Goal: Task Accomplishment & Management: Use online tool/utility

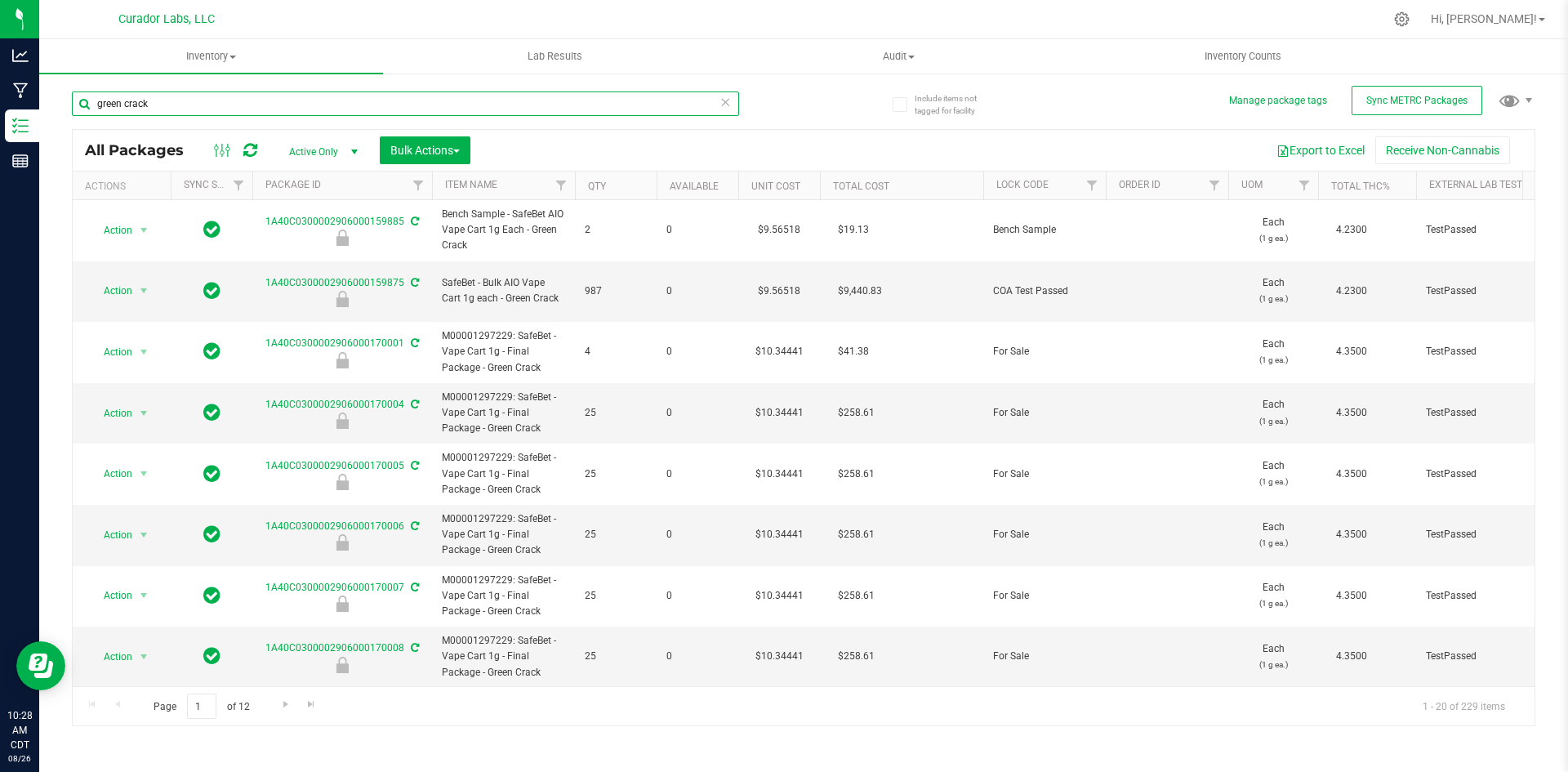
drag, startPoint x: 161, startPoint y: 108, endPoint x: 43, endPoint y: 114, distance: 118.2
click at [44, 119] on div "Include items not tagged for facility Manage package tags Sync METRC Packages g…" at bounding box center [803, 320] width 1529 height 499
type input "16565965"
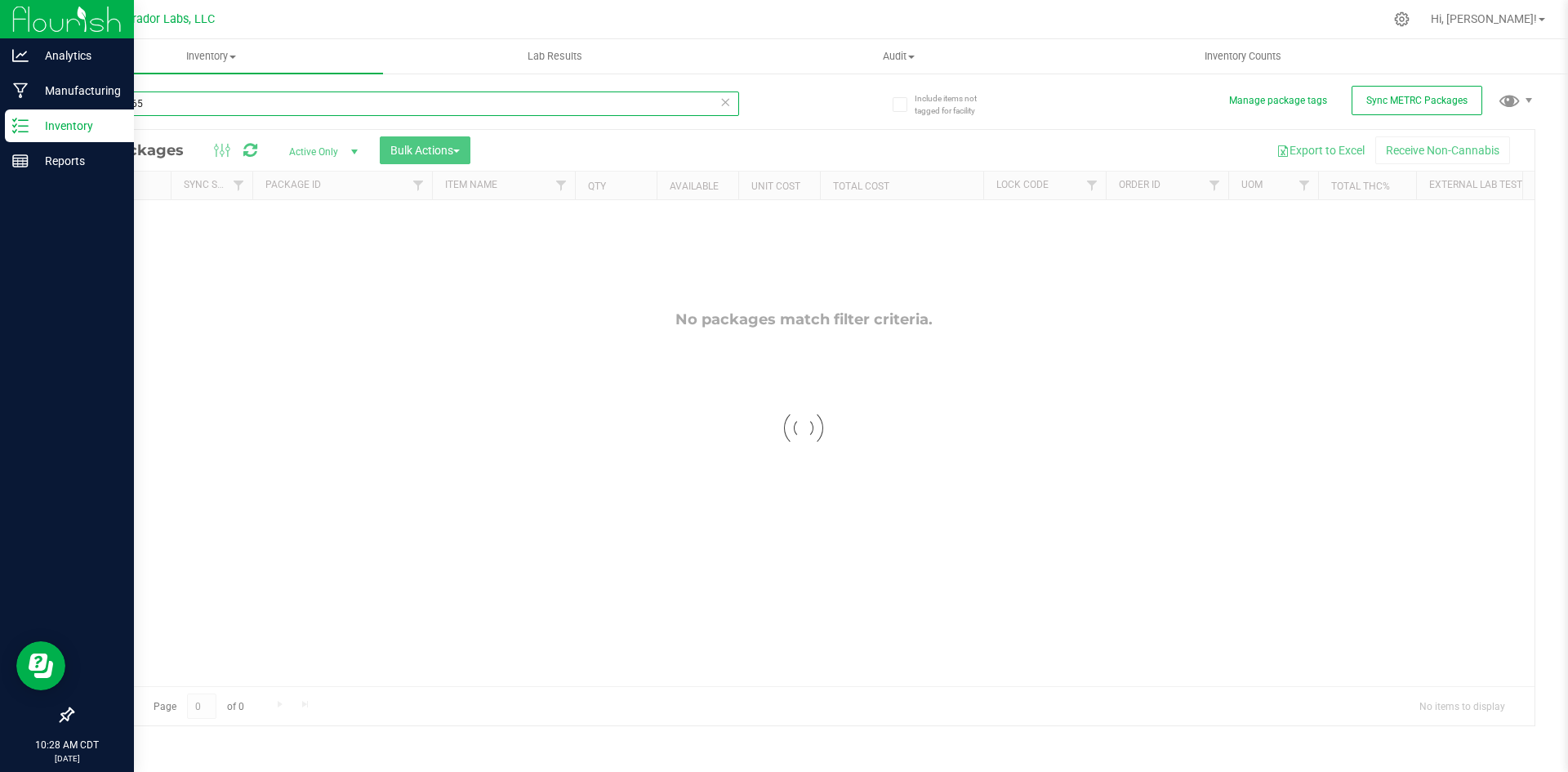
drag, startPoint x: 162, startPoint y: 110, endPoint x: 38, endPoint y: 123, distance: 124.7
click at [38, 123] on div "Analytics Manufacturing Inventory Reports 10:28 AM CDT 08/26/2025 08/26 Curador…" at bounding box center [784, 386] width 1568 height 772
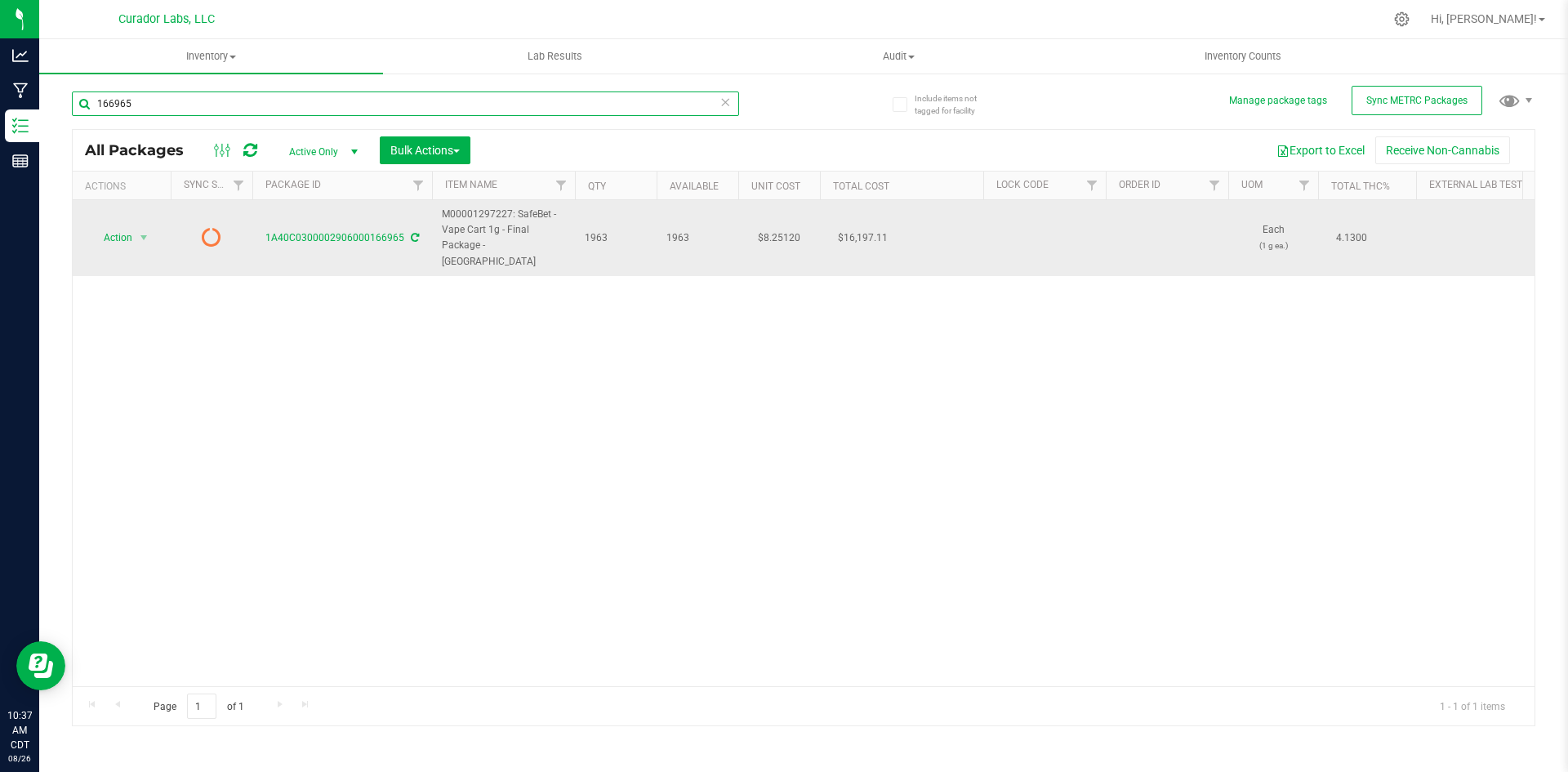
type input "166965"
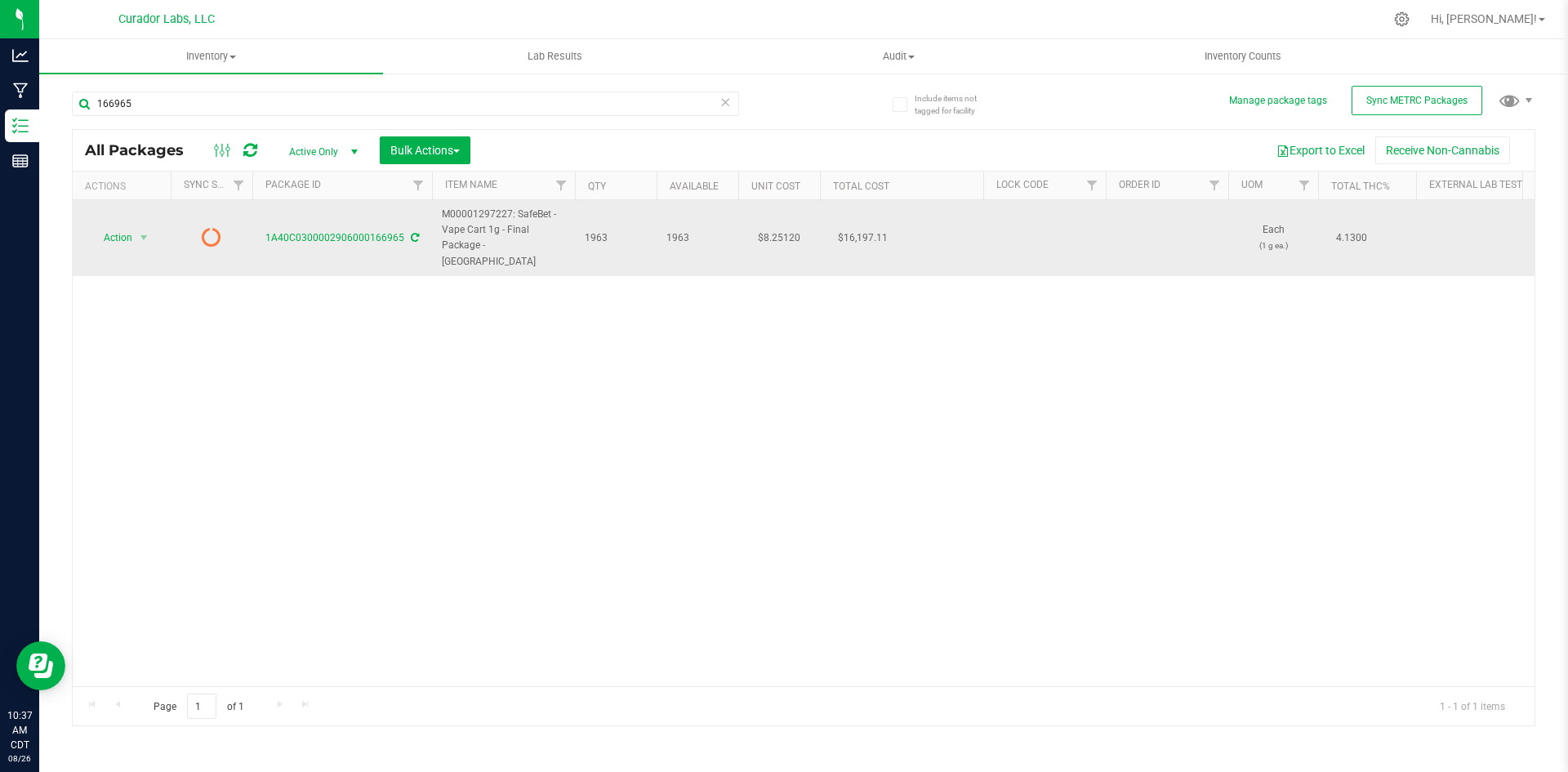
click at [410, 231] on div "1A40C0300002906000166965" at bounding box center [342, 238] width 185 height 15
click at [411, 233] on icon at bounding box center [414, 237] width 8 height 10
click at [114, 233] on span "Action" at bounding box center [110, 237] width 44 height 23
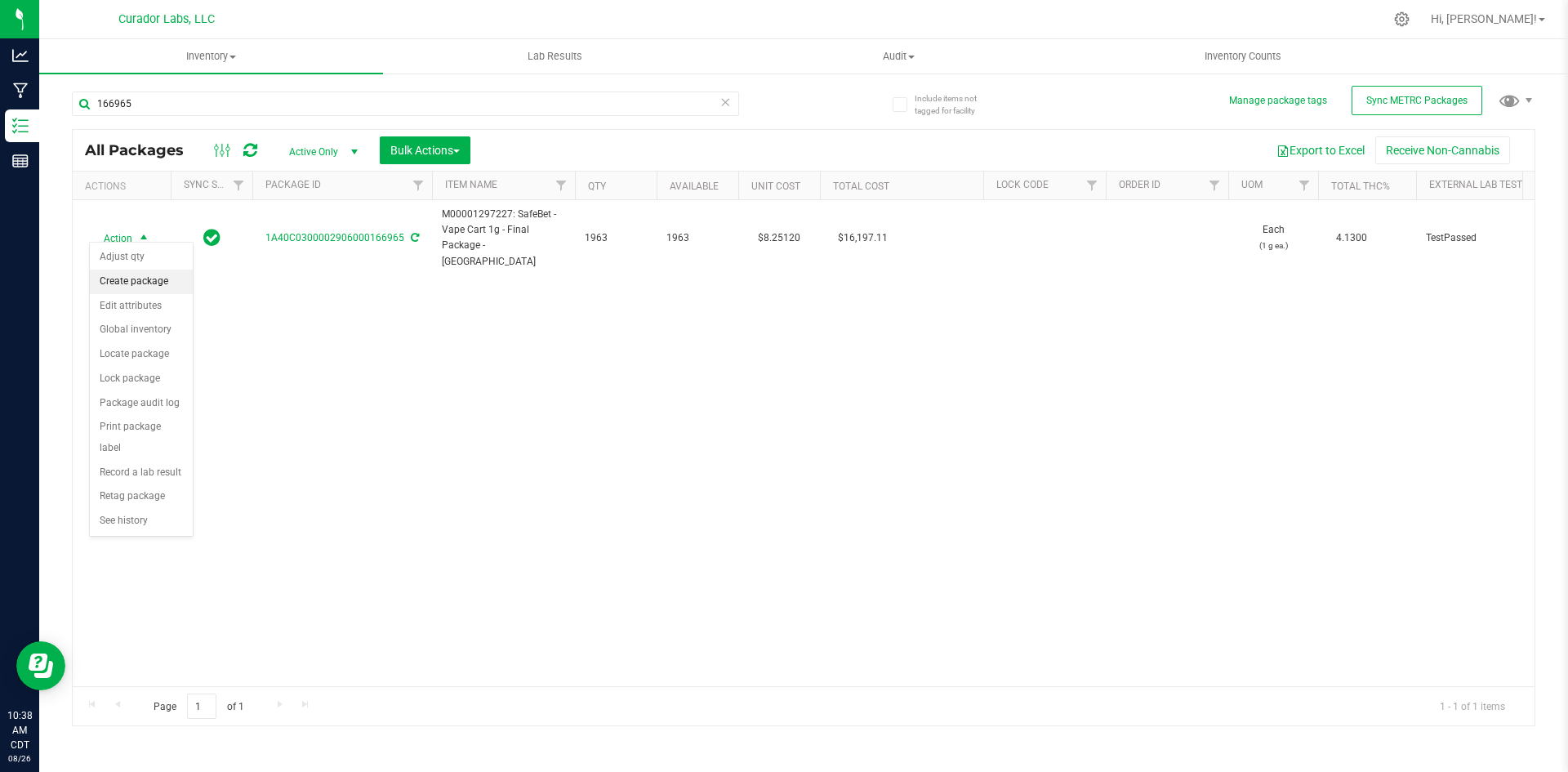
click at [131, 290] on li "Create package" at bounding box center [141, 281] width 103 height 24
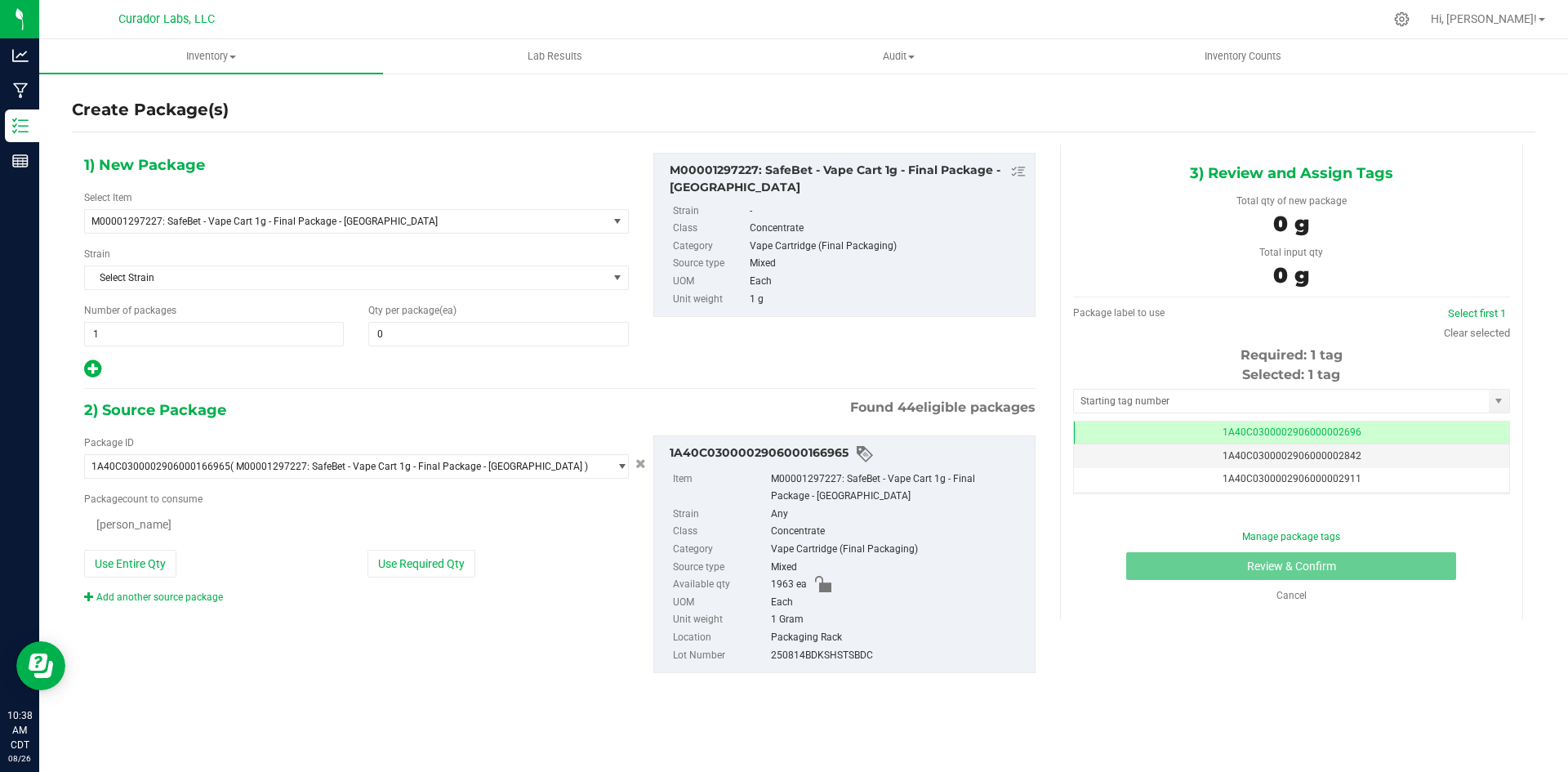
type input "0"
click at [407, 335] on span at bounding box center [498, 334] width 260 height 24
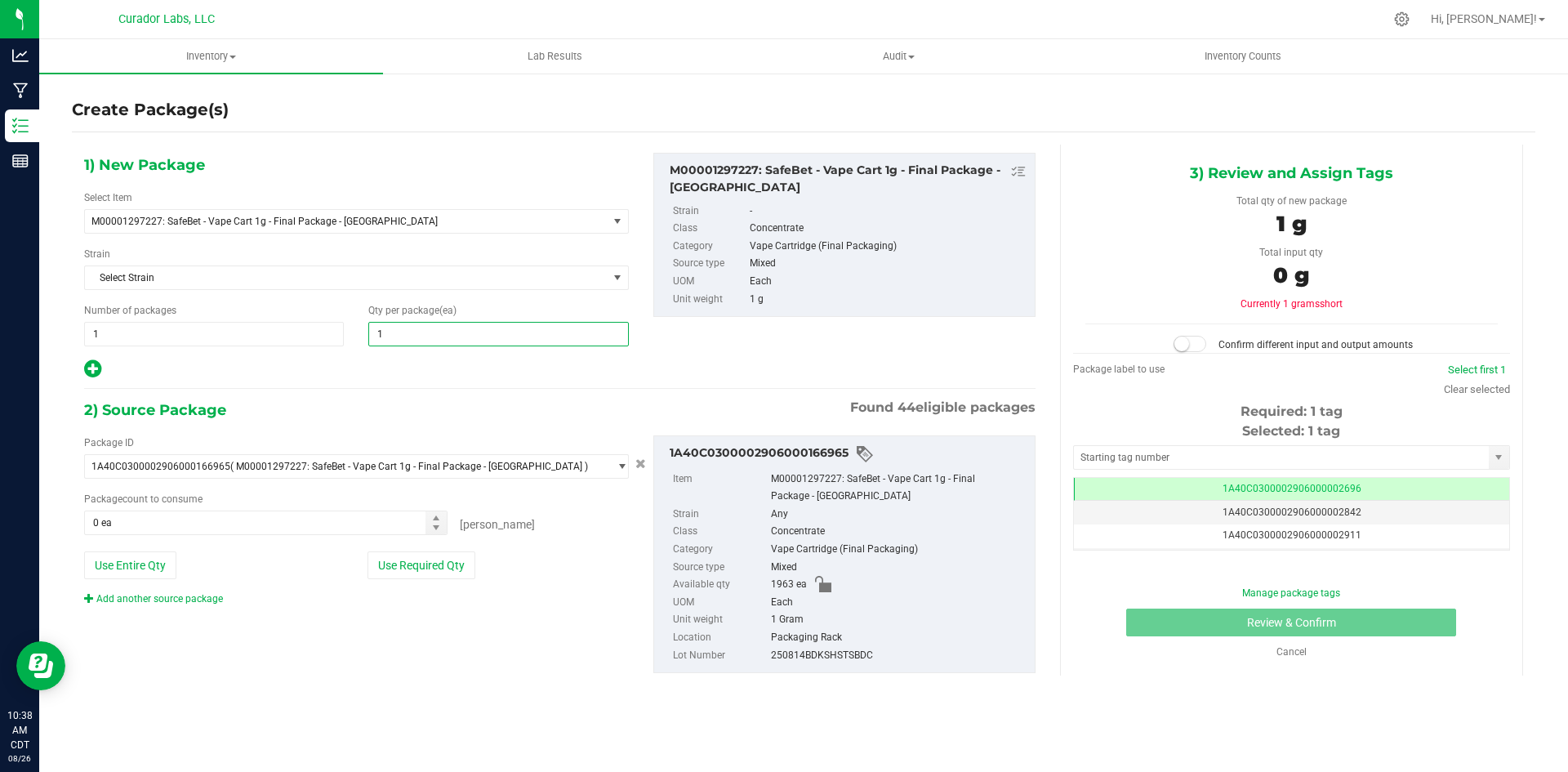
type input "13"
click at [95, 365] on icon at bounding box center [92, 368] width 17 height 21
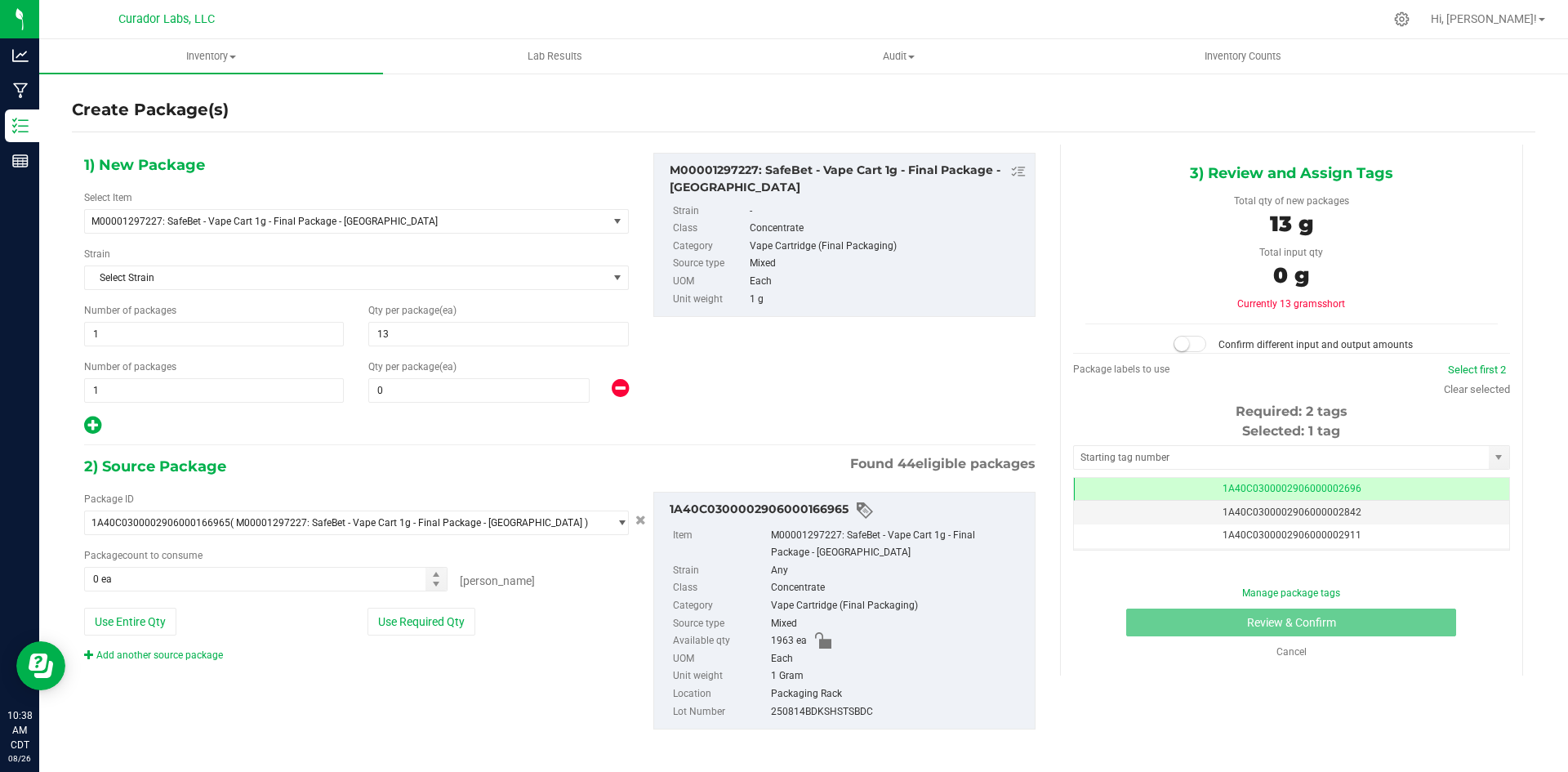
type input "13"
drag, startPoint x: 113, startPoint y: 390, endPoint x: 80, endPoint y: 390, distance: 33.0
click at [80, 390] on div "Number of packages 1 1" at bounding box center [214, 381] width 284 height 43
type input "78"
click at [402, 386] on input "0" at bounding box center [479, 390] width 220 height 23
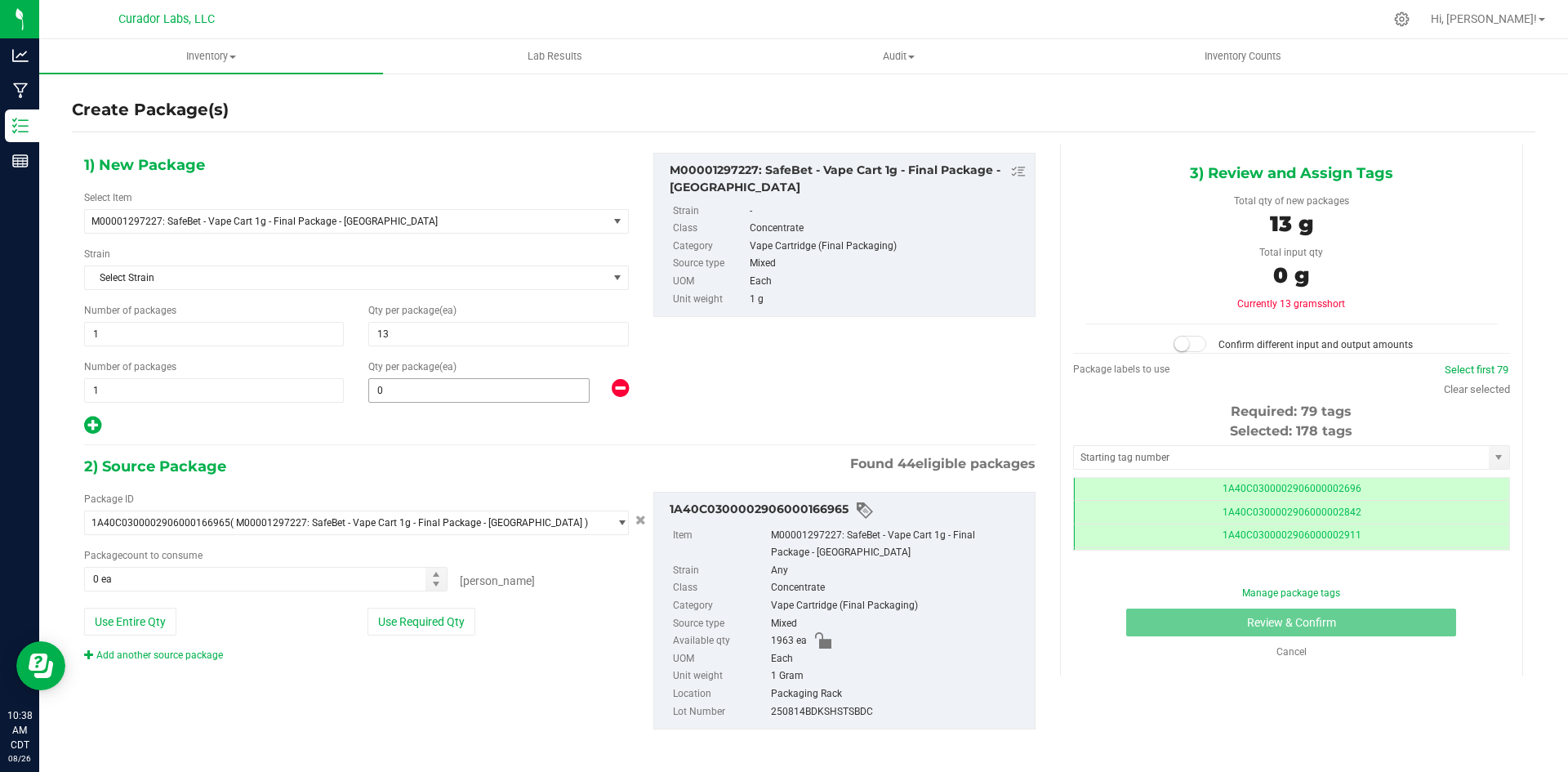
type input "78"
type input "25"
click at [134, 618] on button "Use Entire Qty" at bounding box center [130, 622] width 92 height 28
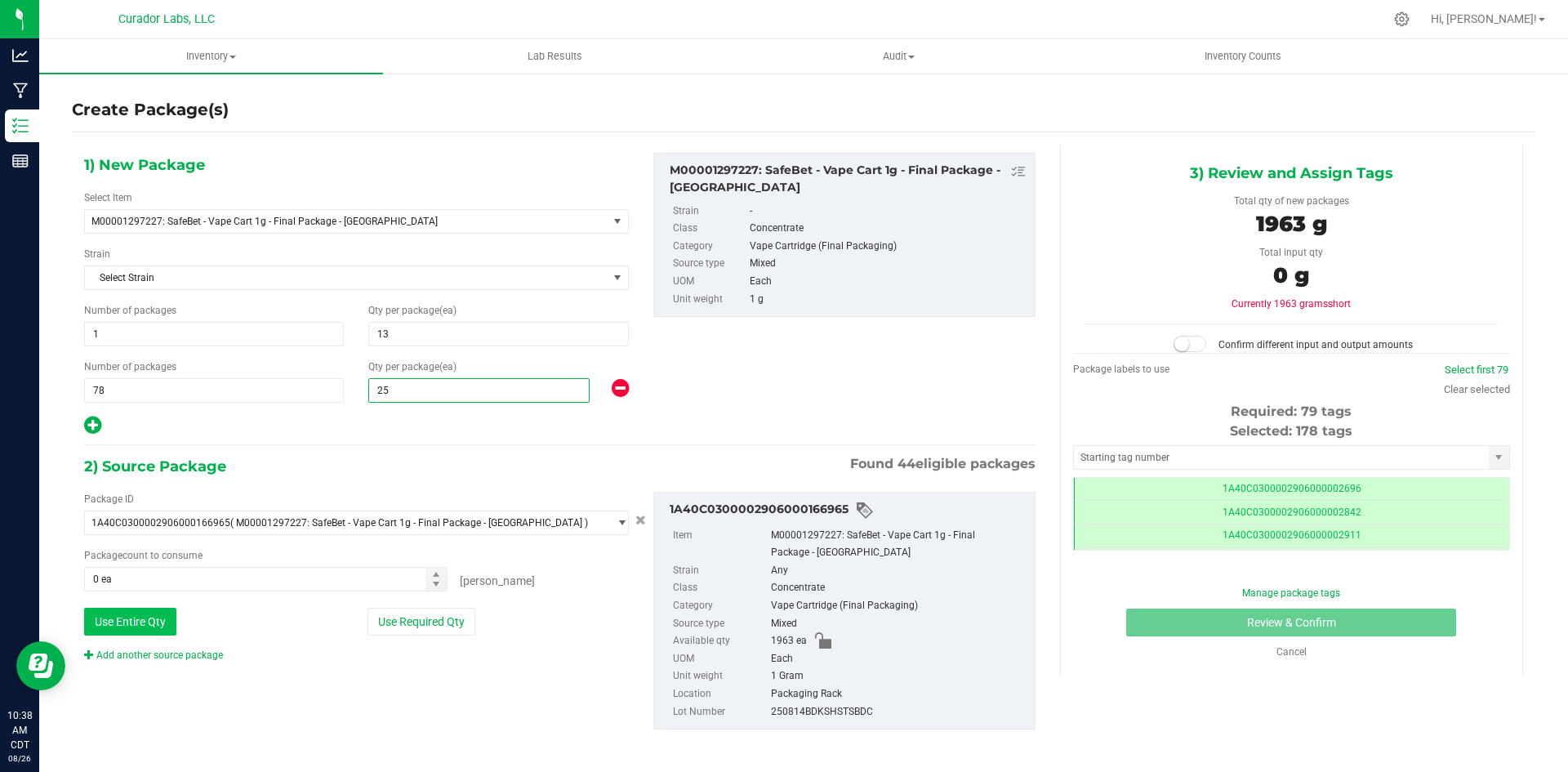
type input "1963 ea"
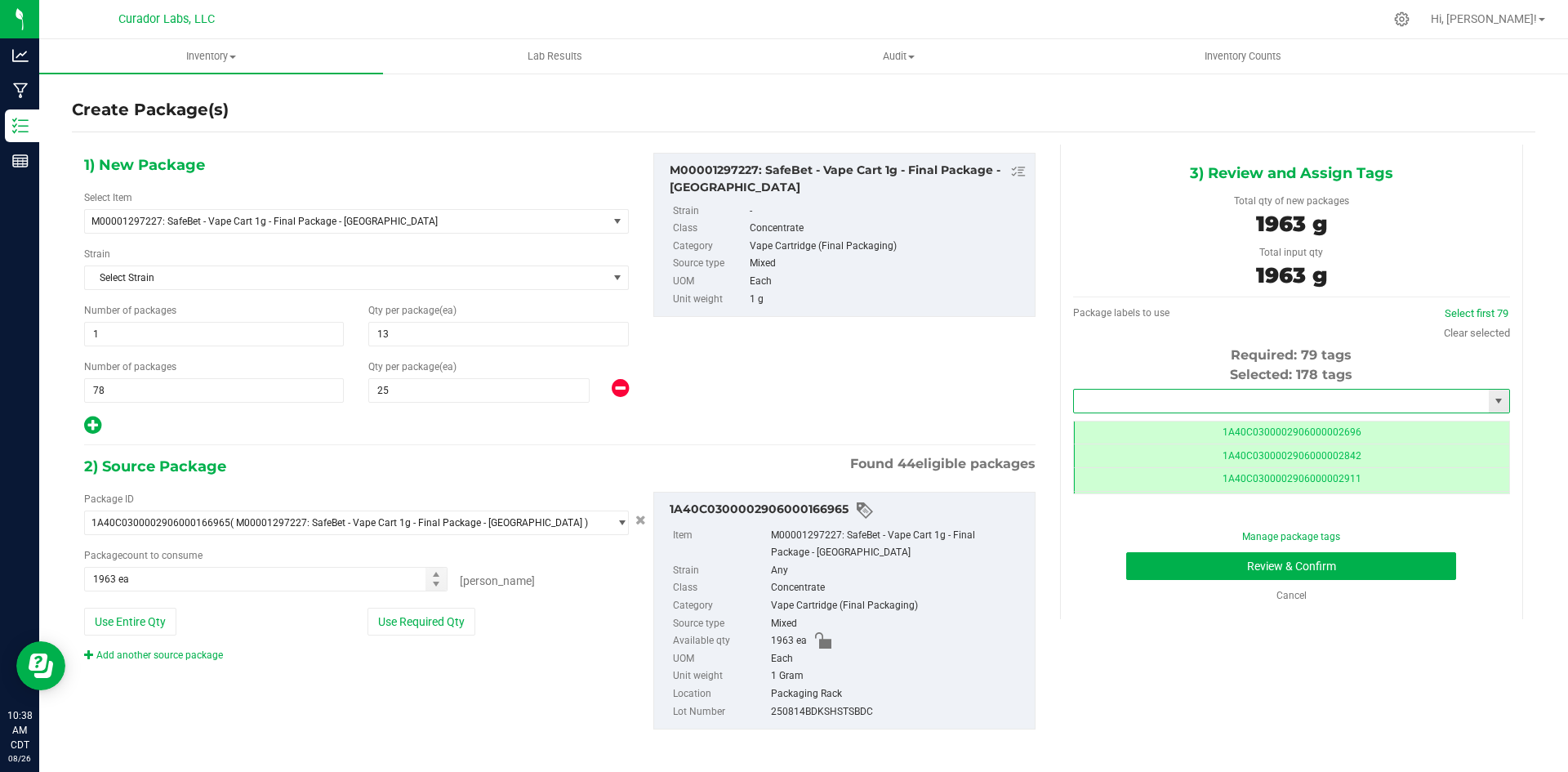
click at [1161, 399] on input "text" at bounding box center [1281, 401] width 415 height 23
click at [1187, 419] on li "1A40C0300002906000167611" at bounding box center [1281, 428] width 432 height 24
type input "1A40C0300002906000167611"
click at [1168, 569] on button "Review & Confirm" at bounding box center [1291, 566] width 330 height 28
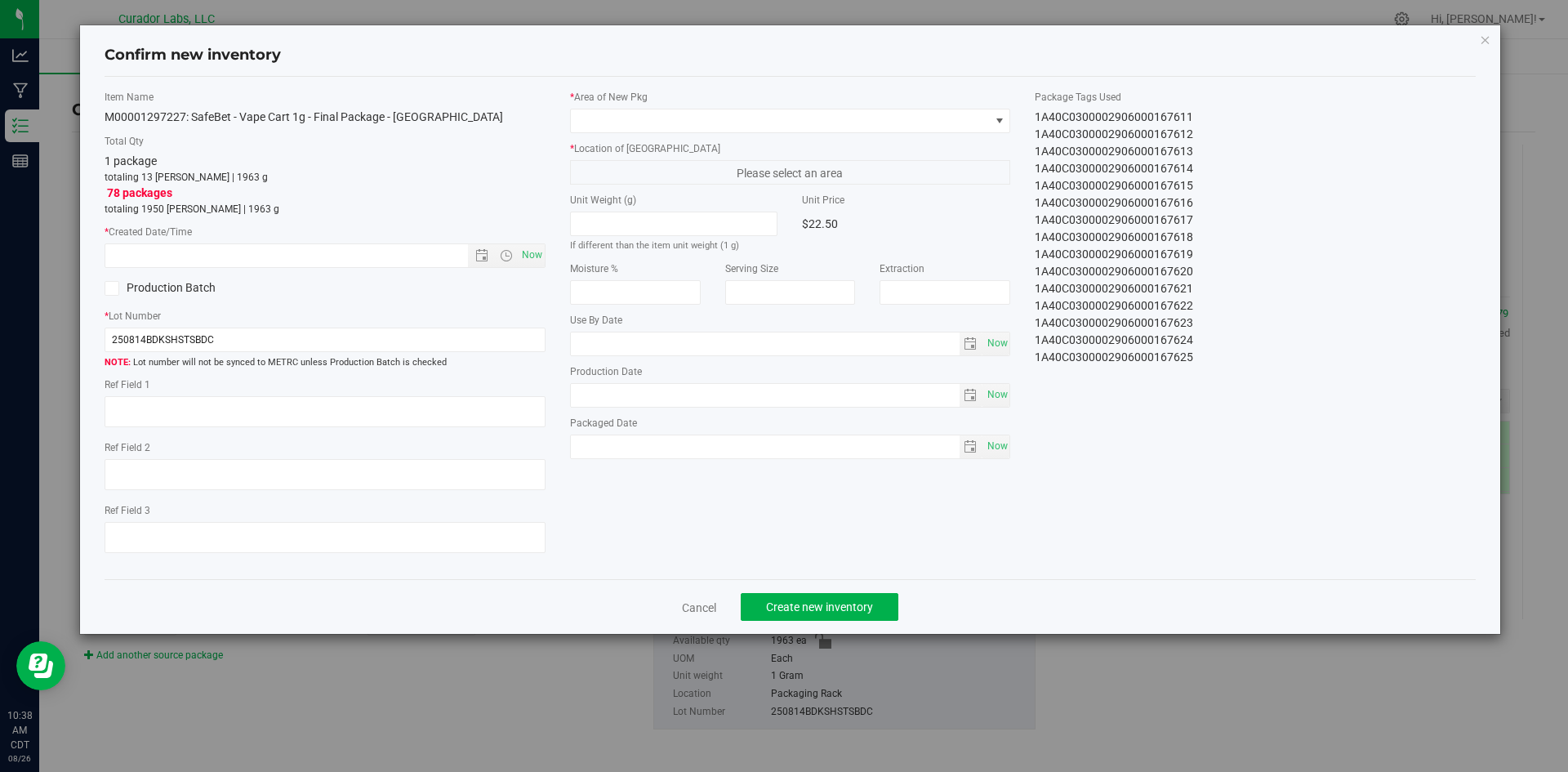
type input "2025-08-19"
click at [535, 248] on span "Now" at bounding box center [531, 255] width 28 height 24
type input "8/26/2025 10:38 AM"
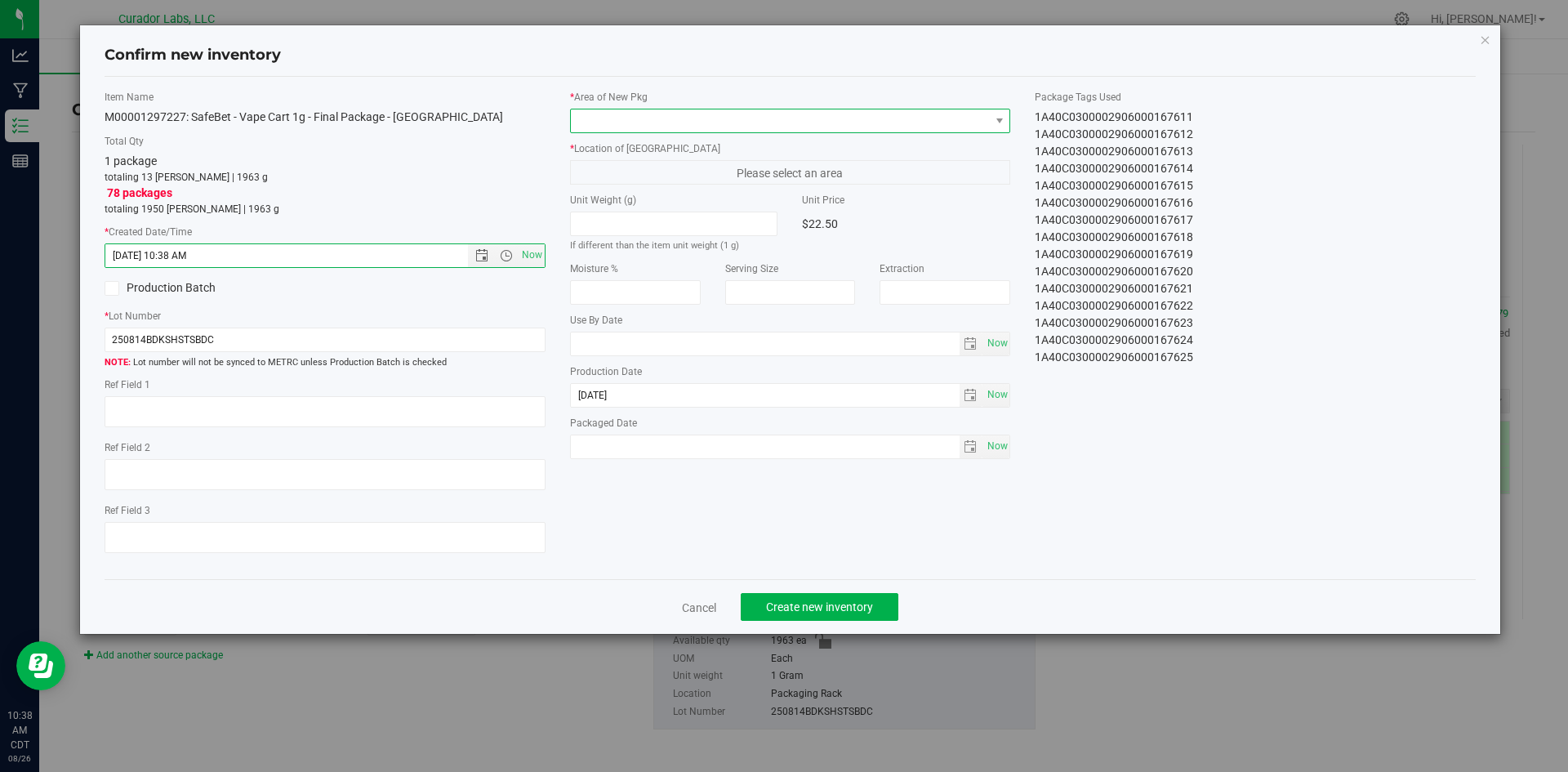
click at [667, 122] on span at bounding box center [780, 120] width 419 height 23
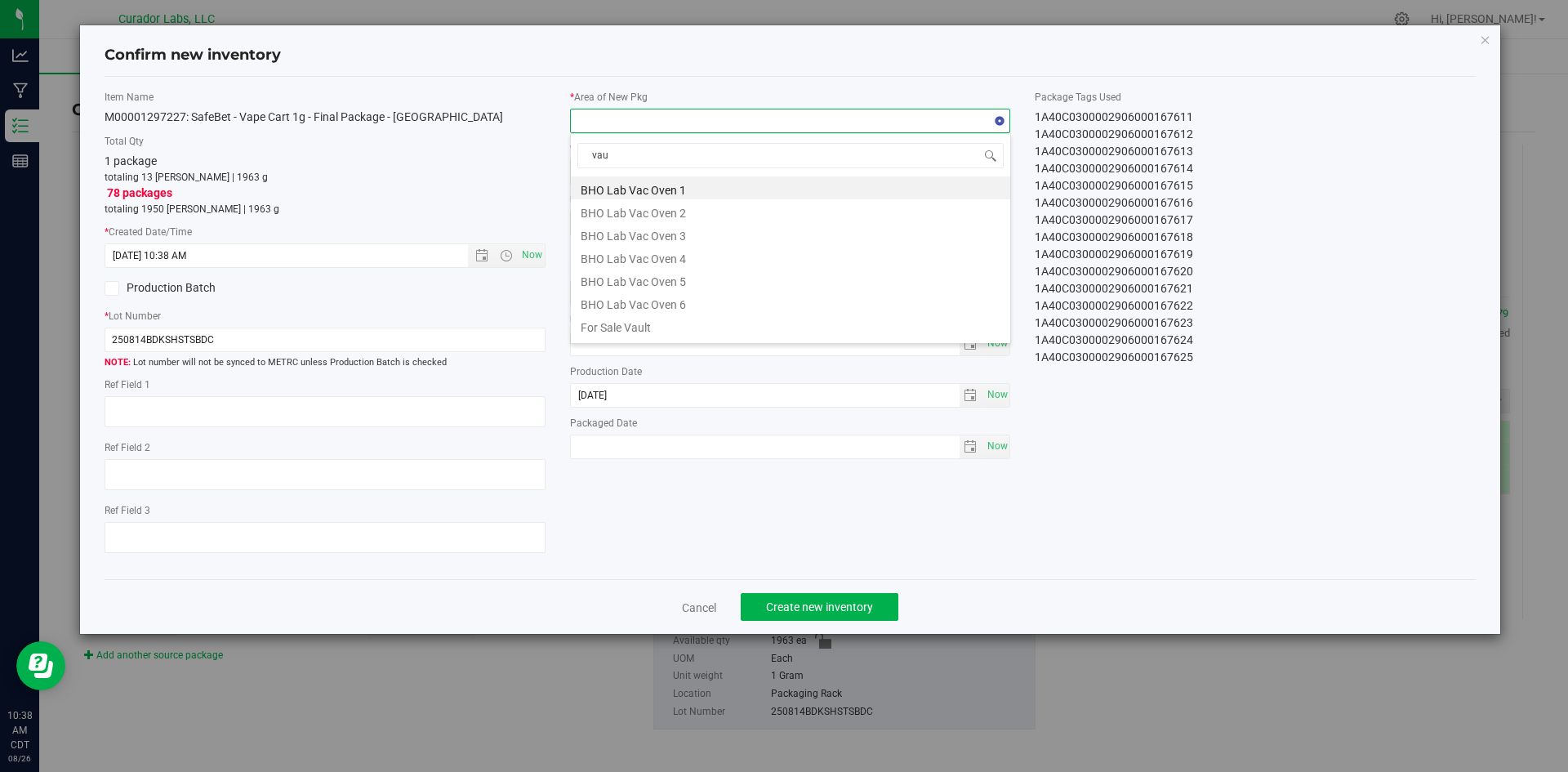
type input "vaul"
click at [618, 301] on li "Vault" at bounding box center [791, 301] width 440 height 23
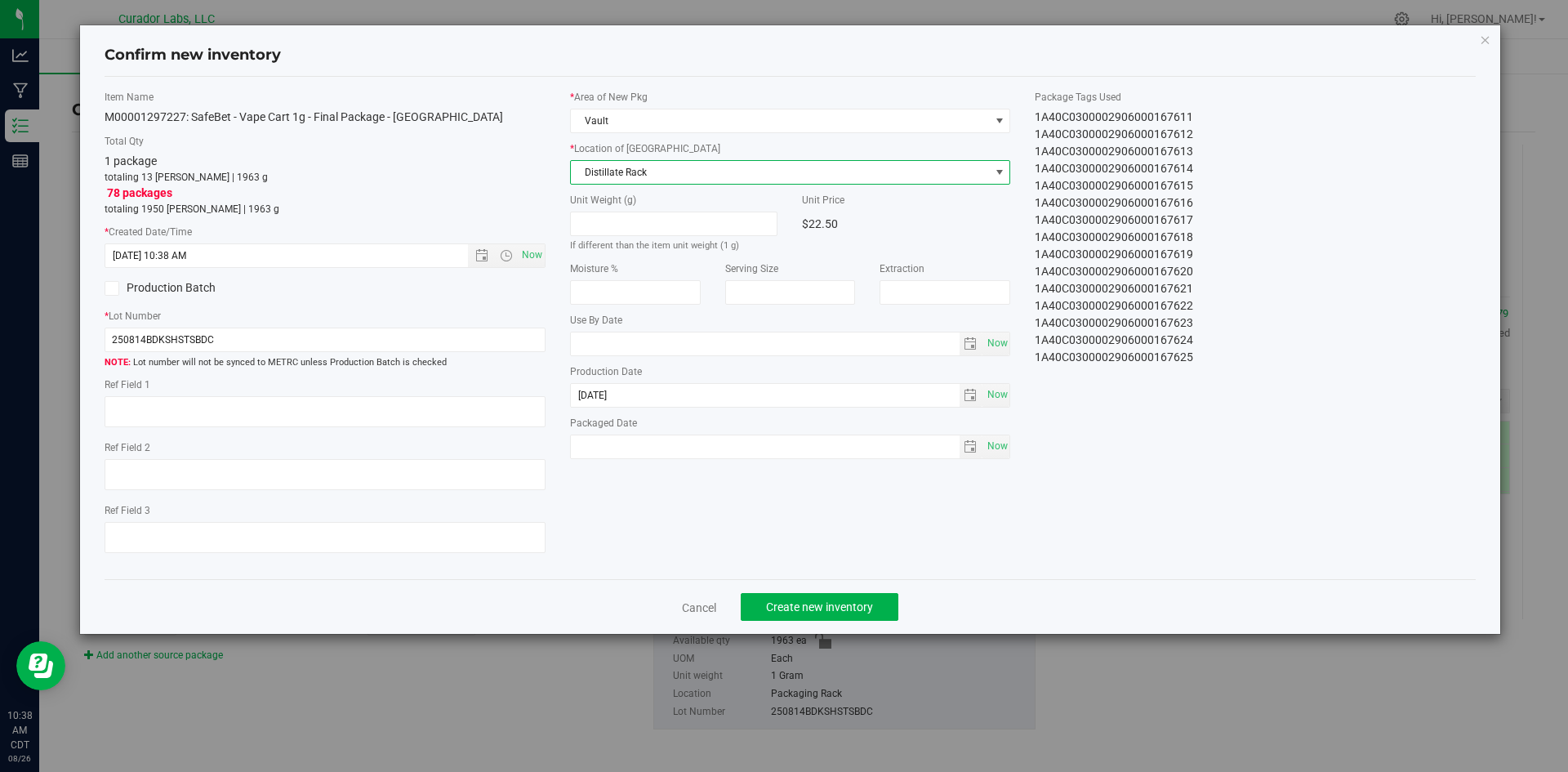
click at [628, 176] on span "Distillate Rack" at bounding box center [780, 172] width 419 height 23
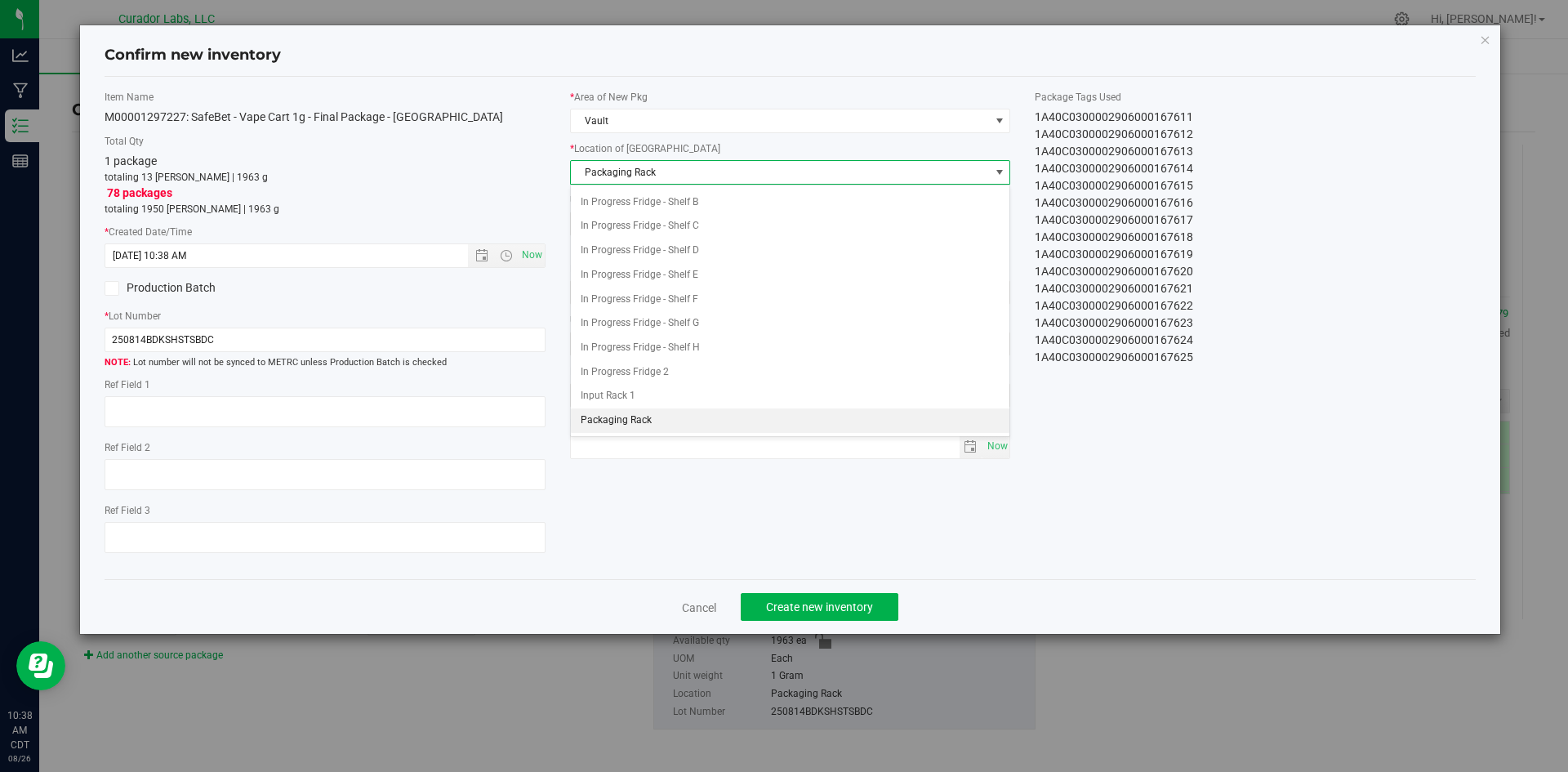
click at [628, 175] on span "Packaging Rack" at bounding box center [780, 172] width 419 height 23
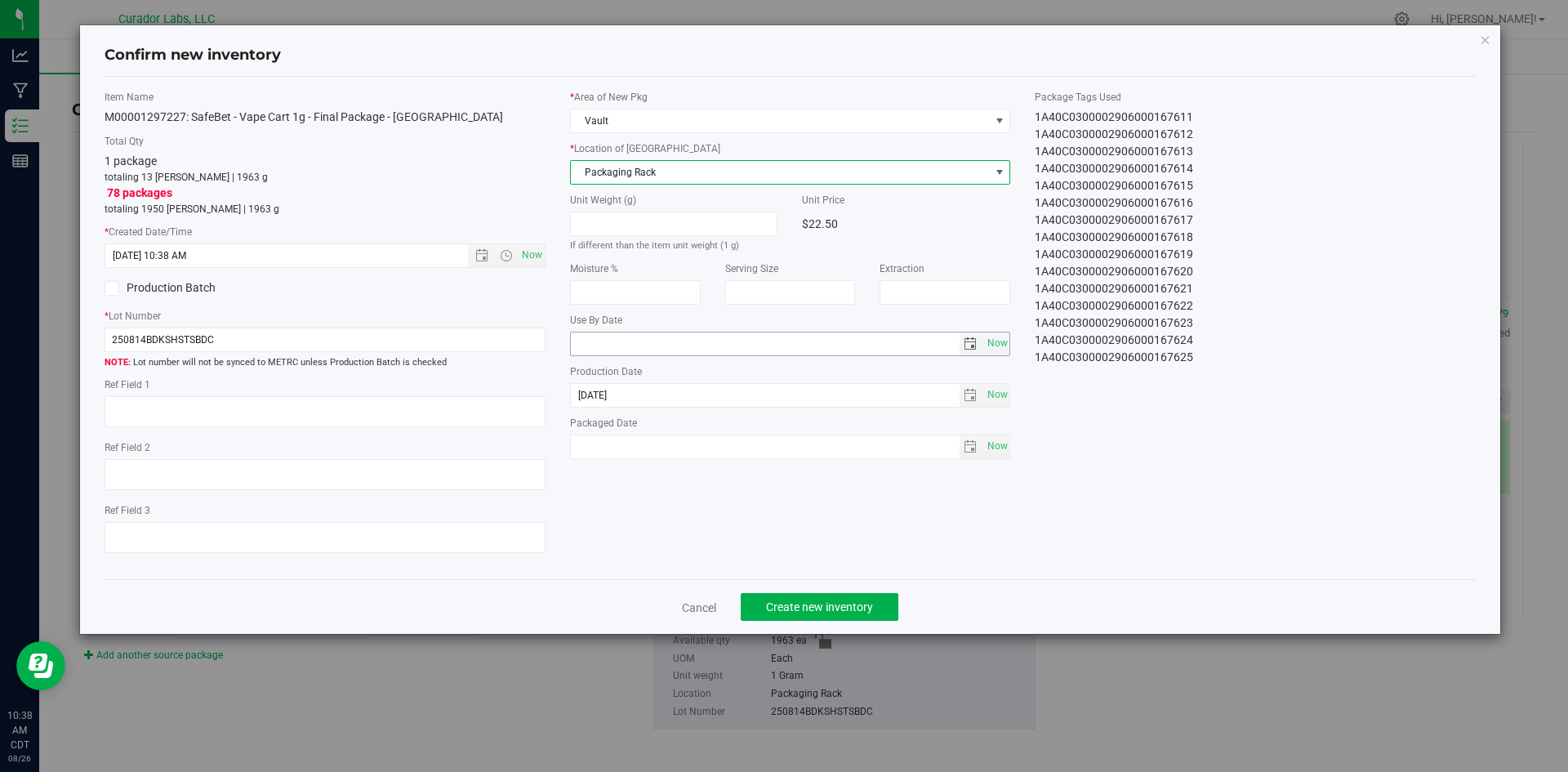
click at [620, 341] on input "text" at bounding box center [765, 343] width 389 height 23
type input "2026-08-19"
click at [989, 449] on span "Now" at bounding box center [997, 446] width 28 height 24
type input "2025-08-26"
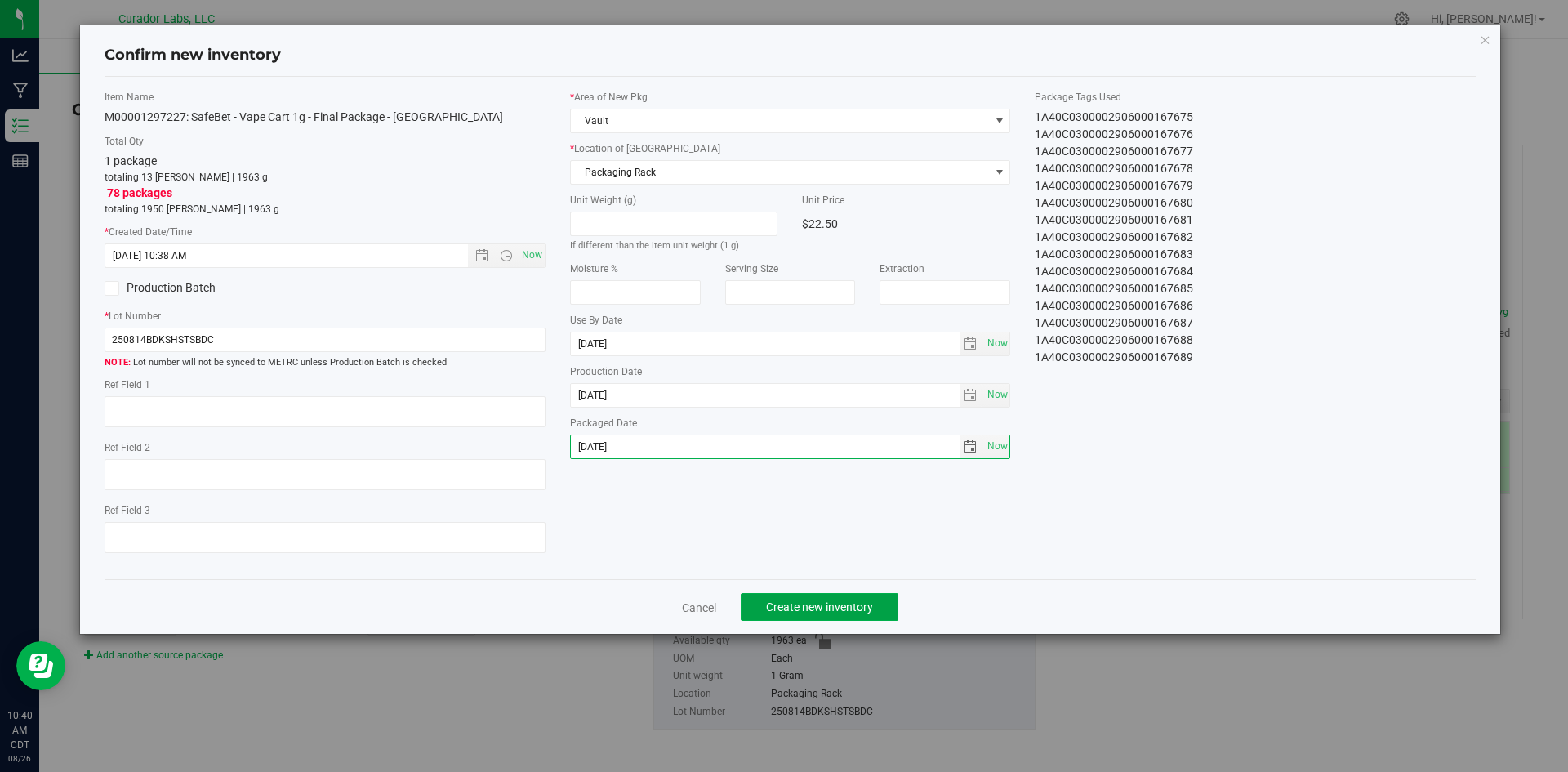
click at [865, 607] on span "Create new inventory" at bounding box center [820, 606] width 107 height 13
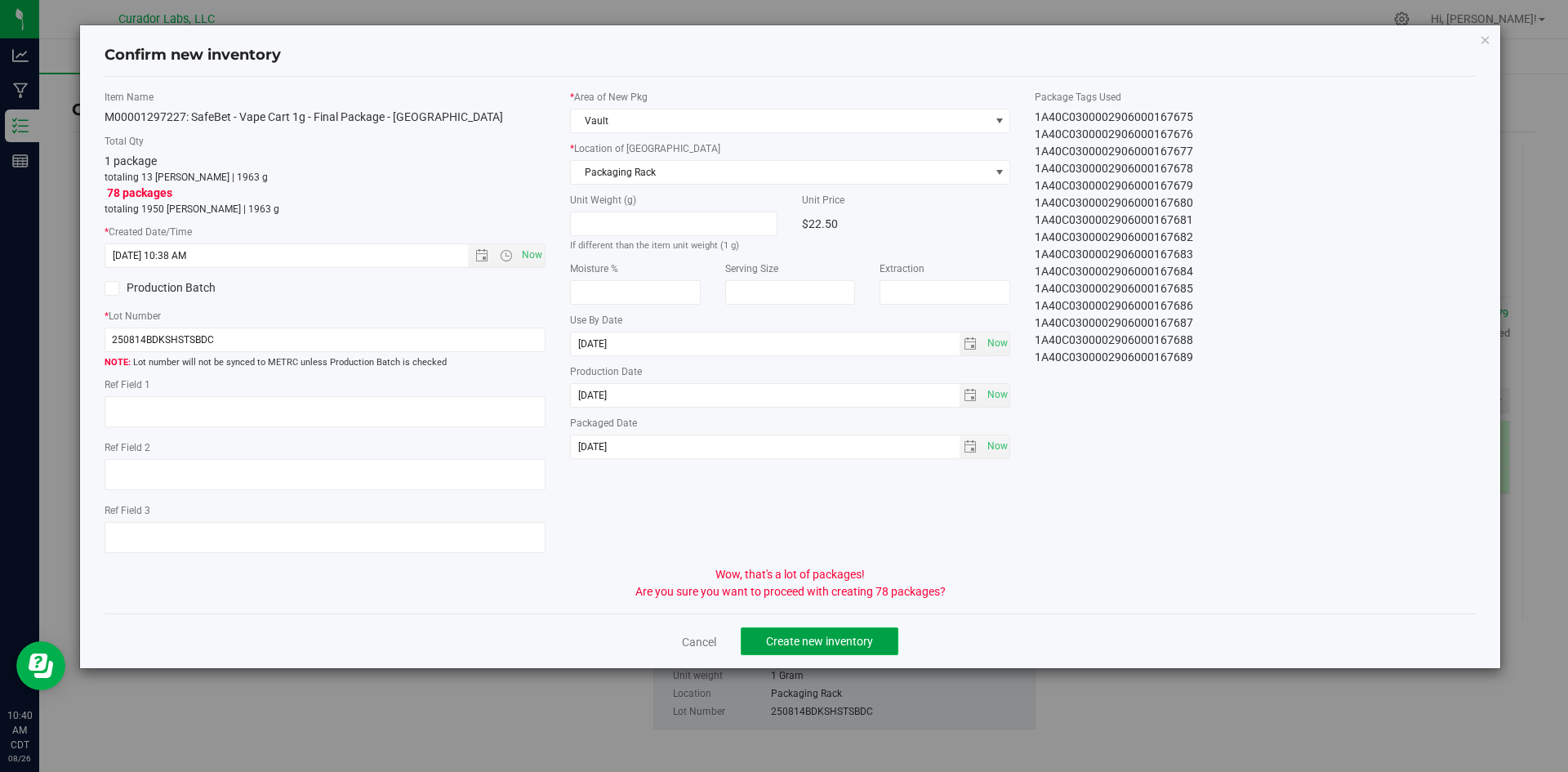
click at [819, 643] on span "Create new inventory" at bounding box center [820, 641] width 107 height 13
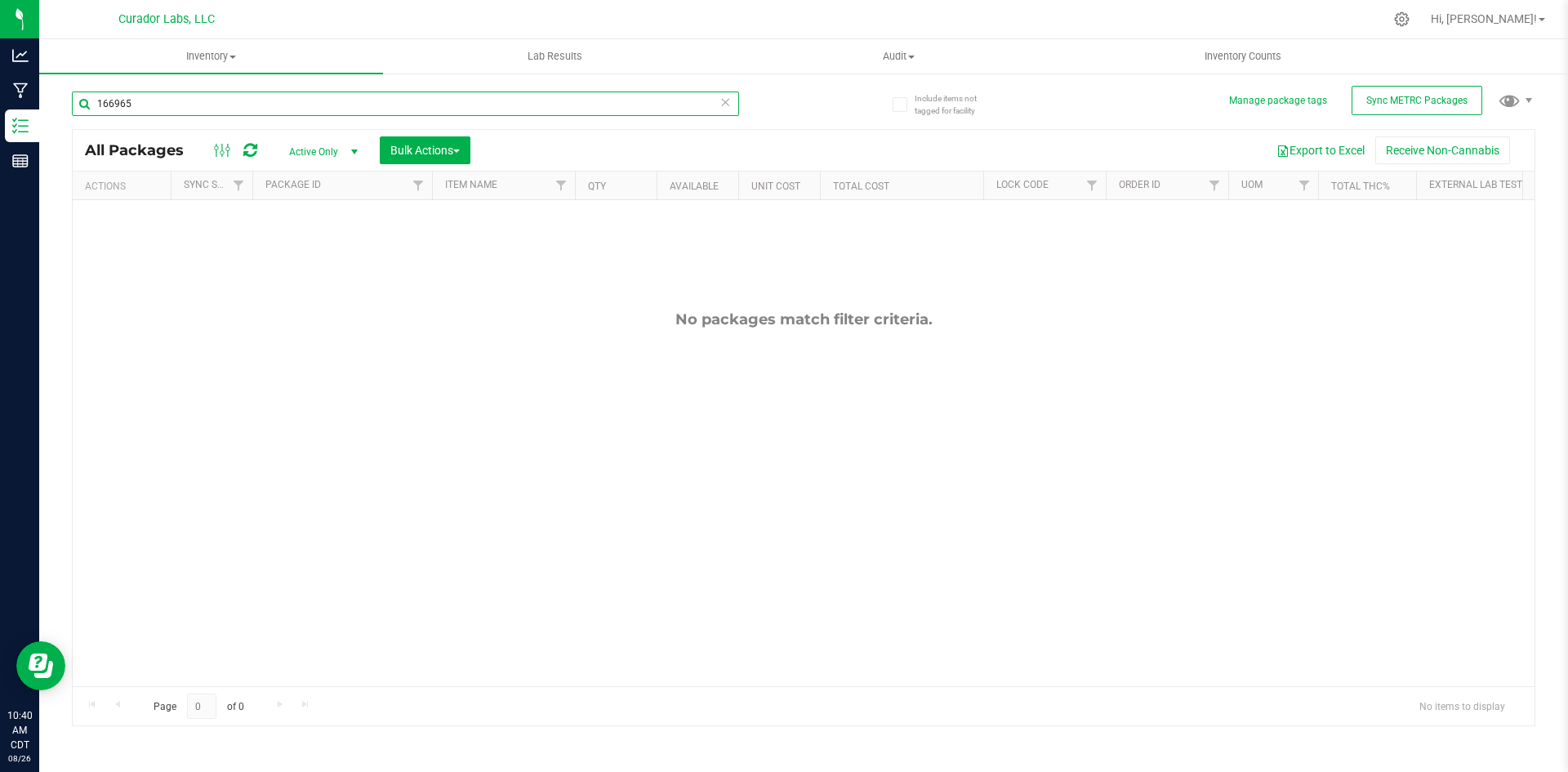
click at [138, 109] on input "166965" at bounding box center [404, 103] width 667 height 24
click at [138, 108] on input "166965" at bounding box center [404, 103] width 667 height 24
click at [134, 109] on input "166965" at bounding box center [404, 103] width 667 height 24
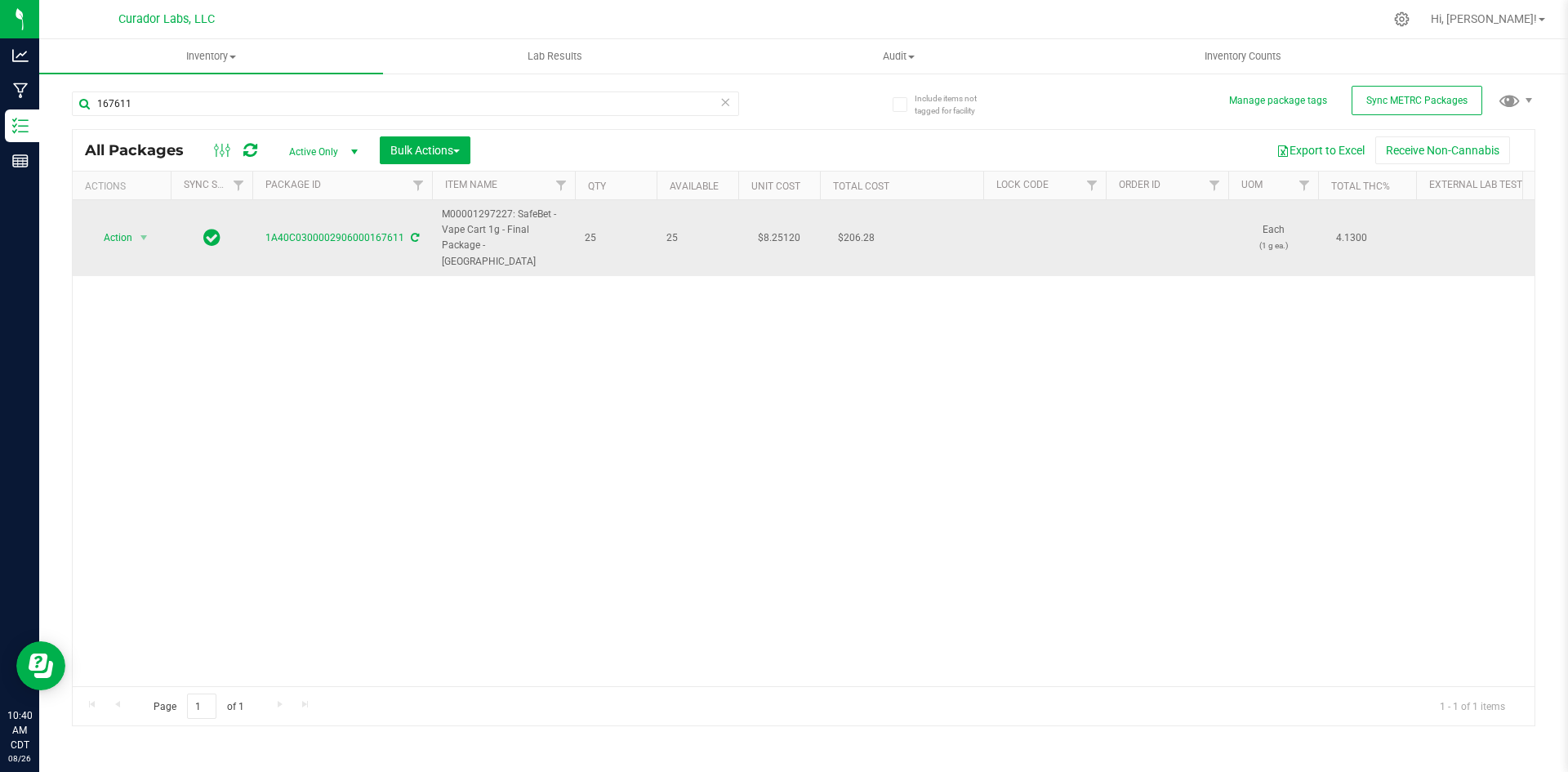
drag, startPoint x: 551, startPoint y: 247, endPoint x: 444, endPoint y: 211, distance: 112.9
click at [444, 211] on span "M00001297227: SafeBet - Vape Cart 1g - Final Package - [GEOGRAPHIC_DATA]" at bounding box center [503, 238] width 123 height 63
copy span "M00001297227: SafeBet - Vape Cart 1g - Final Package - [GEOGRAPHIC_DATA]"
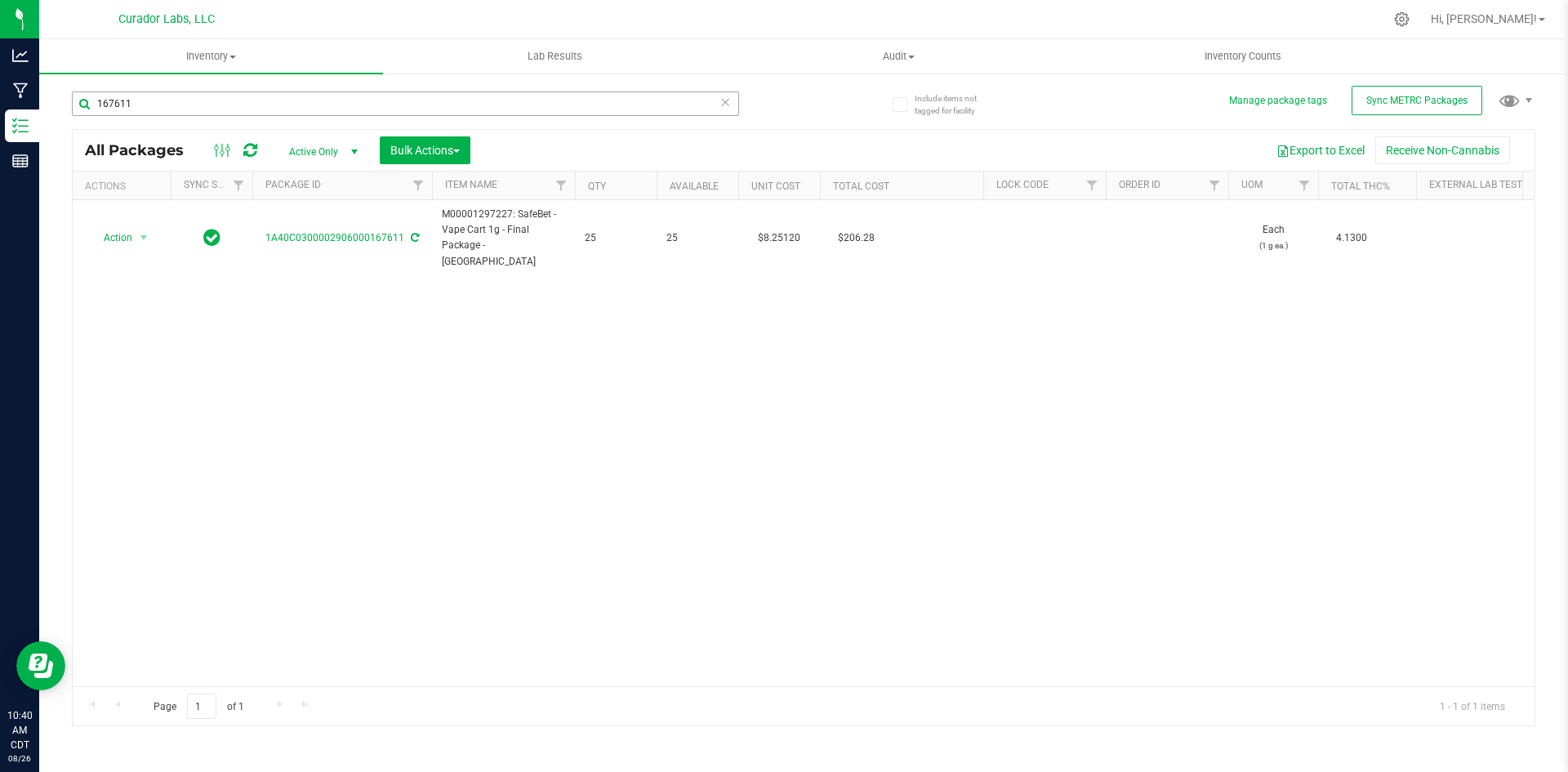
drag, startPoint x: 225, startPoint y: 121, endPoint x: 223, endPoint y: 112, distance: 9.2
click at [224, 114] on div "167611" at bounding box center [404, 110] width 667 height 38
click at [221, 101] on input "167611" at bounding box center [404, 103] width 667 height 24
paste input "M00001297227: SafeBet - Vape Cart 1g - Final Package - [GEOGRAPHIC_DATA]"
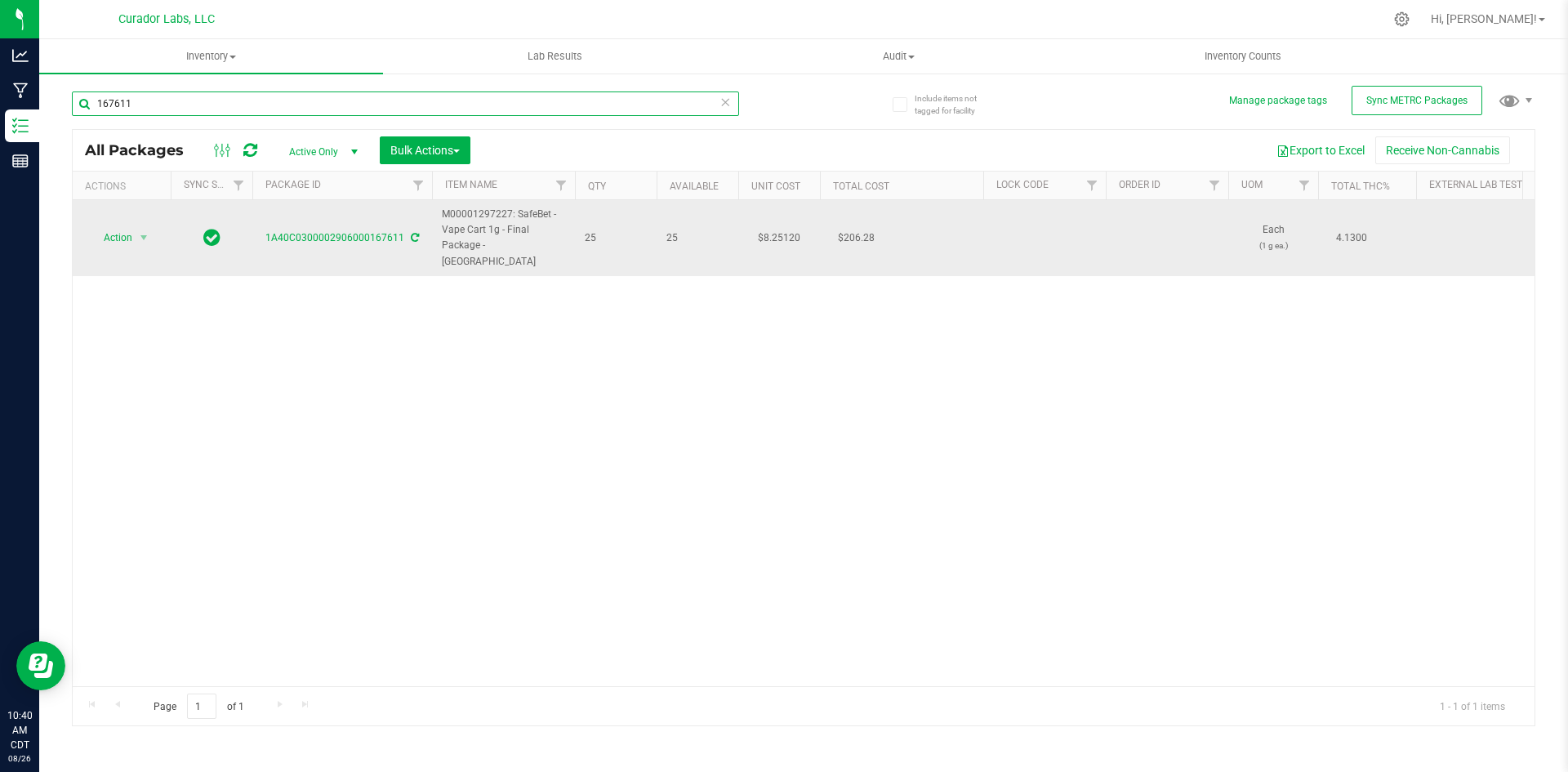
type input "M00001297227: SafeBet - Vape Cart 1g - Final Package - [GEOGRAPHIC_DATA]"
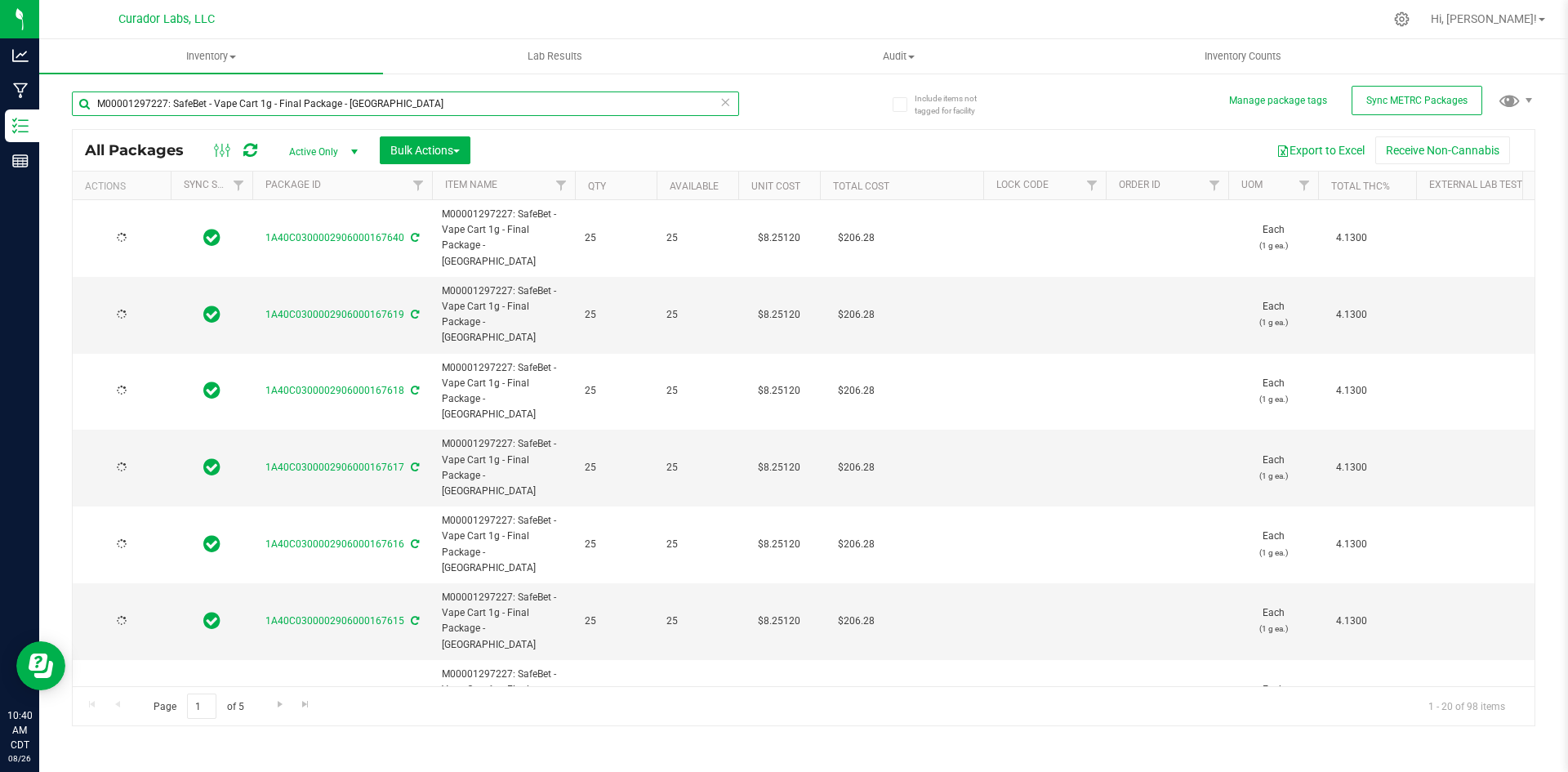
type input "2026-08-19"
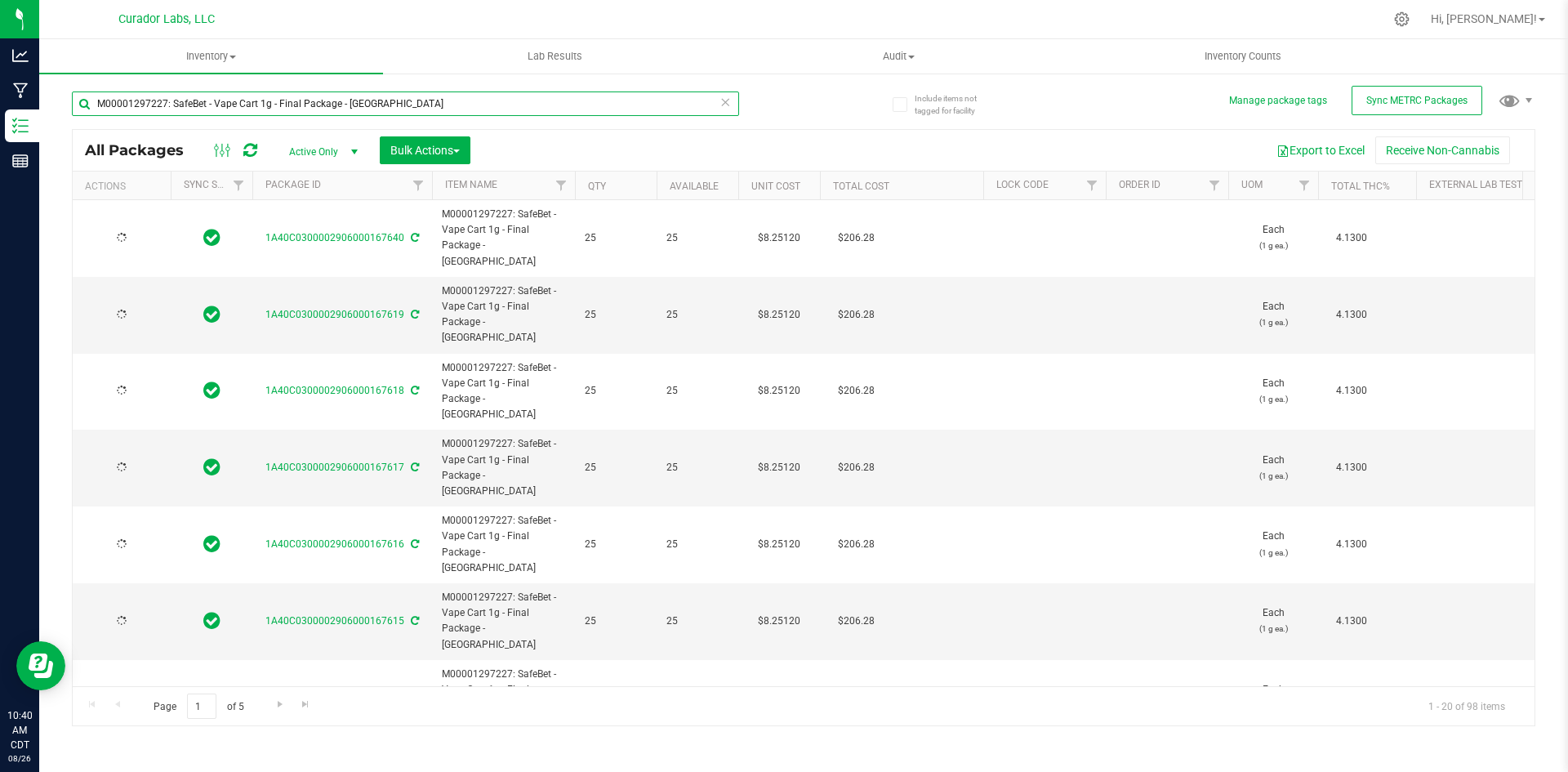
type input "2026-08-19"
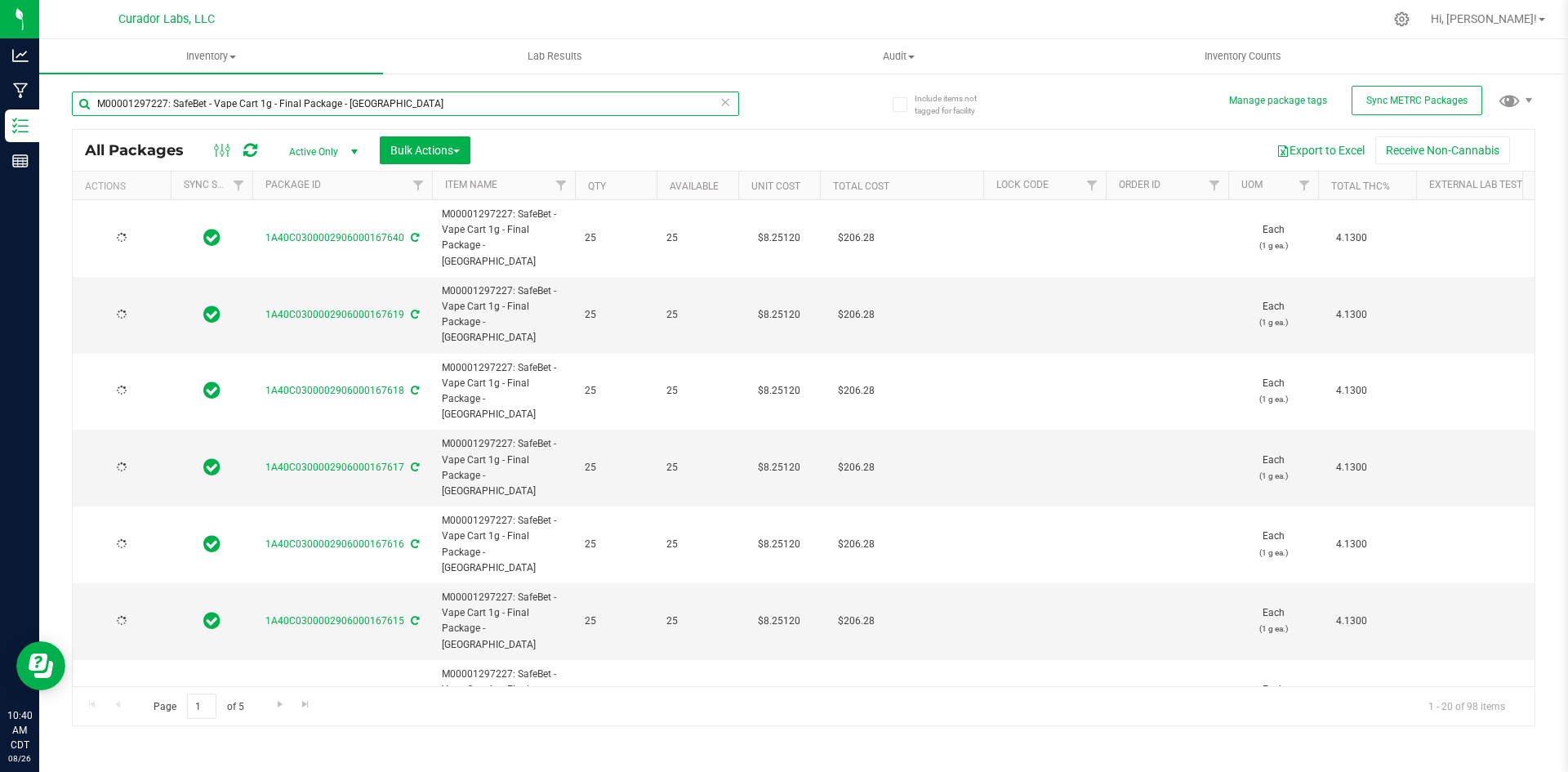
type input "2026-08-19"
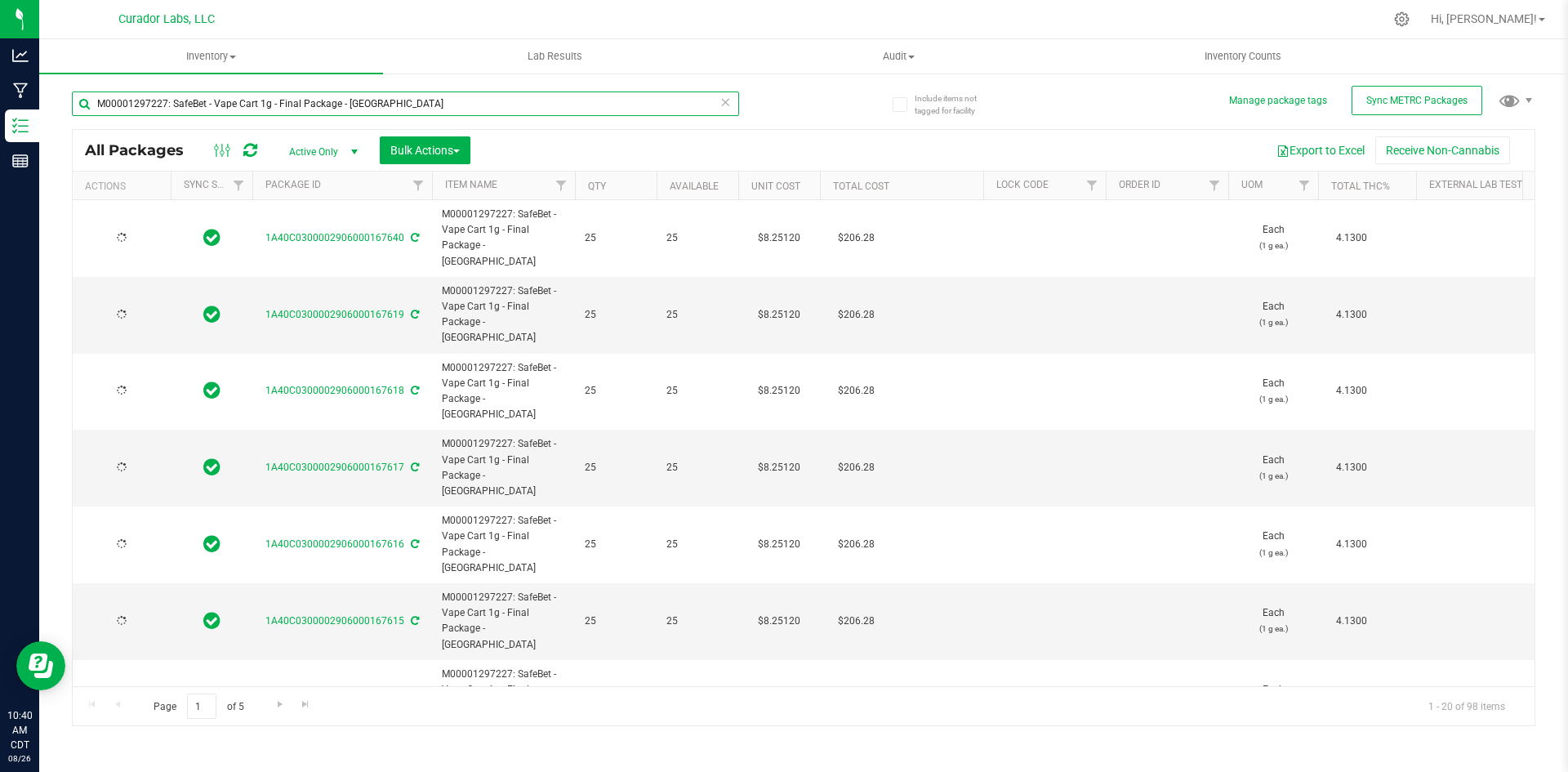
type input "2026-08-19"
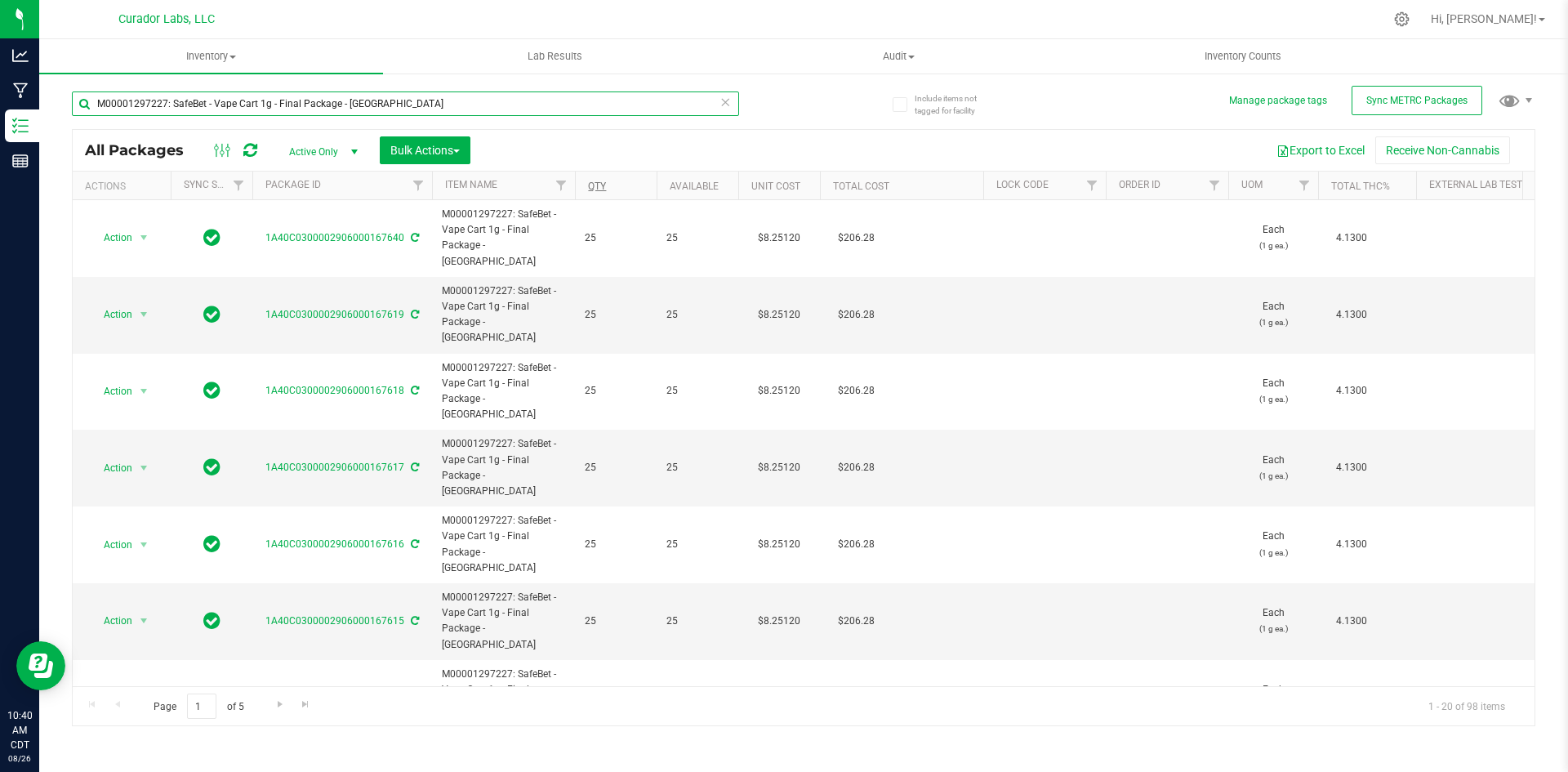
type input "M00001297227: SafeBet - Vape Cart 1g - Final Package - [GEOGRAPHIC_DATA]"
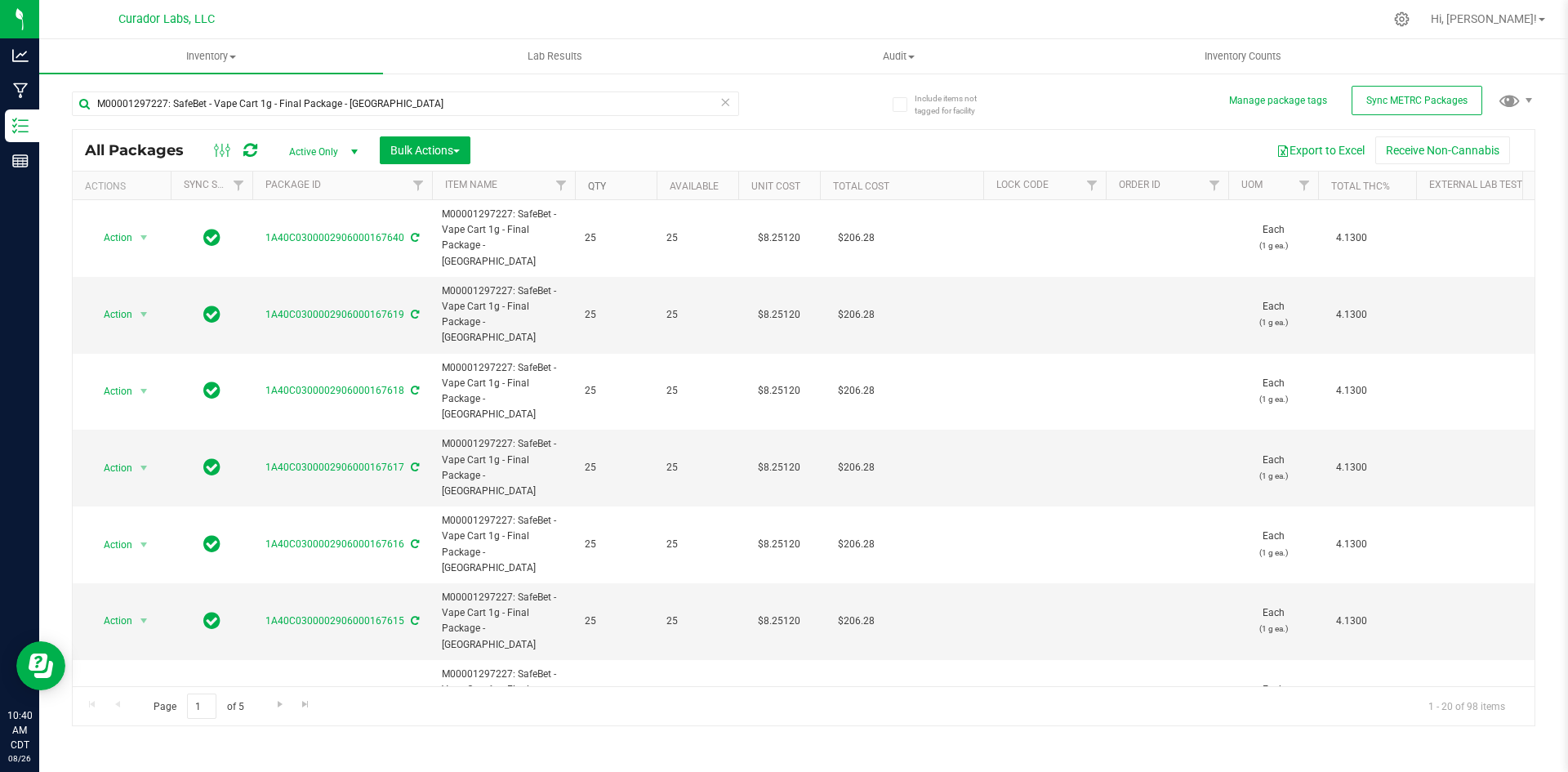
click at [600, 186] on link "Qty" at bounding box center [597, 186] width 18 height 12
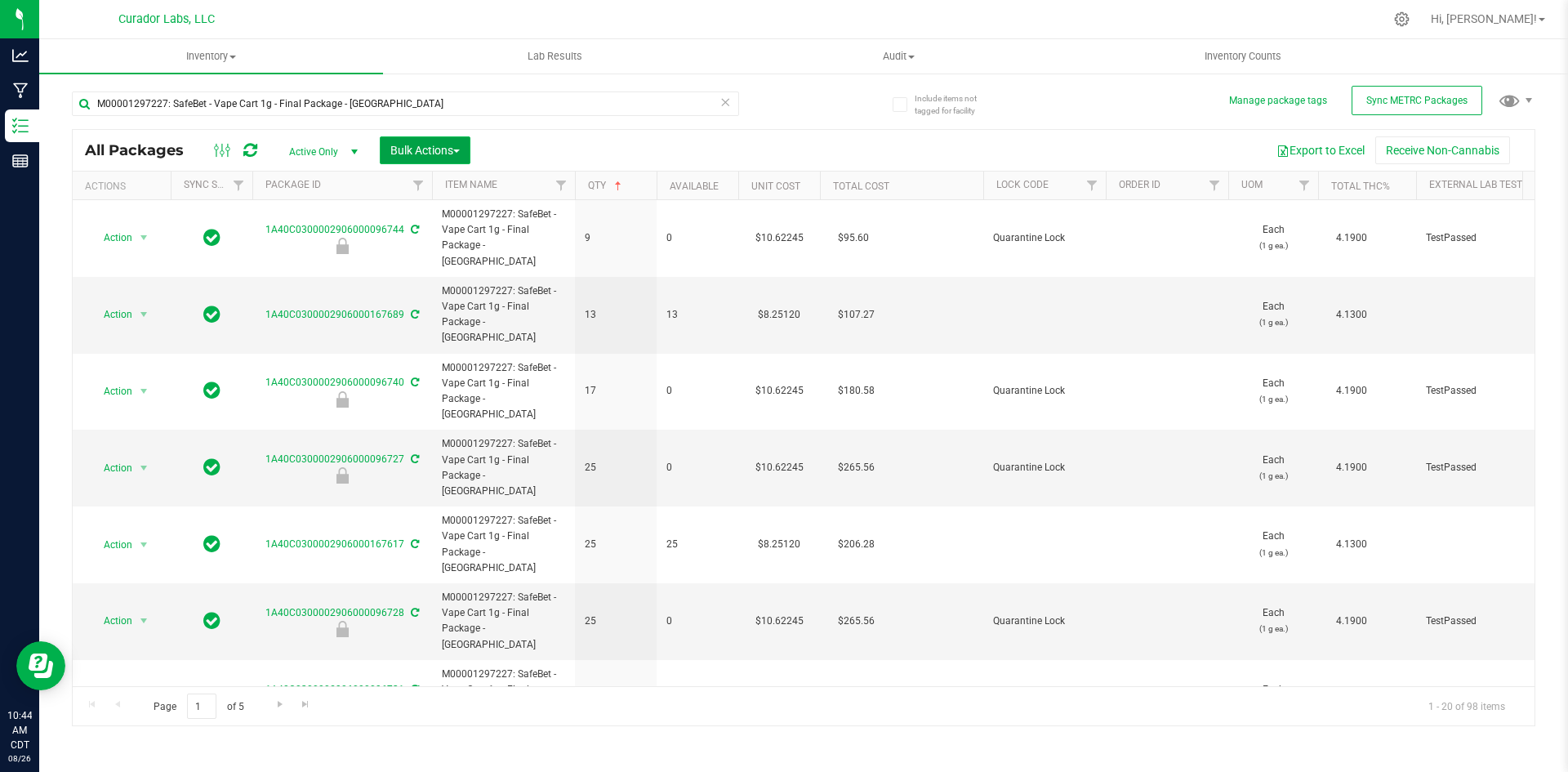
click at [427, 139] on button "Bulk Actions" at bounding box center [425, 150] width 90 height 28
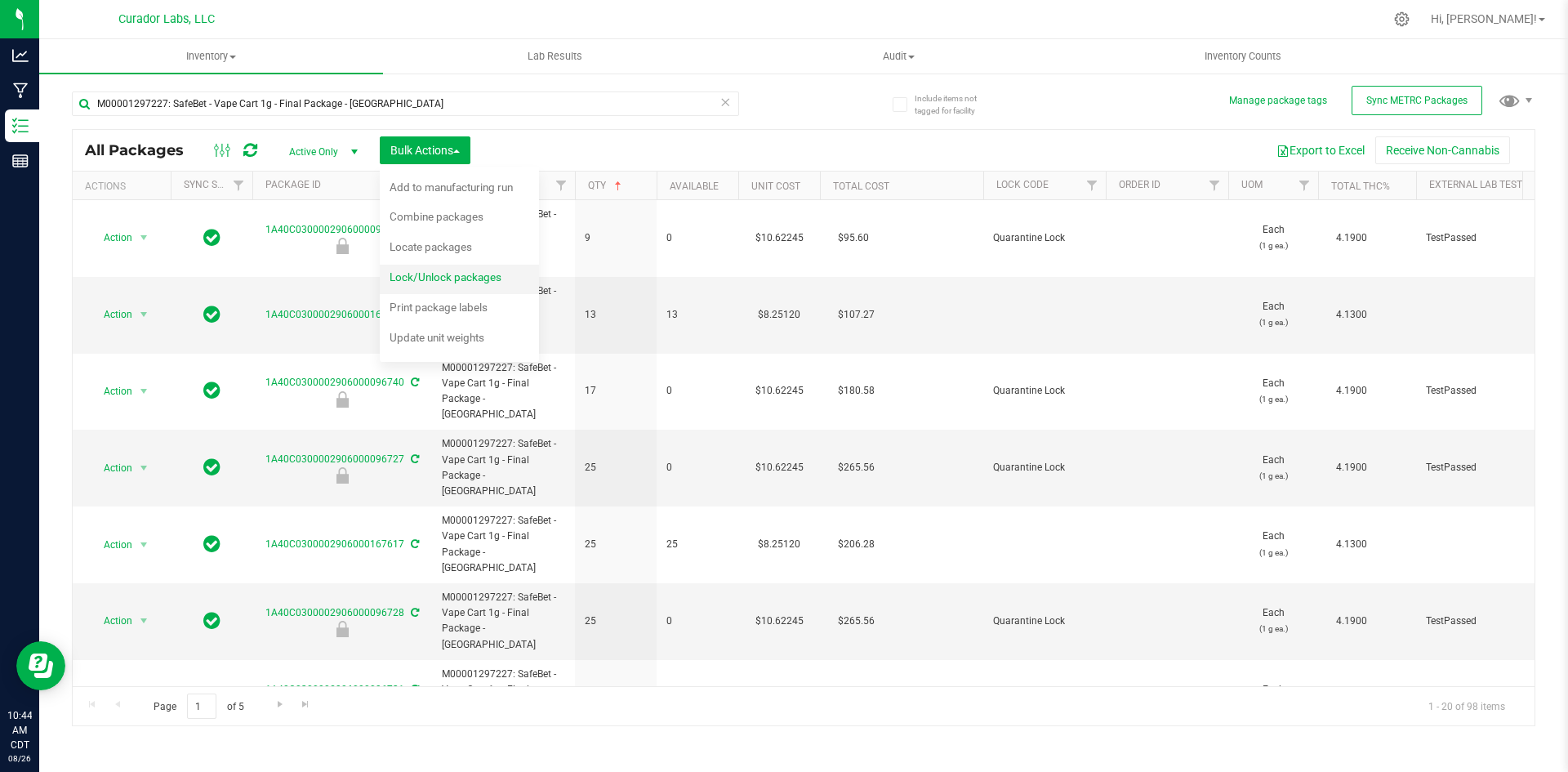
click at [413, 286] on div "Lock/Unlock packages" at bounding box center [457, 279] width 134 height 26
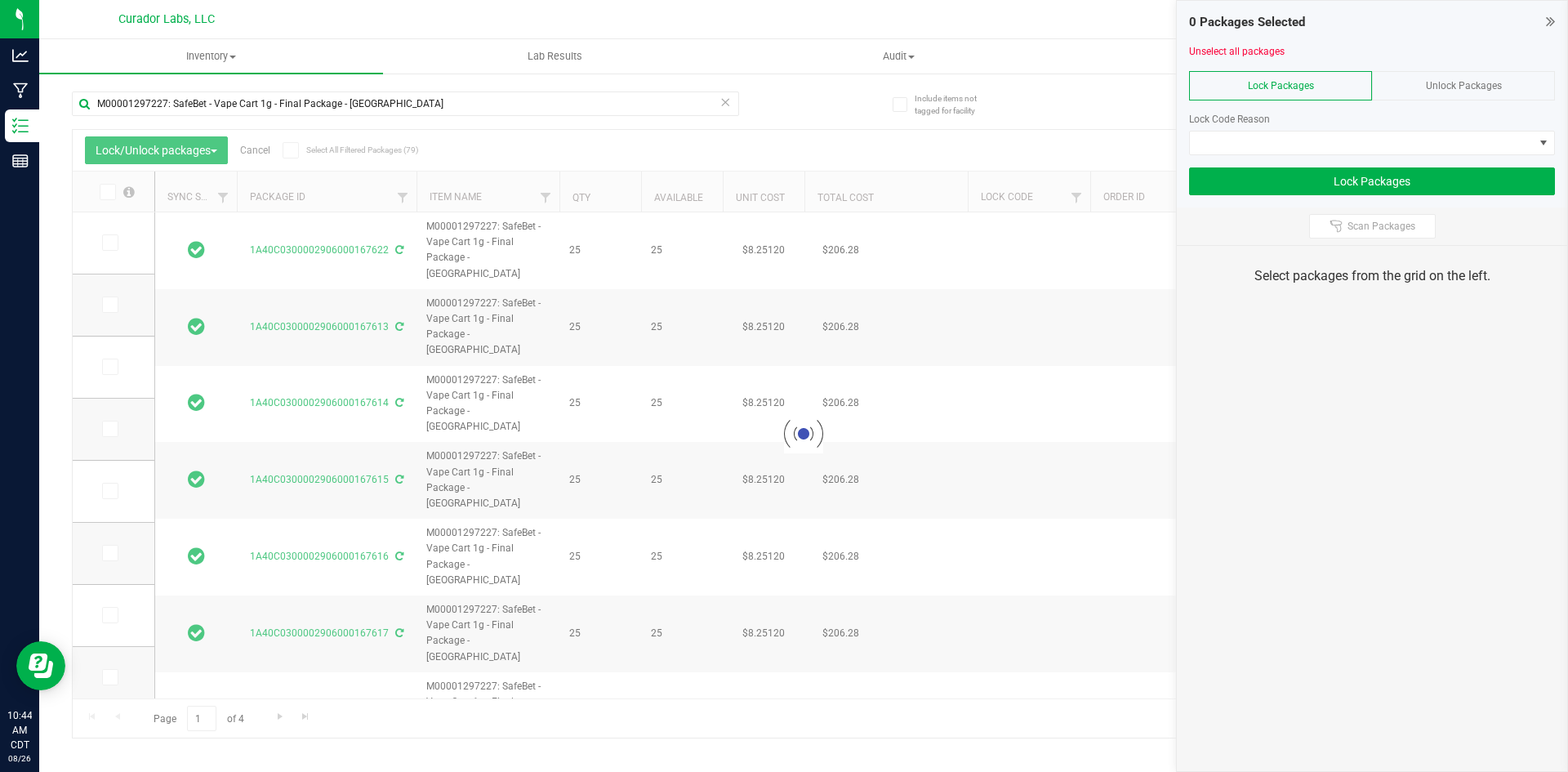
type input "2026-08-19"
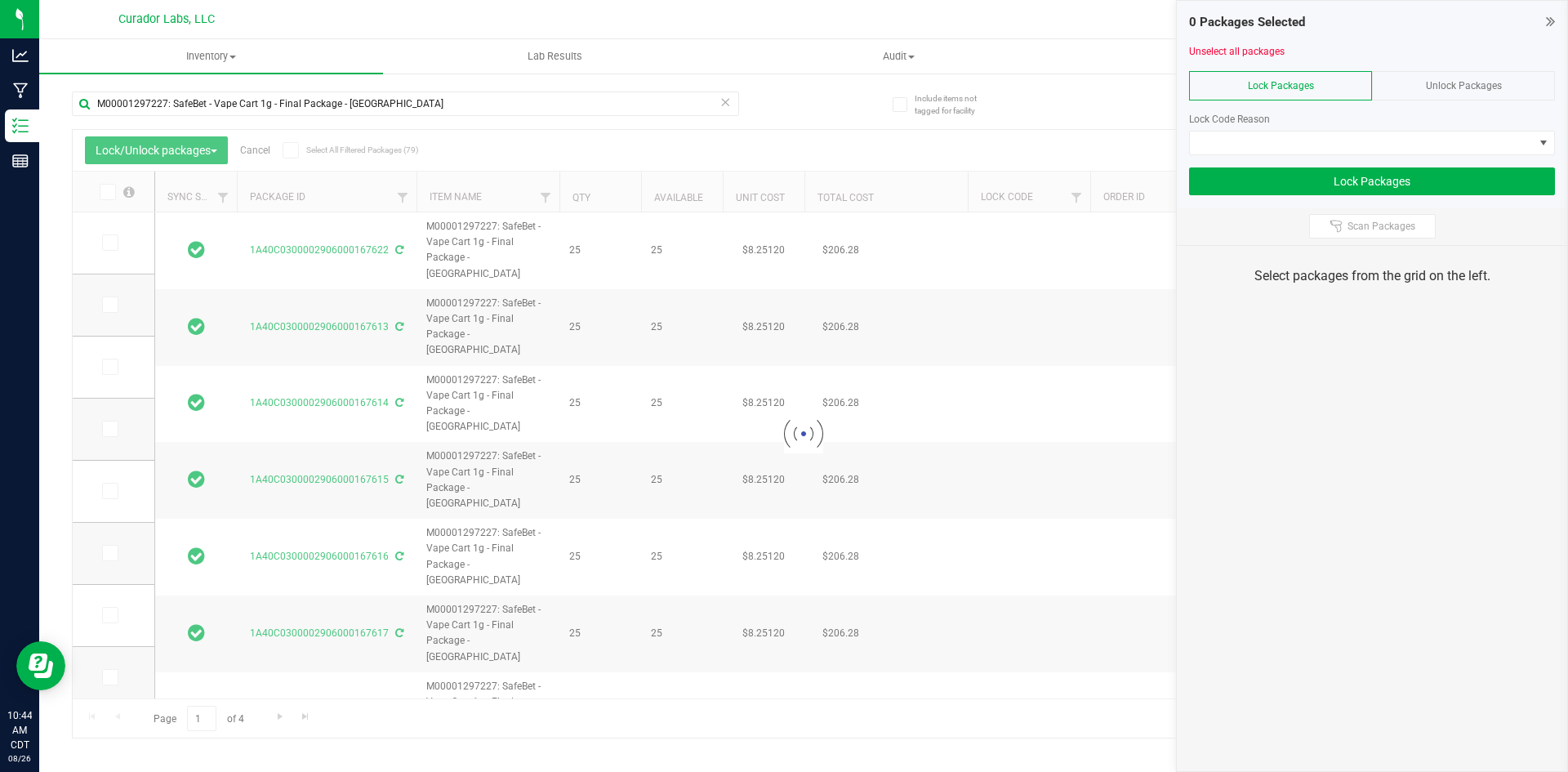
type input "2026-08-19"
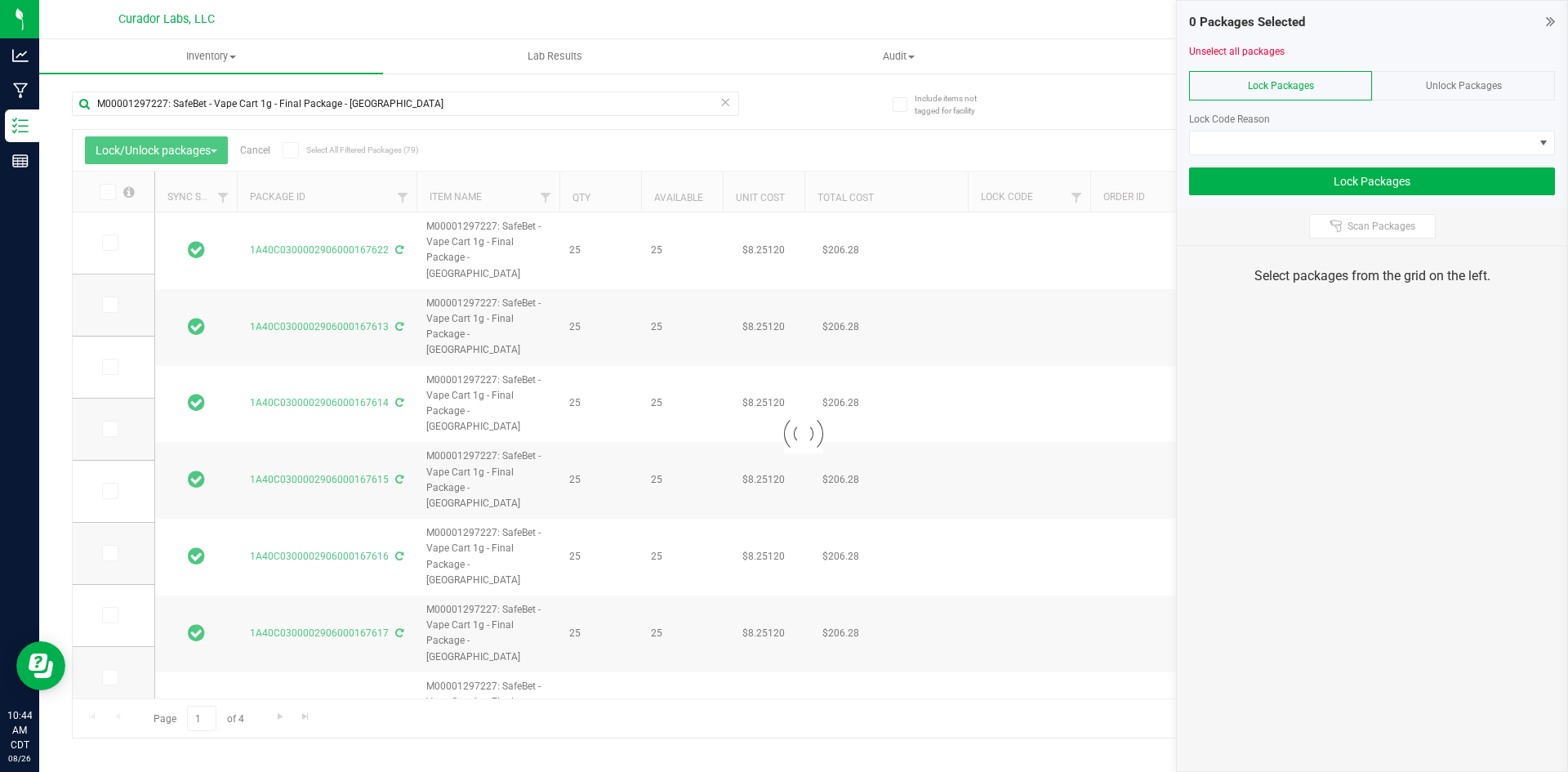
type input "2026-08-19"
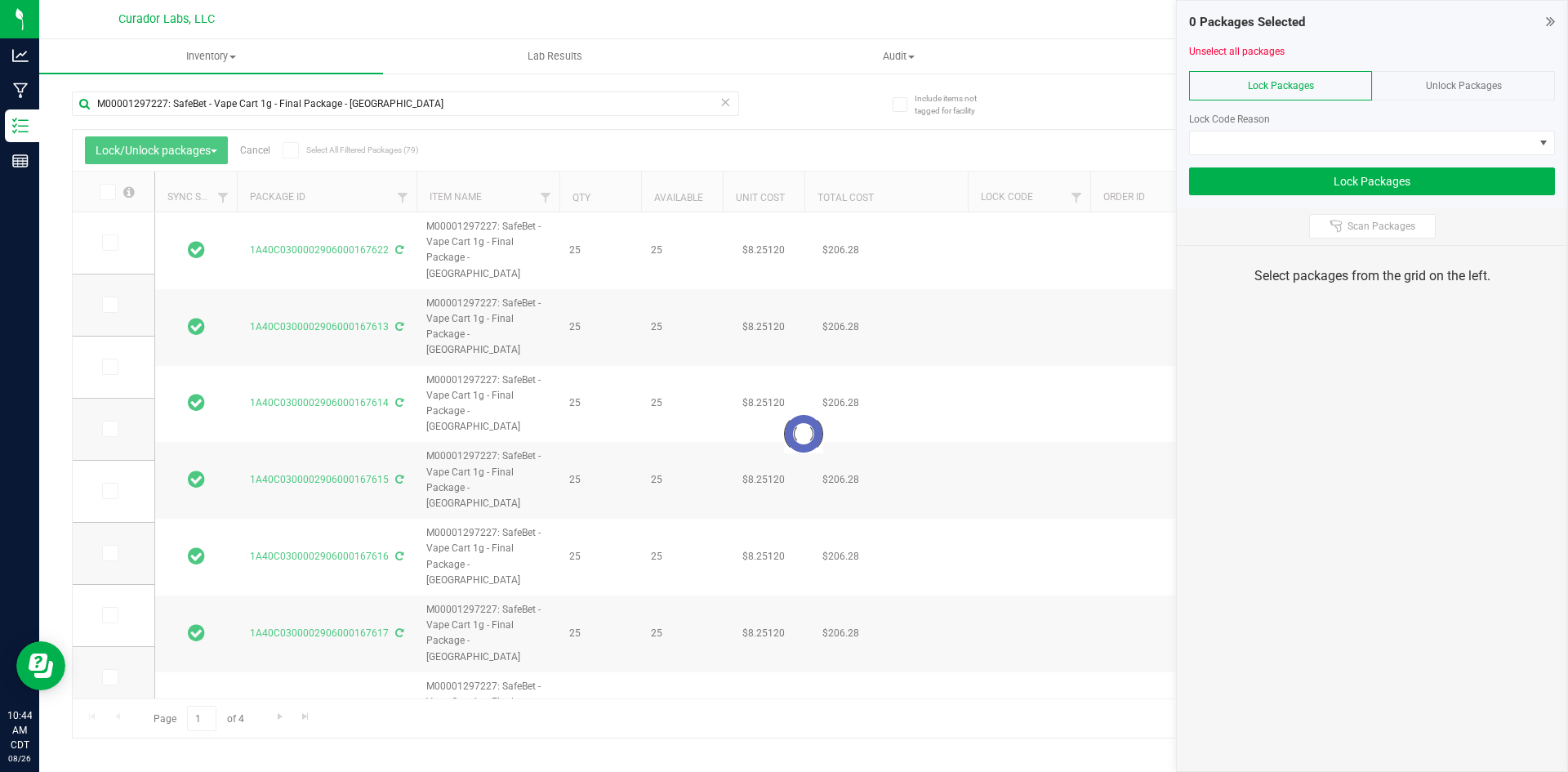
type input "2026-08-19"
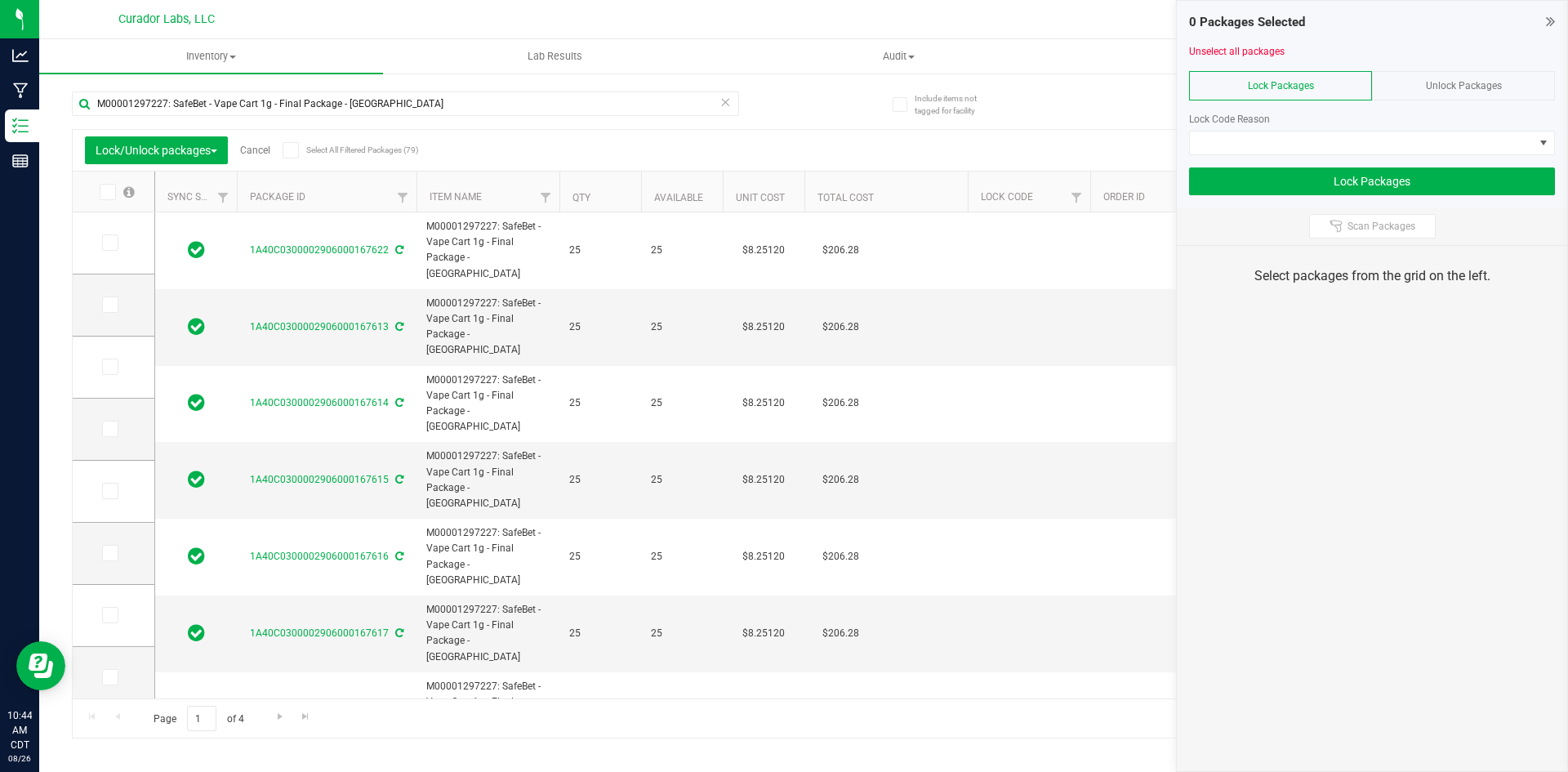
click at [1550, 21] on icon at bounding box center [1551, 21] width 9 height 16
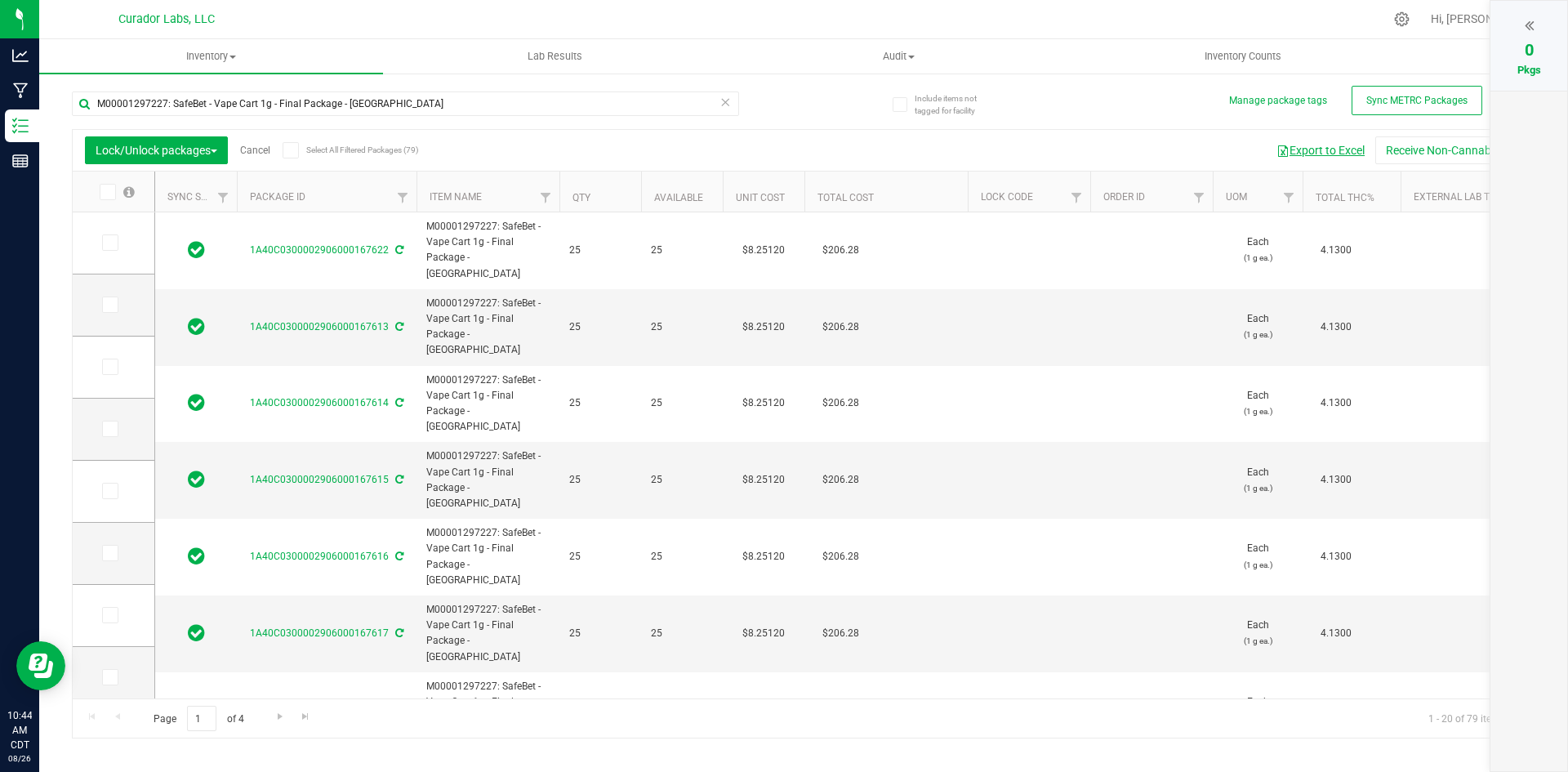
click at [1350, 143] on button "Export to Excel" at bounding box center [1320, 150] width 109 height 28
click at [286, 148] on span at bounding box center [290, 150] width 16 height 16
click at [0, 0] on input "Select All Filtered Packages (79)" at bounding box center [0, 0] width 0 height 0
click at [1530, 25] on icon at bounding box center [1529, 25] width 9 height 16
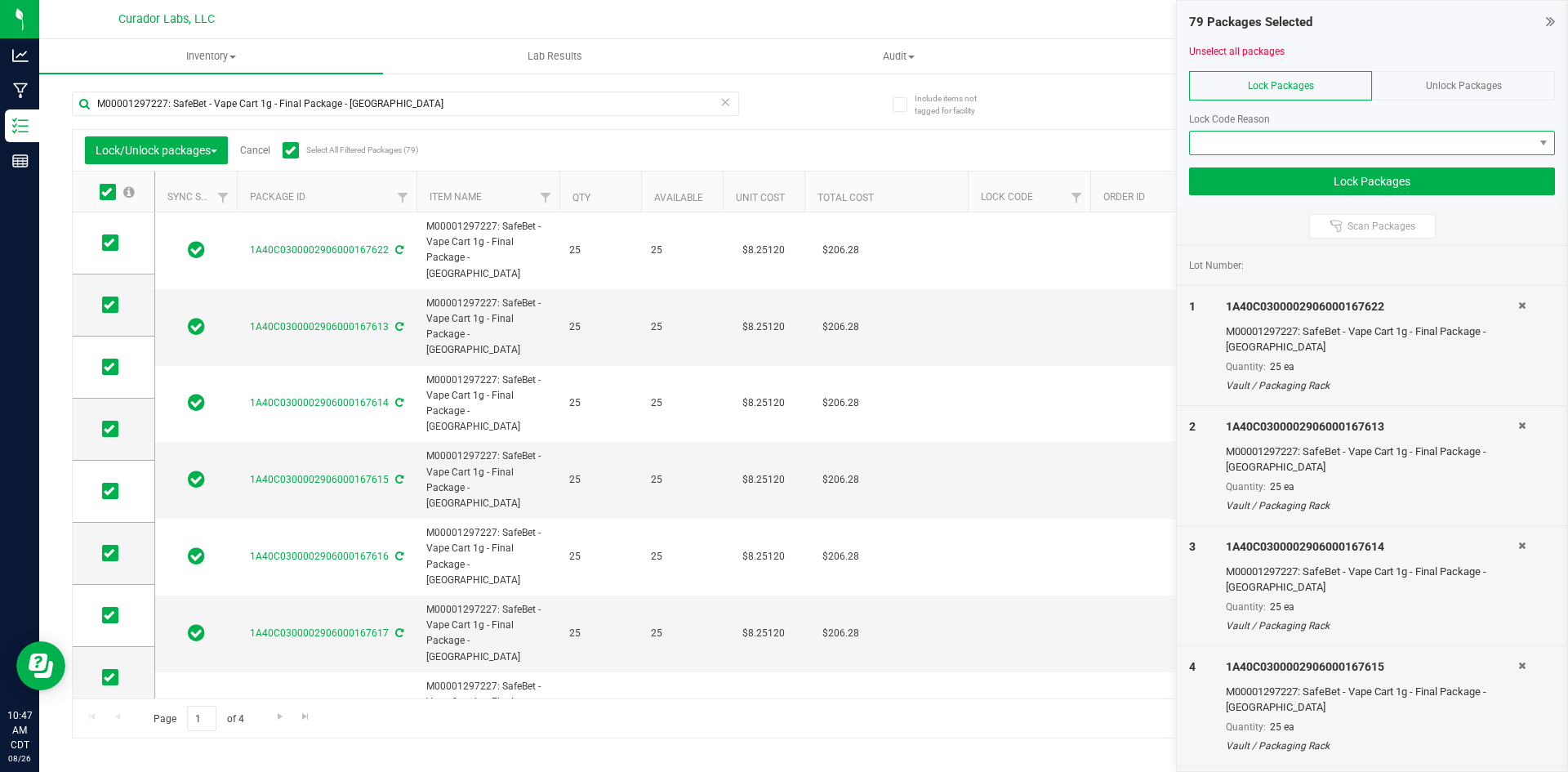
click at [1259, 149] on span at bounding box center [1362, 142] width 344 height 23
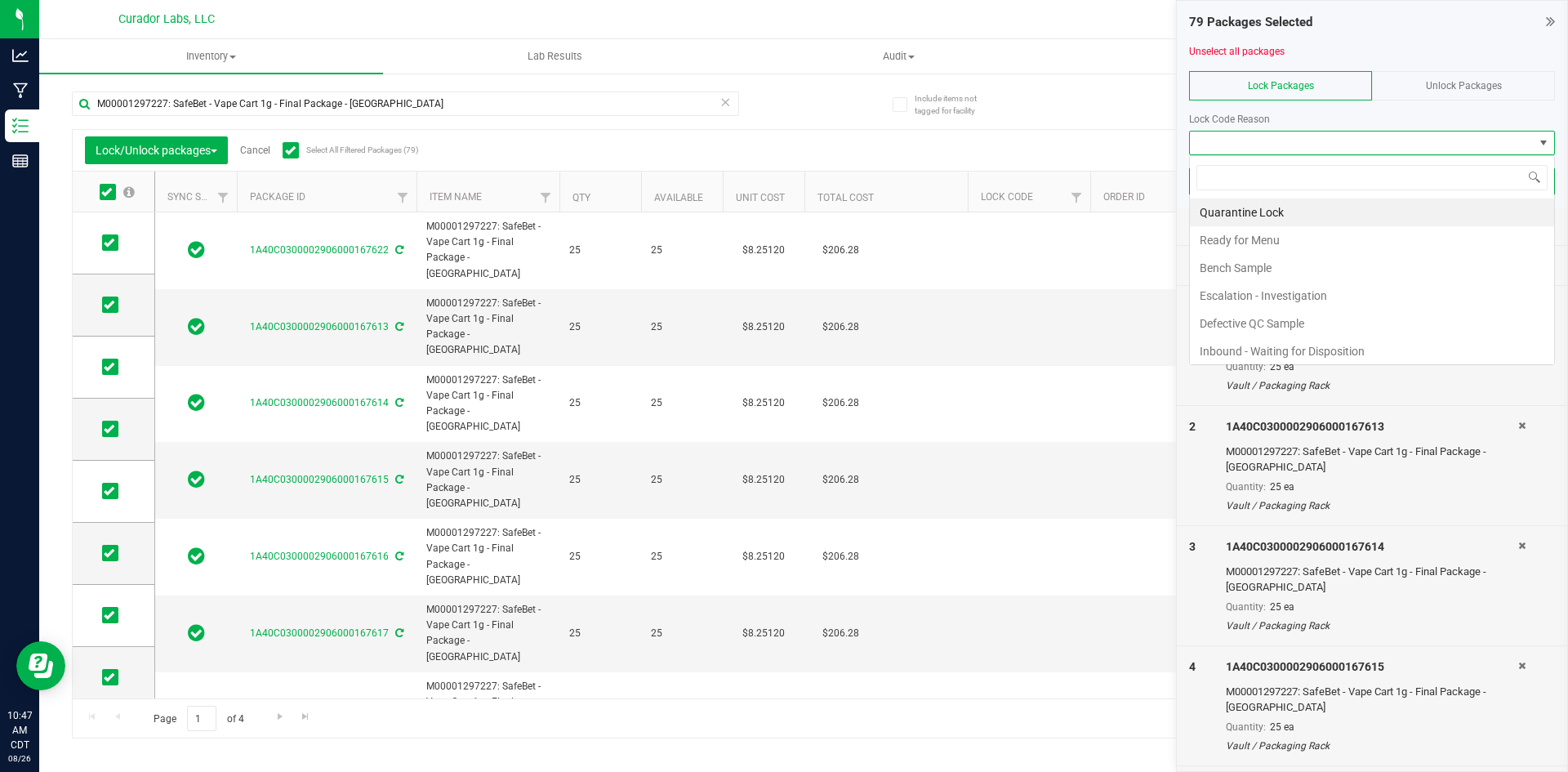
scroll to position [24, 366]
click at [1269, 231] on li "Ready for Menu" at bounding box center [1372, 240] width 365 height 28
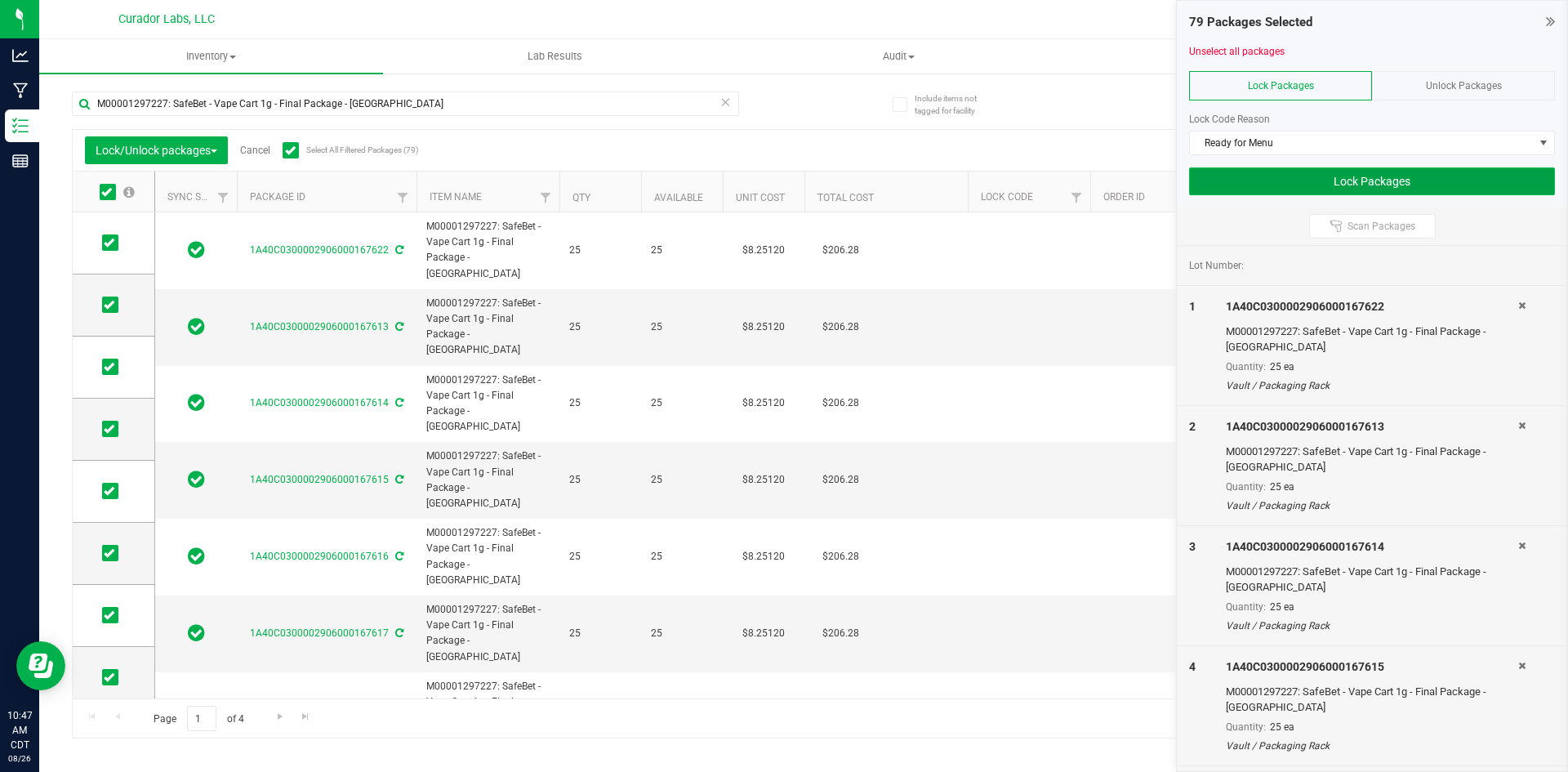
click at [1248, 182] on button "Lock Packages" at bounding box center [1372, 181] width 366 height 28
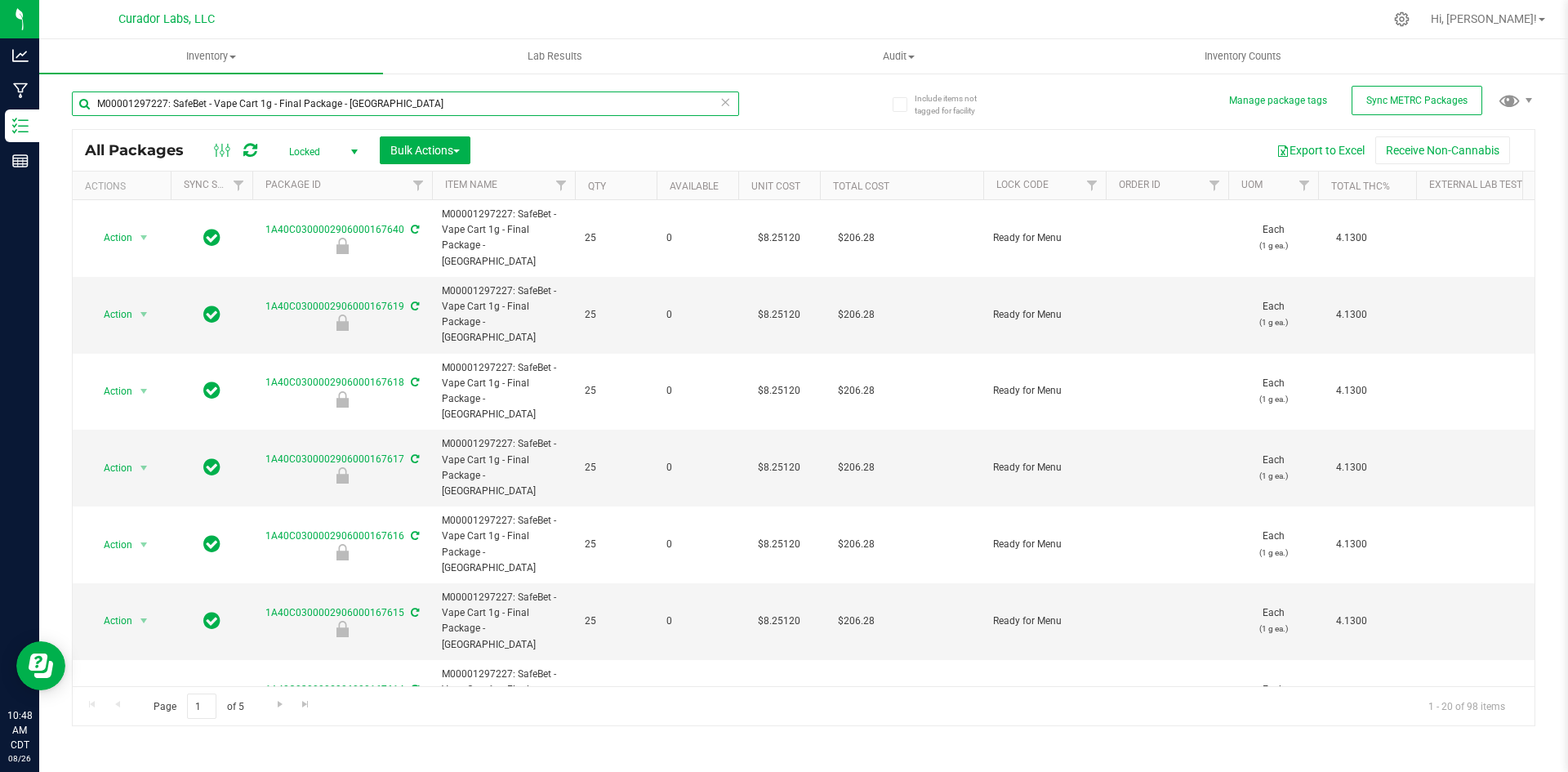
drag, startPoint x: 434, startPoint y: 100, endPoint x: 55, endPoint y: 137, distance: 380.8
click at [55, 137] on div "Include items not tagged for facility Manage package tags Sync METRC Packages M…" at bounding box center [803, 320] width 1529 height 499
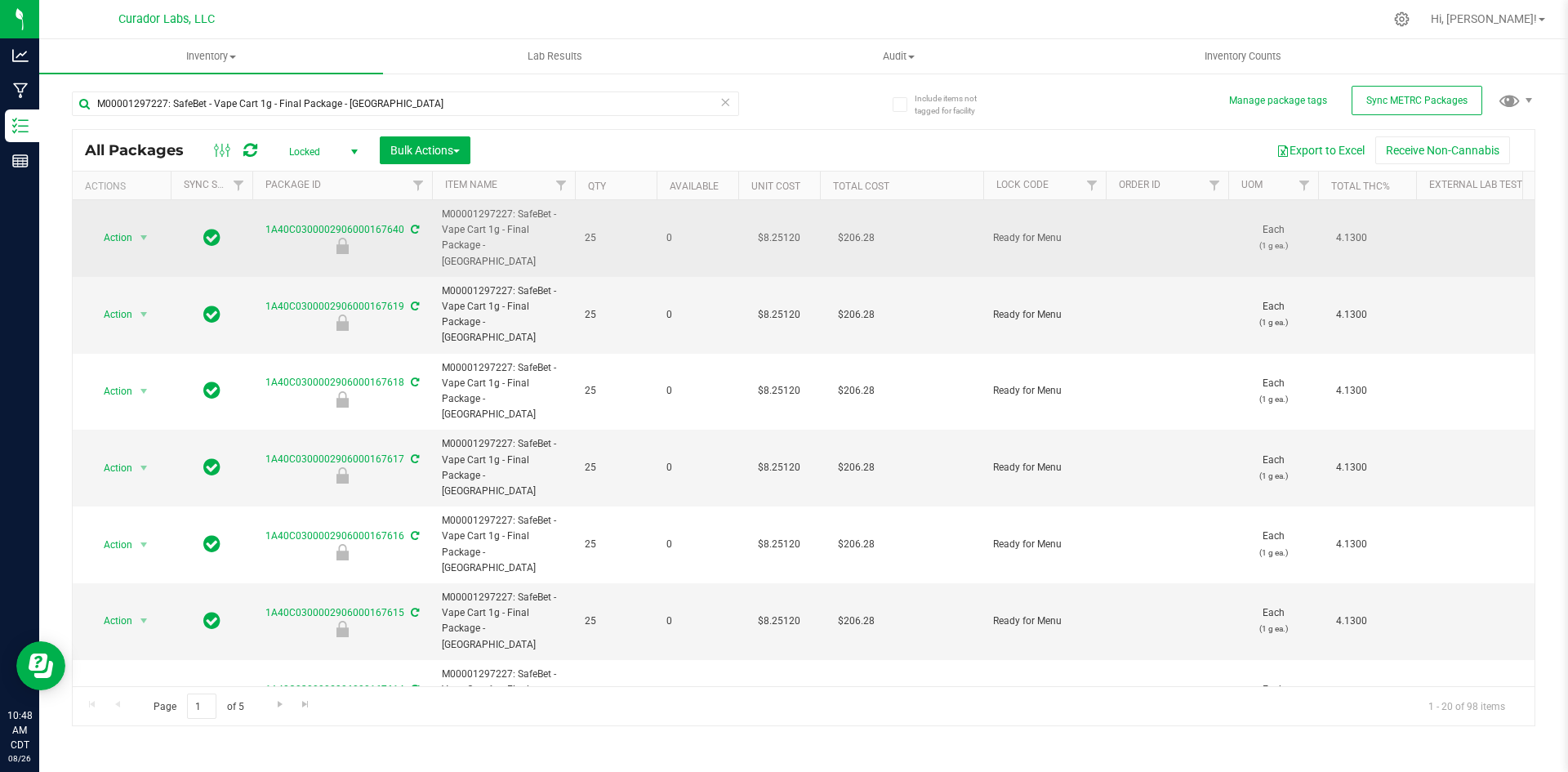
drag, startPoint x: 549, startPoint y: 243, endPoint x: 442, endPoint y: 210, distance: 112.0
click at [442, 210] on span "M00001297227: SafeBet - Vape Cart 1g - Final Package - [GEOGRAPHIC_DATA]" at bounding box center [503, 238] width 123 height 63
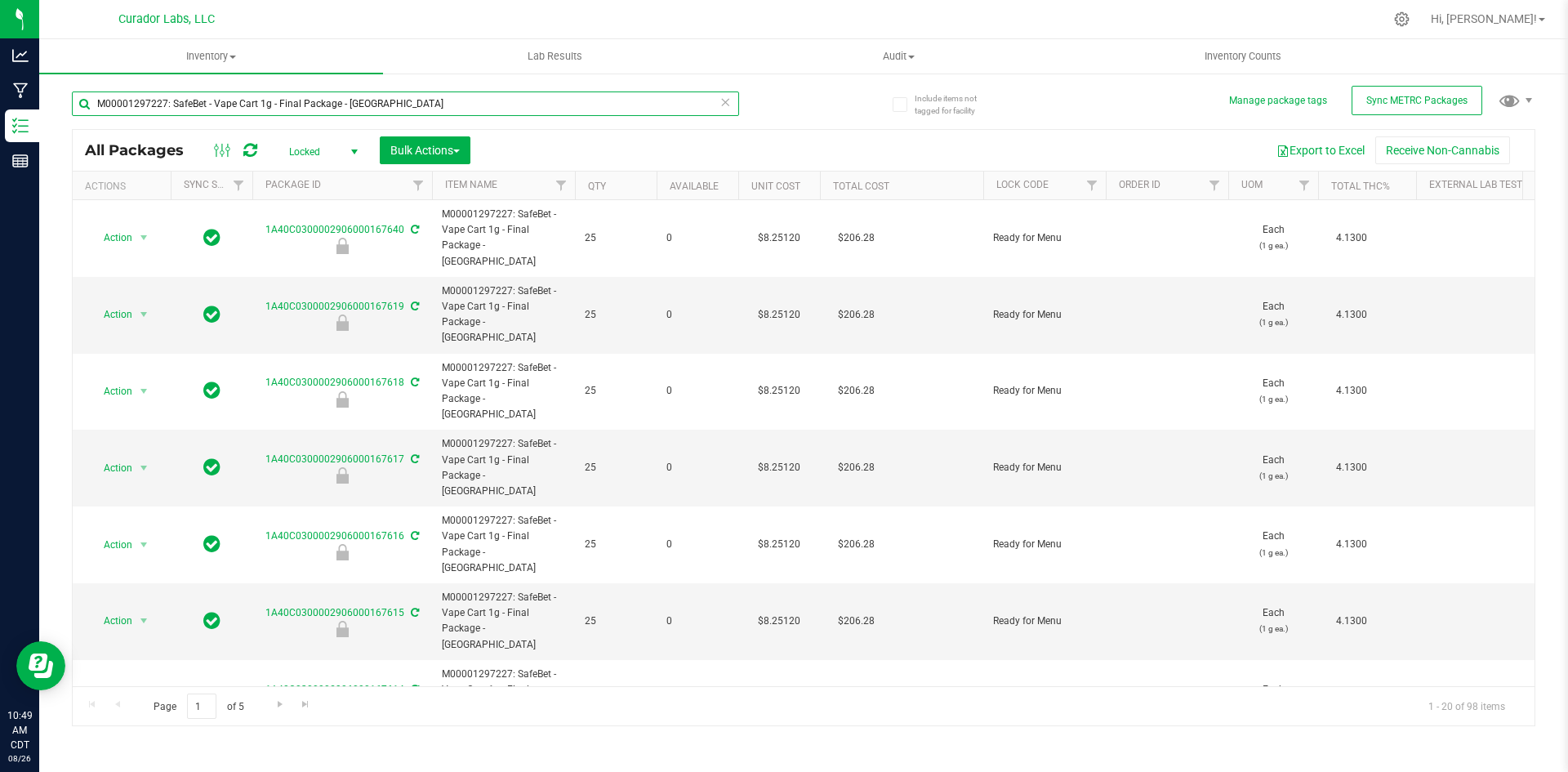
drag, startPoint x: 343, startPoint y: 109, endPoint x: 43, endPoint y: 110, distance: 300.0
click at [43, 110] on div "Include items not tagged for facility Manage package tags Sync METRC Packages M…" at bounding box center [803, 320] width 1529 height 499
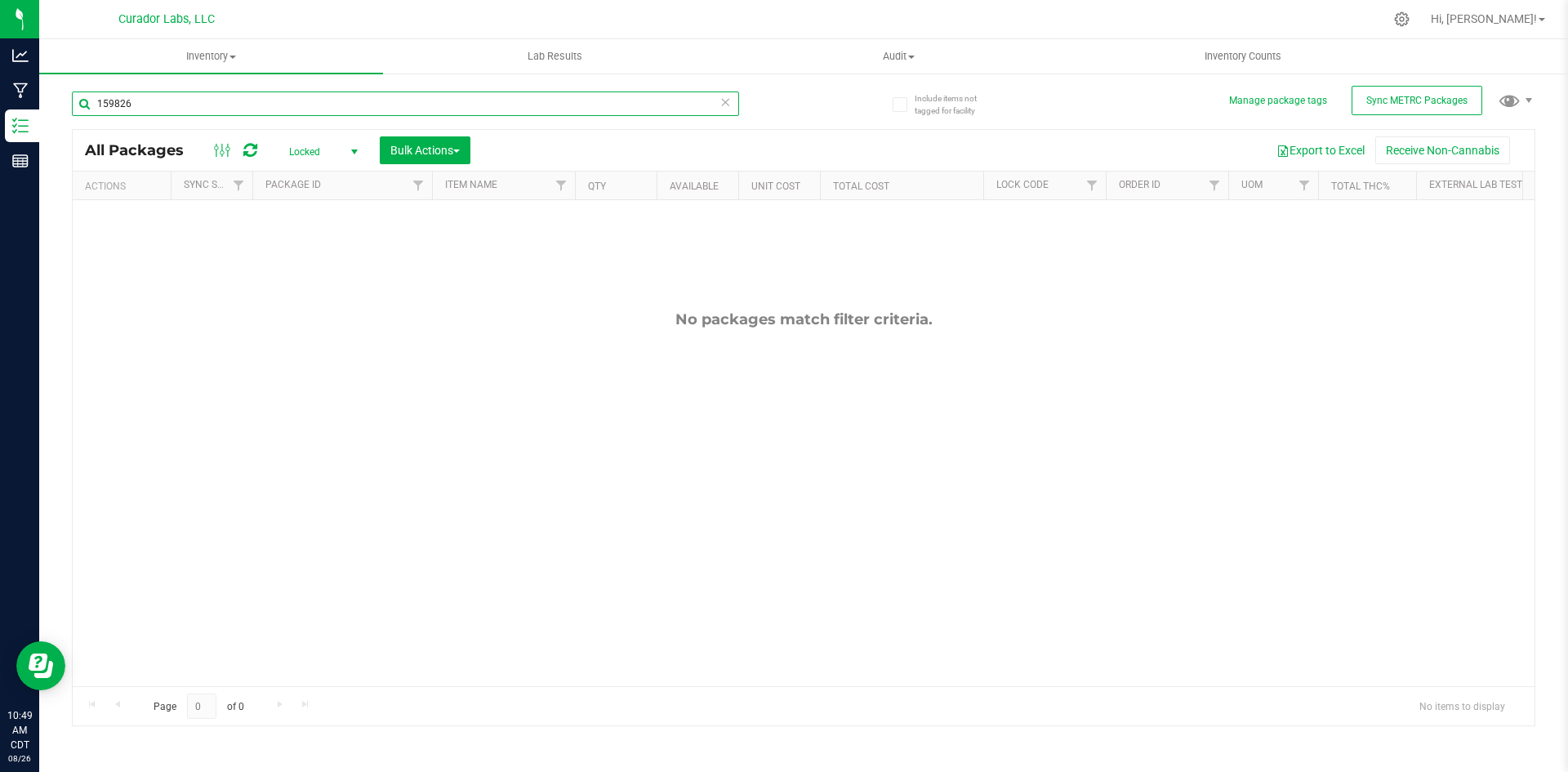
type input "159826"
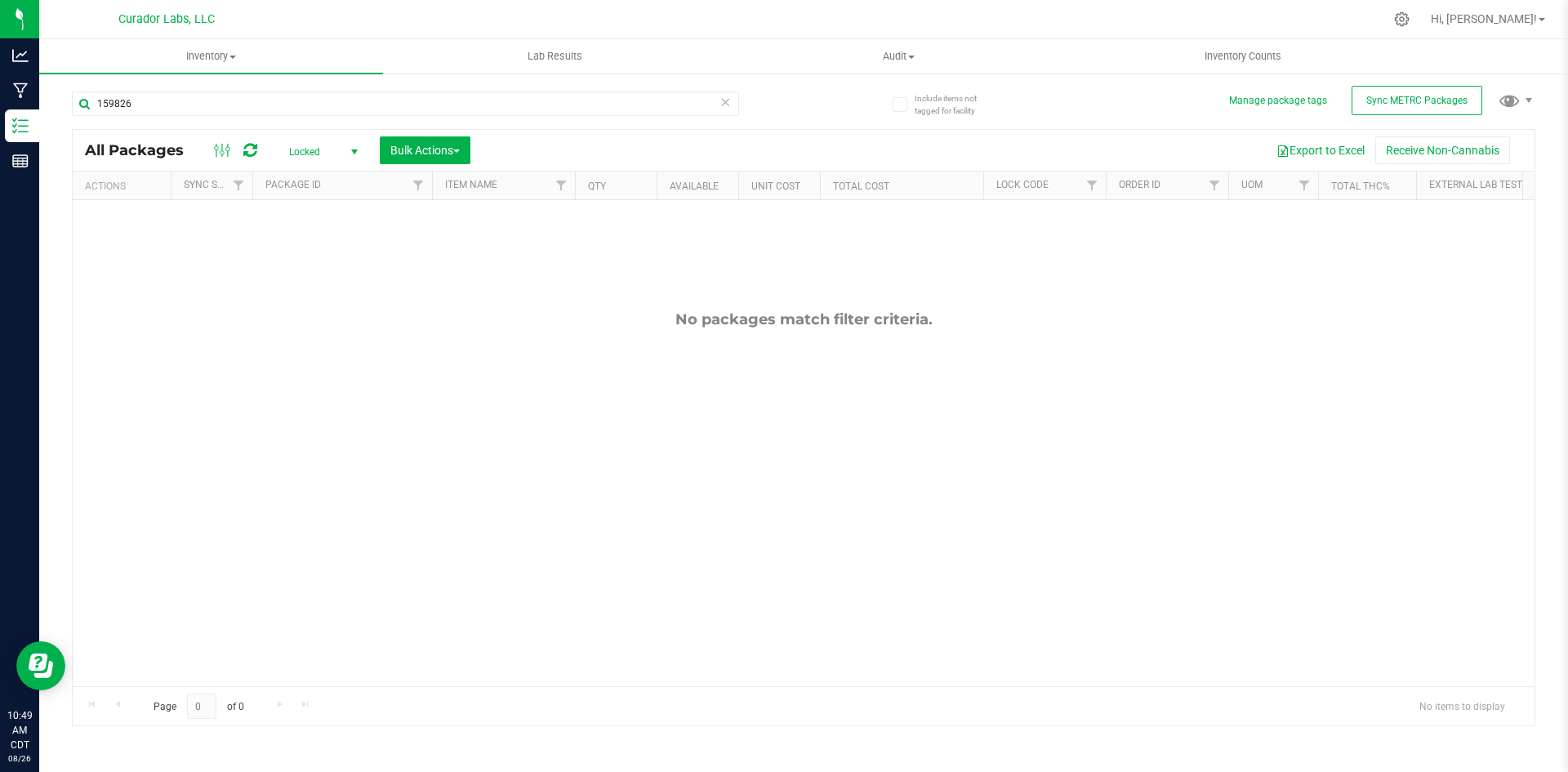
click at [324, 148] on span "Locked" at bounding box center [319, 151] width 90 height 23
click at [307, 178] on li "Active Only" at bounding box center [318, 177] width 88 height 24
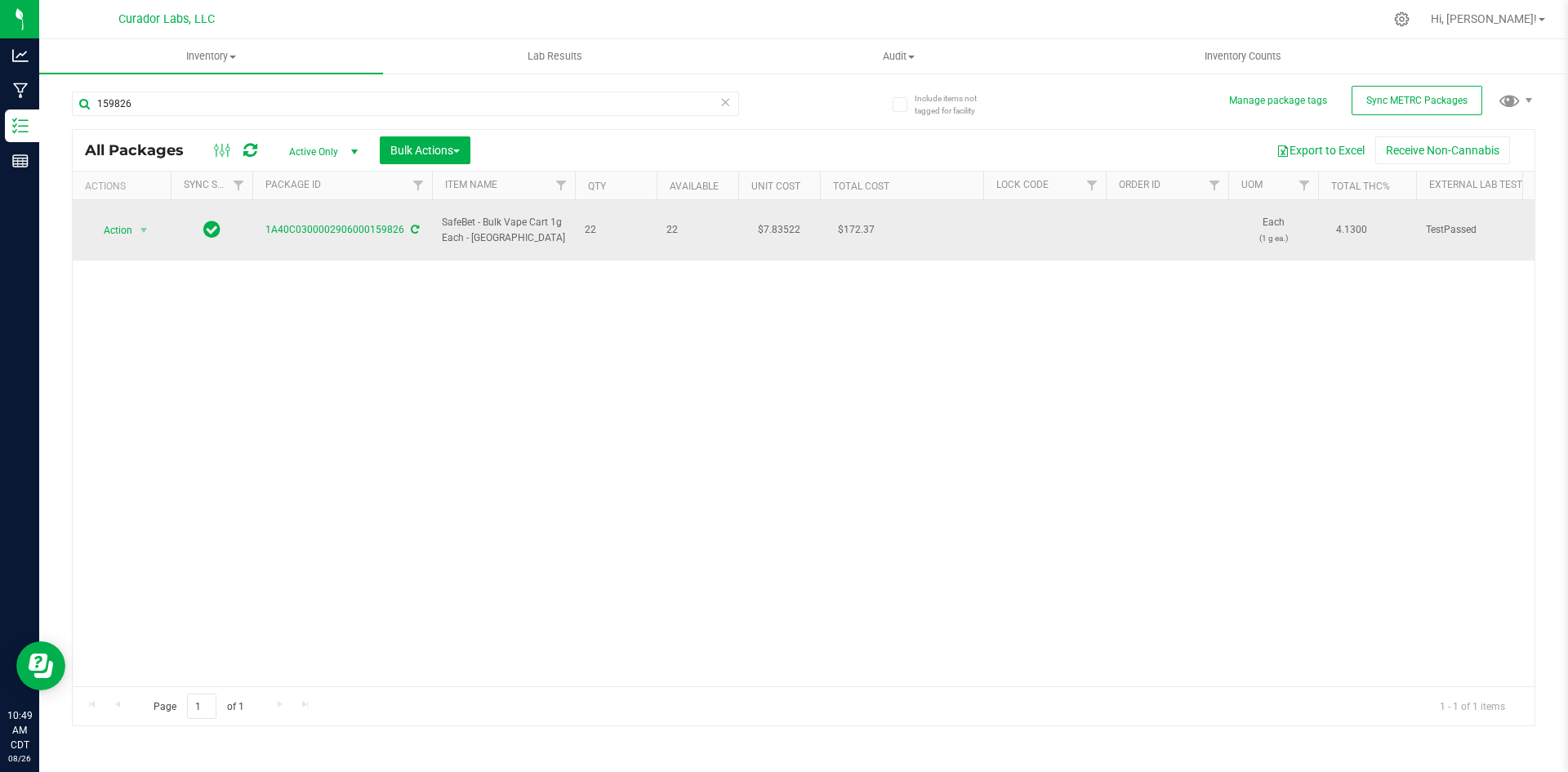
drag, startPoint x: 540, startPoint y: 230, endPoint x: 442, endPoint y: 214, distance: 99.3
click at [442, 214] on span "SafeBet - Bulk Vape Cart 1g Each - [GEOGRAPHIC_DATA]" at bounding box center [503, 230] width 123 height 31
copy span "SafeBet - Bulk Vape Cart 1g Each - [GEOGRAPHIC_DATA]"
click at [138, 224] on span "select" at bounding box center [144, 230] width 13 height 13
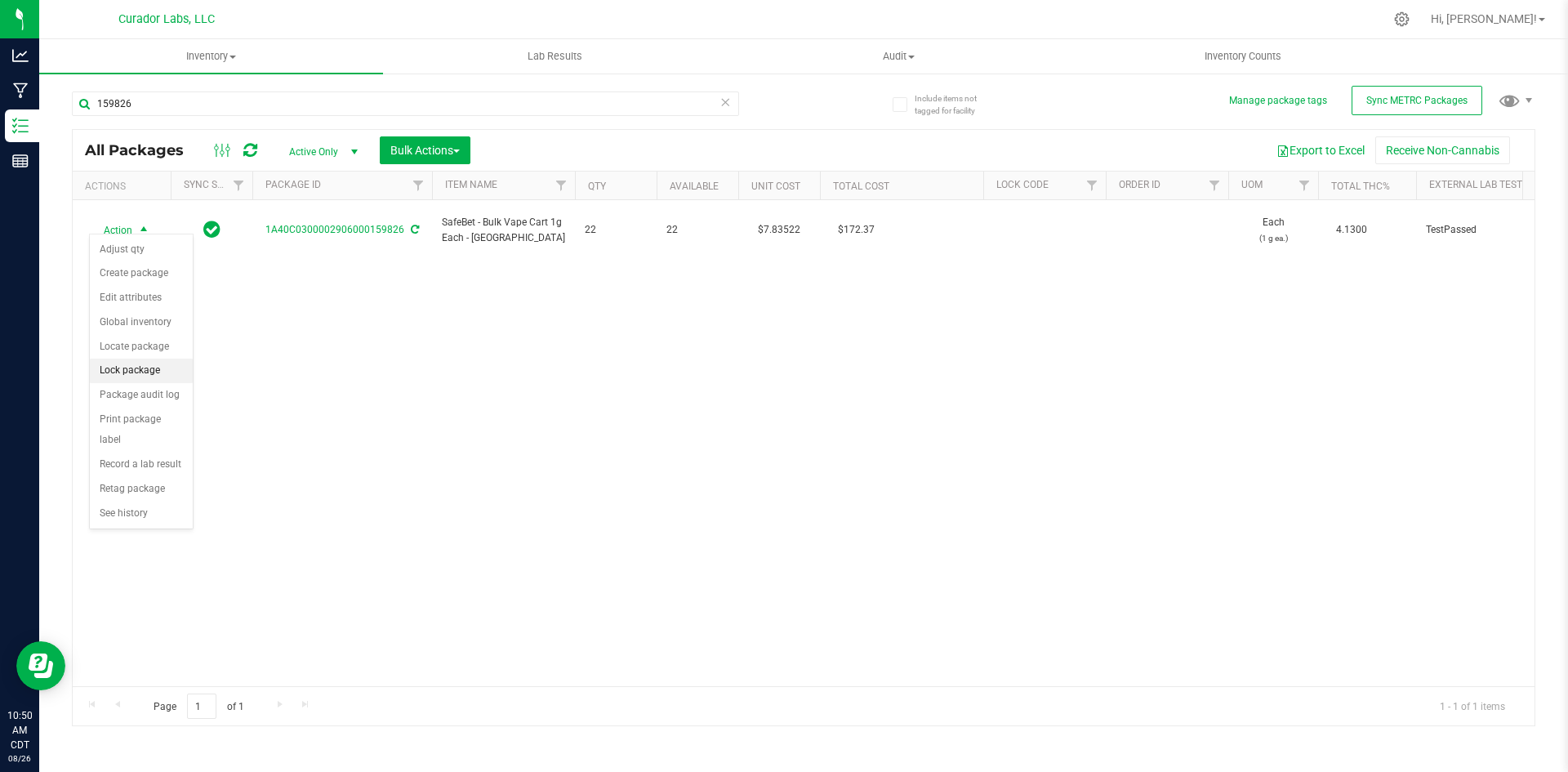
click at [138, 366] on li "Lock package" at bounding box center [141, 370] width 103 height 24
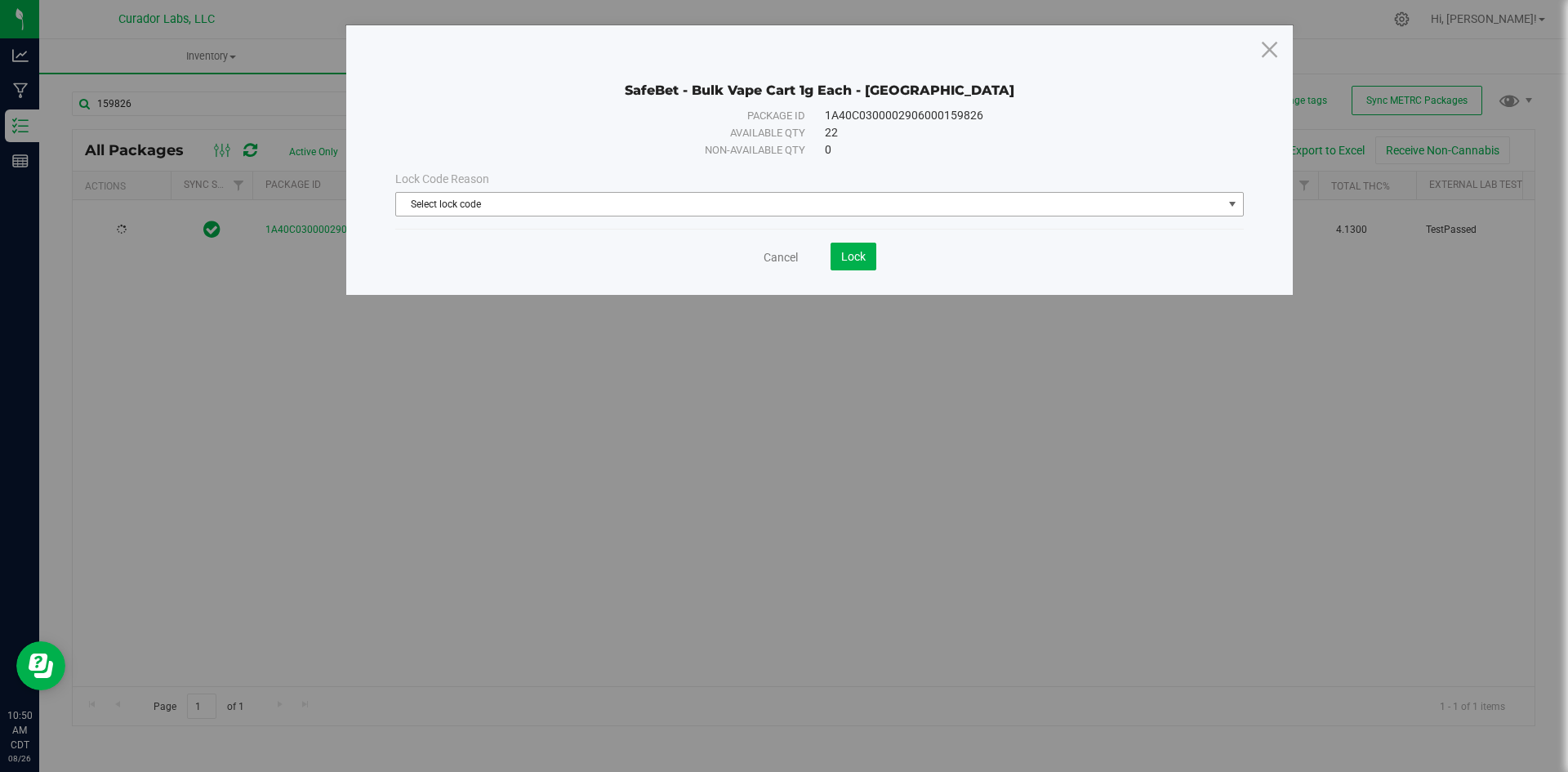
click at [512, 208] on span "Select lock code" at bounding box center [809, 204] width 826 height 23
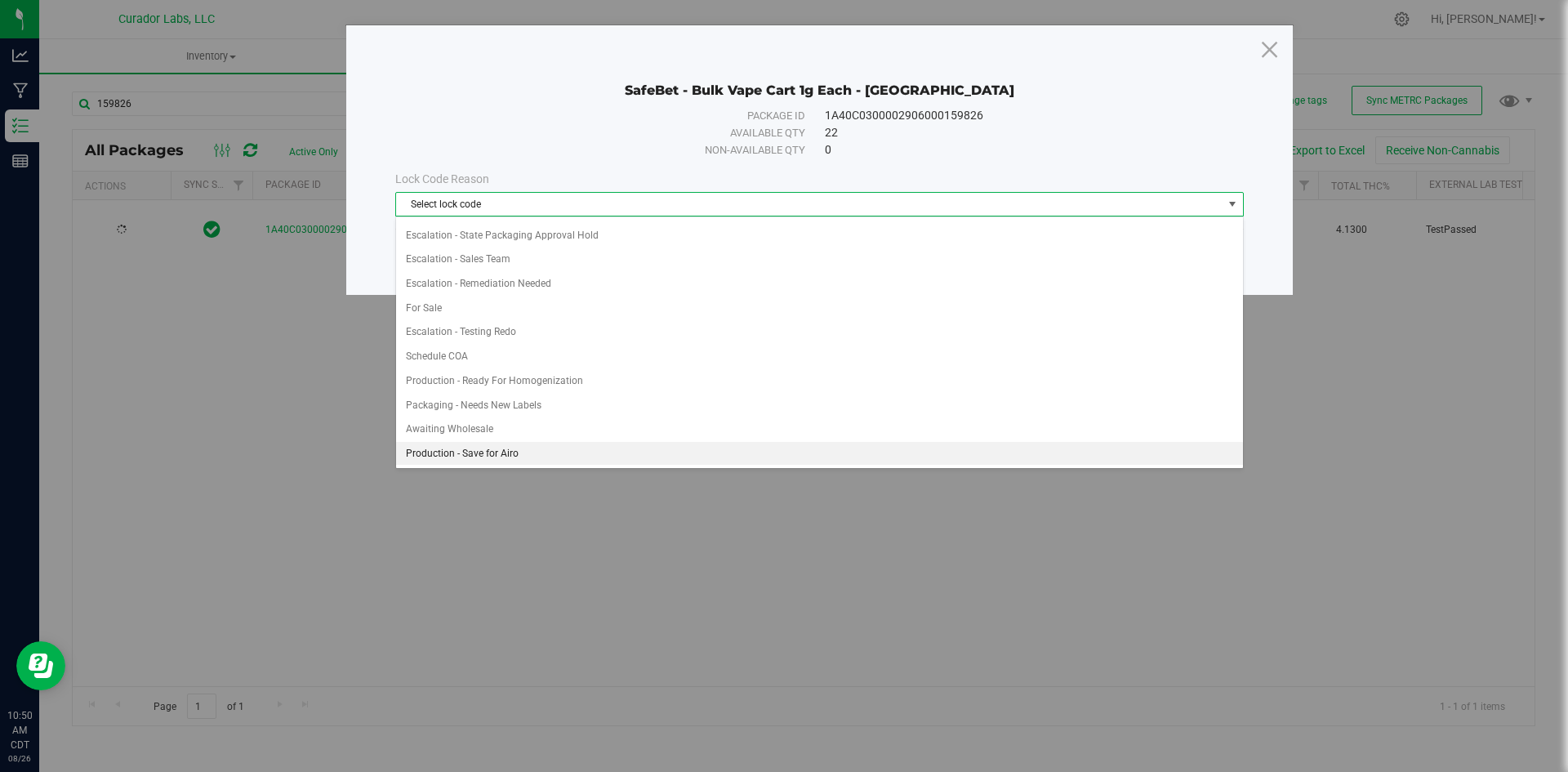
scroll to position [821, 0]
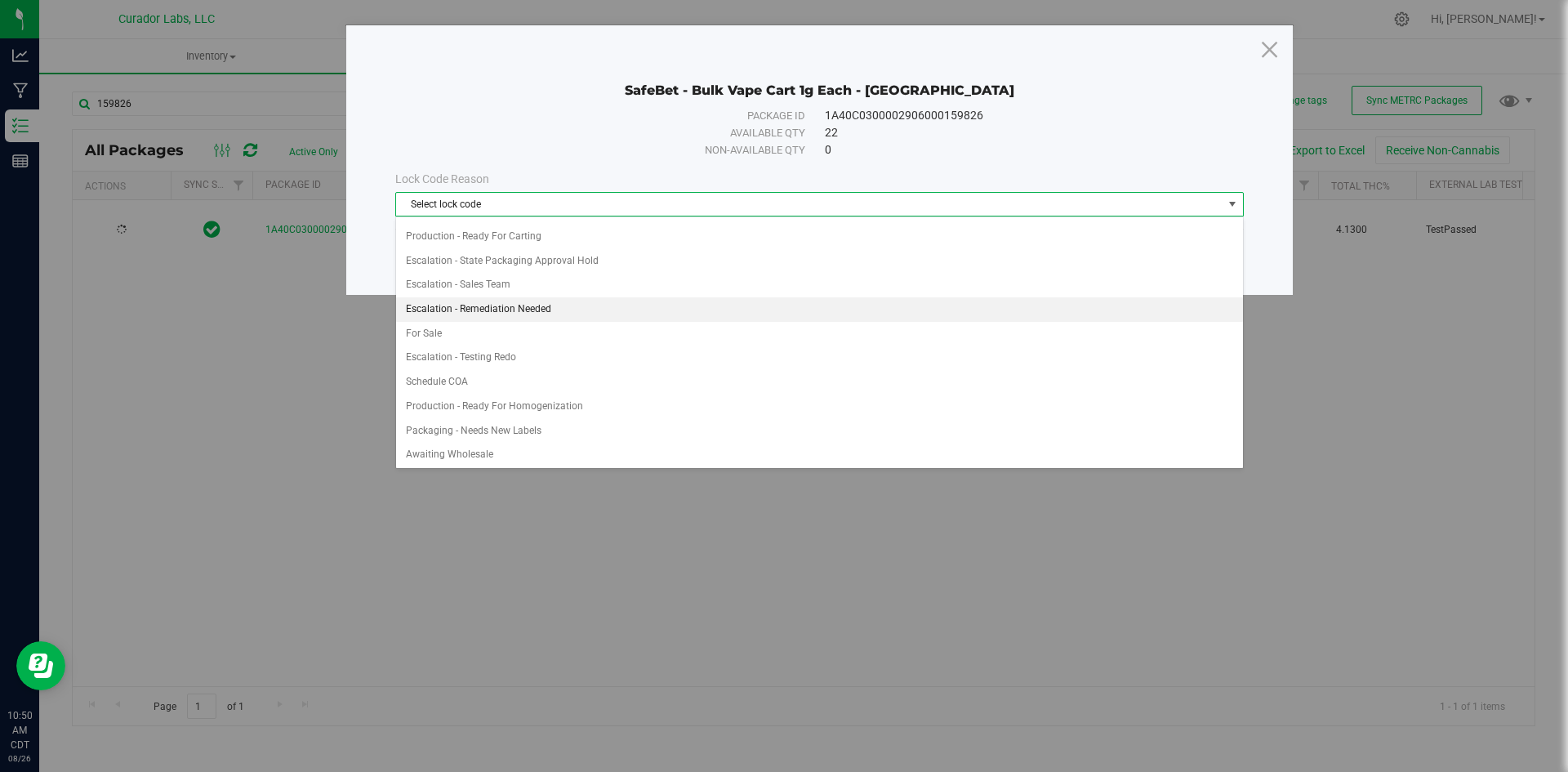
click at [473, 312] on li "Escalation - Remediation Needed" at bounding box center [820, 310] width 847 height 24
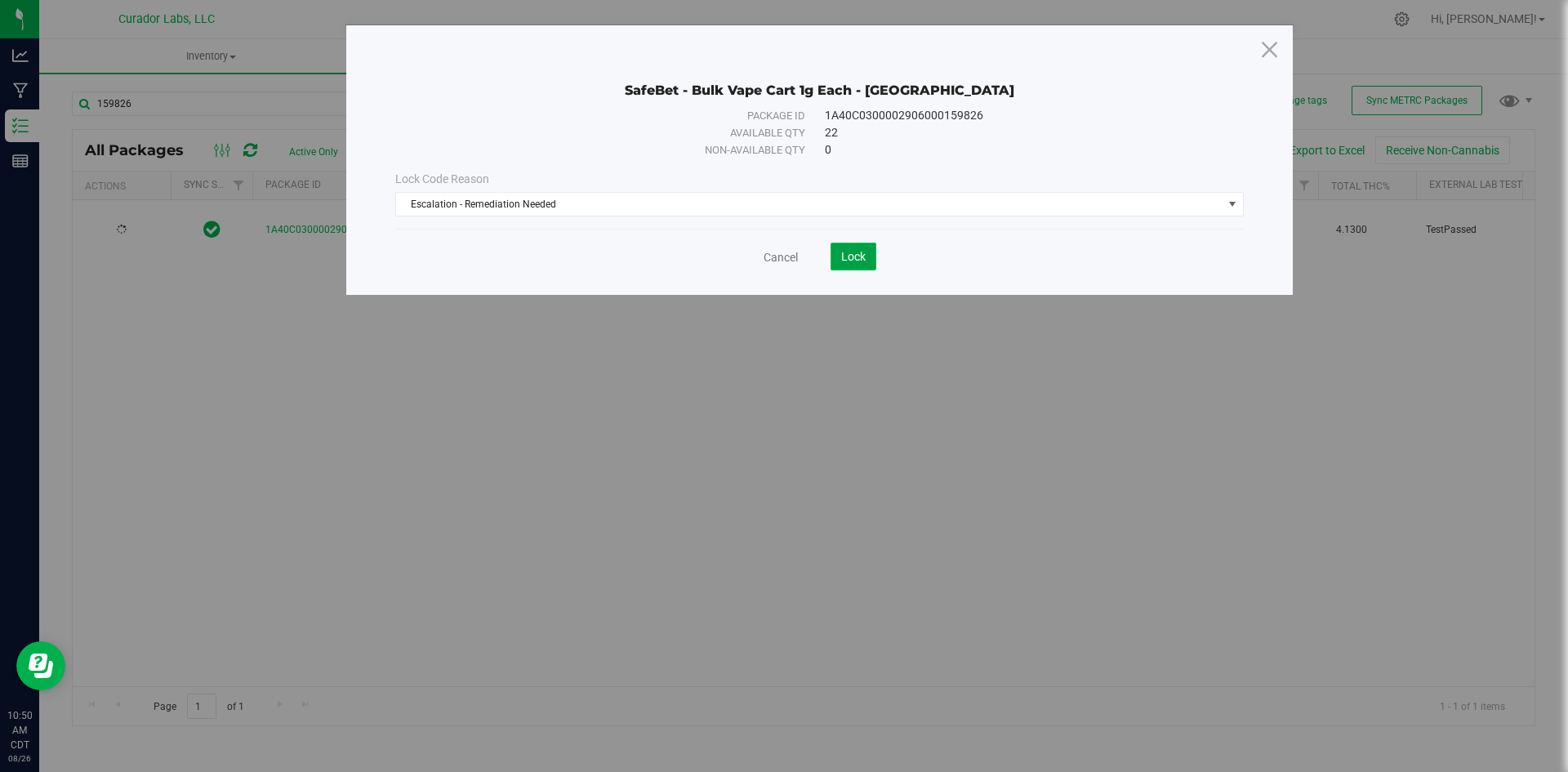
click at [852, 253] on span "Lock" at bounding box center [853, 256] width 24 height 13
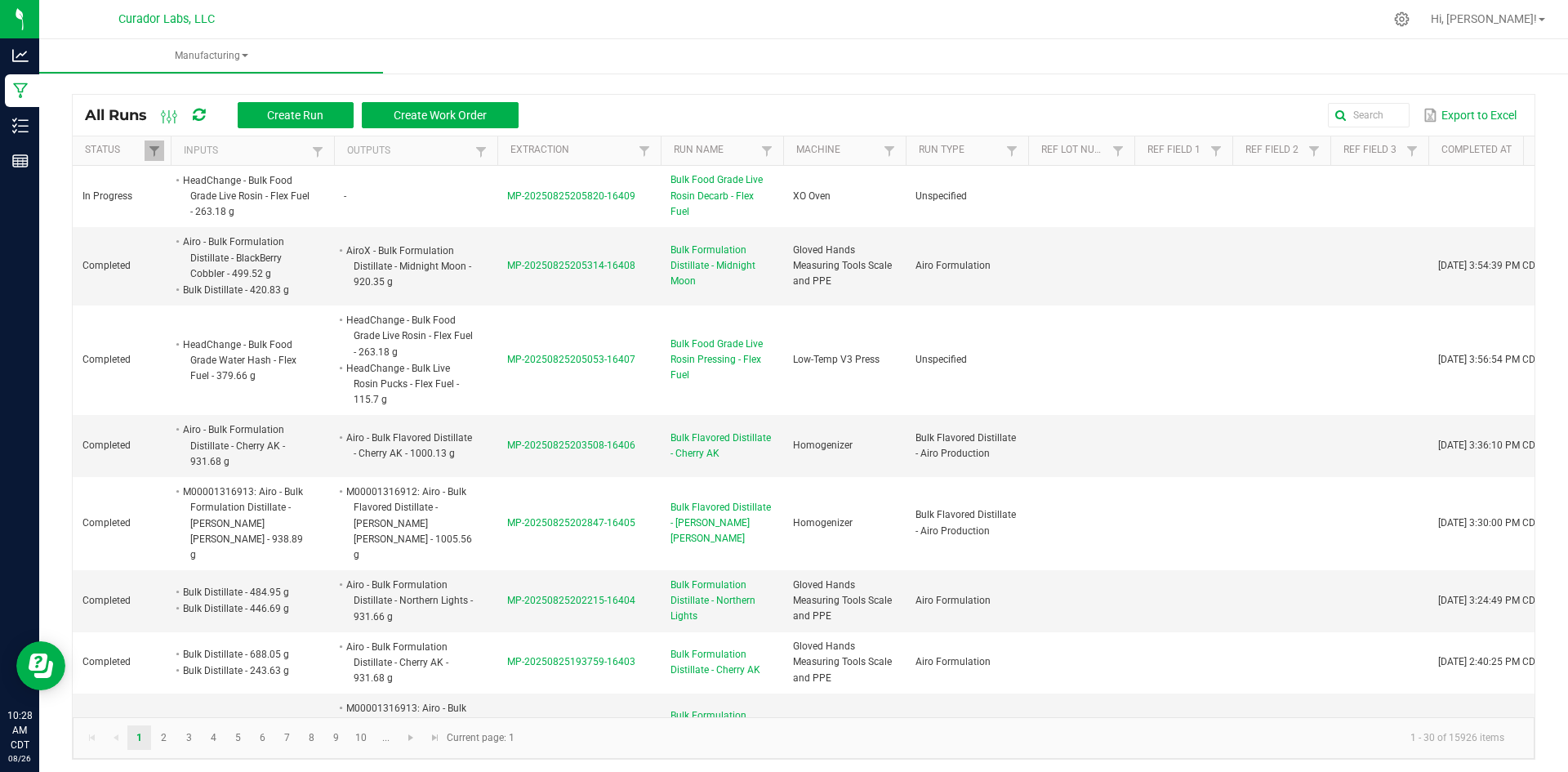
click at [197, 111] on icon at bounding box center [199, 115] width 13 height 14
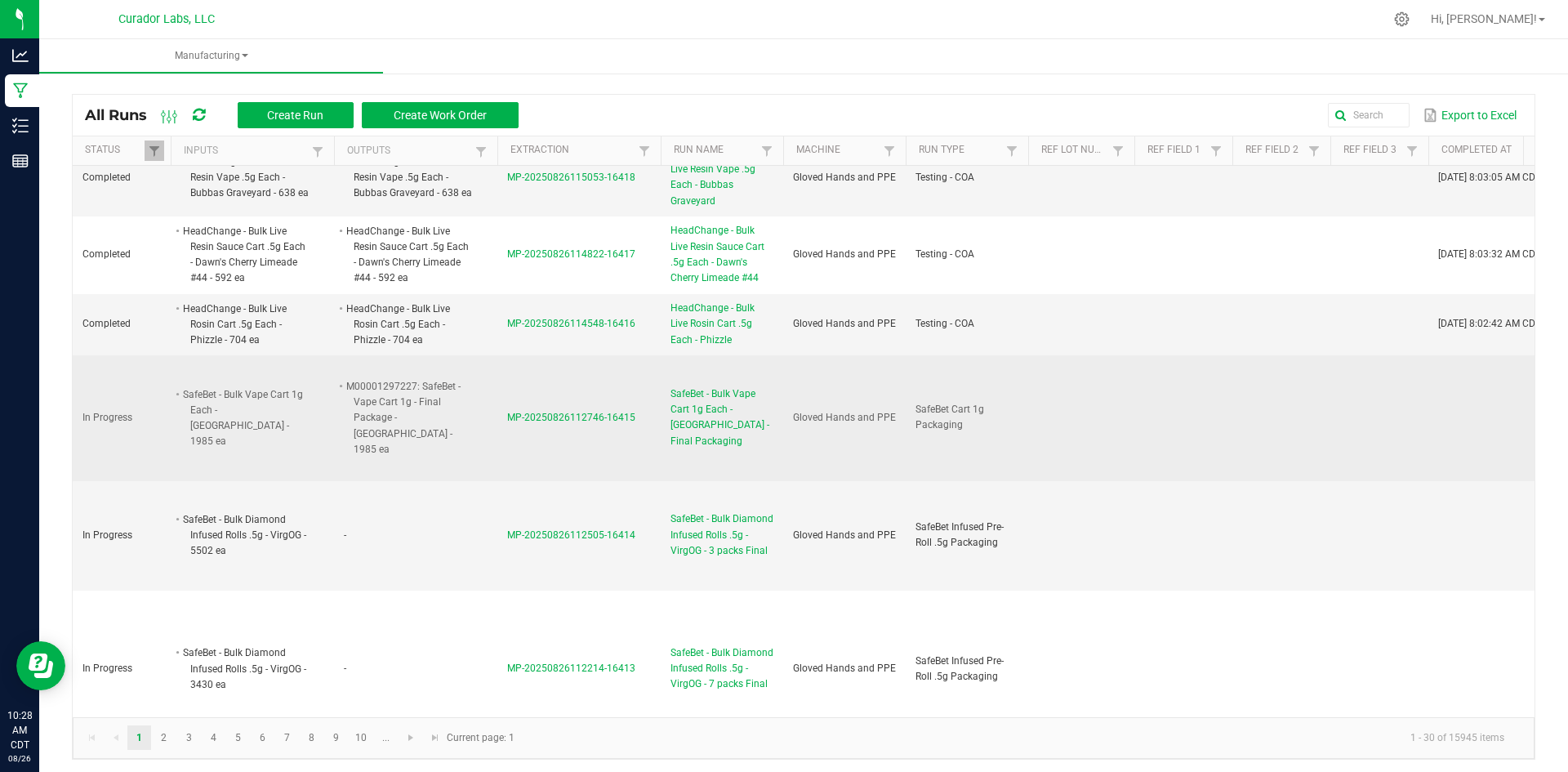
scroll to position [899, 0]
click at [706, 397] on span "SafeBet - Bulk Vape Cart 1g Each - [GEOGRAPHIC_DATA] - Final Packaging" at bounding box center [722, 417] width 103 height 63
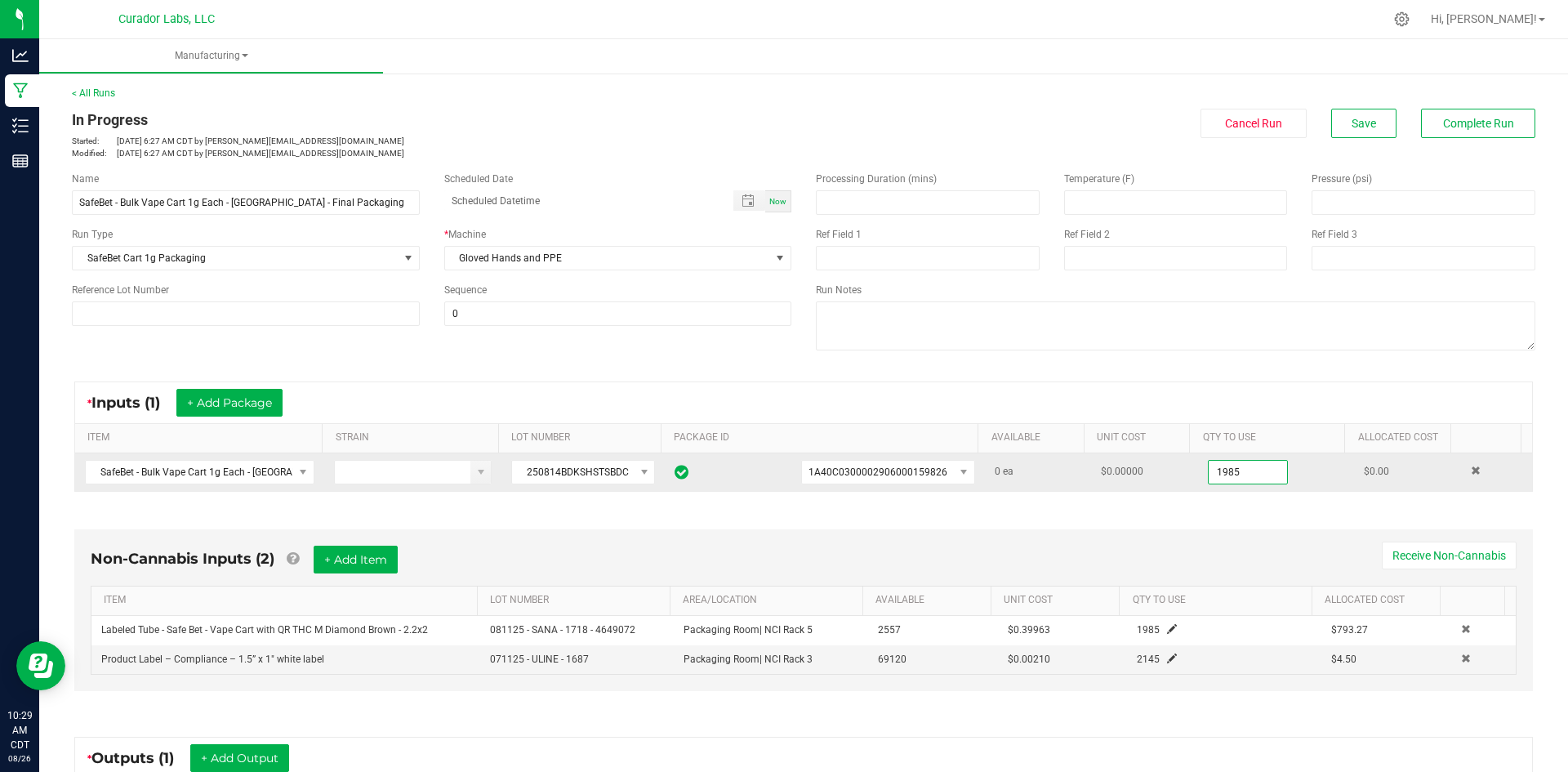
drag, startPoint x: 1221, startPoint y: 472, endPoint x: 1187, endPoint y: 470, distance: 34.1
click at [1198, 470] on td "1985" at bounding box center [1276, 472] width 156 height 38
drag, startPoint x: 1219, startPoint y: 476, endPoint x: 1192, endPoint y: 475, distance: 27.0
click at [1209, 475] on input "1985" at bounding box center [1248, 472] width 79 height 23
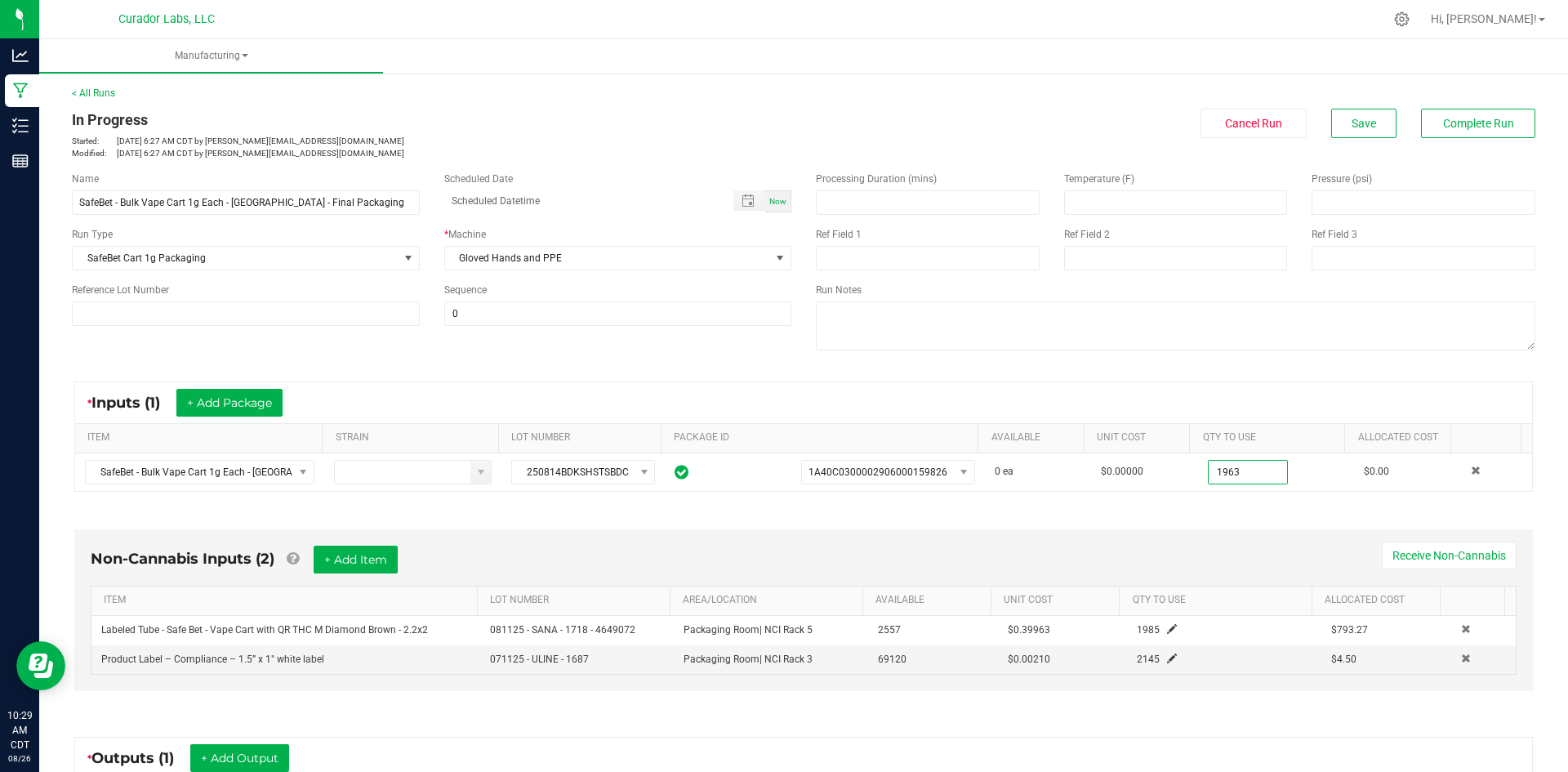
type input "1963 ea"
click at [1158, 509] on div "Non-Cannabis Inputs (2) + Add Item Receive Non-Cannabis ITEM LOT NUMBER AREA/LO…" at bounding box center [803, 615] width 1488 height 215
click at [1362, 114] on button "Save" at bounding box center [1364, 123] width 65 height 29
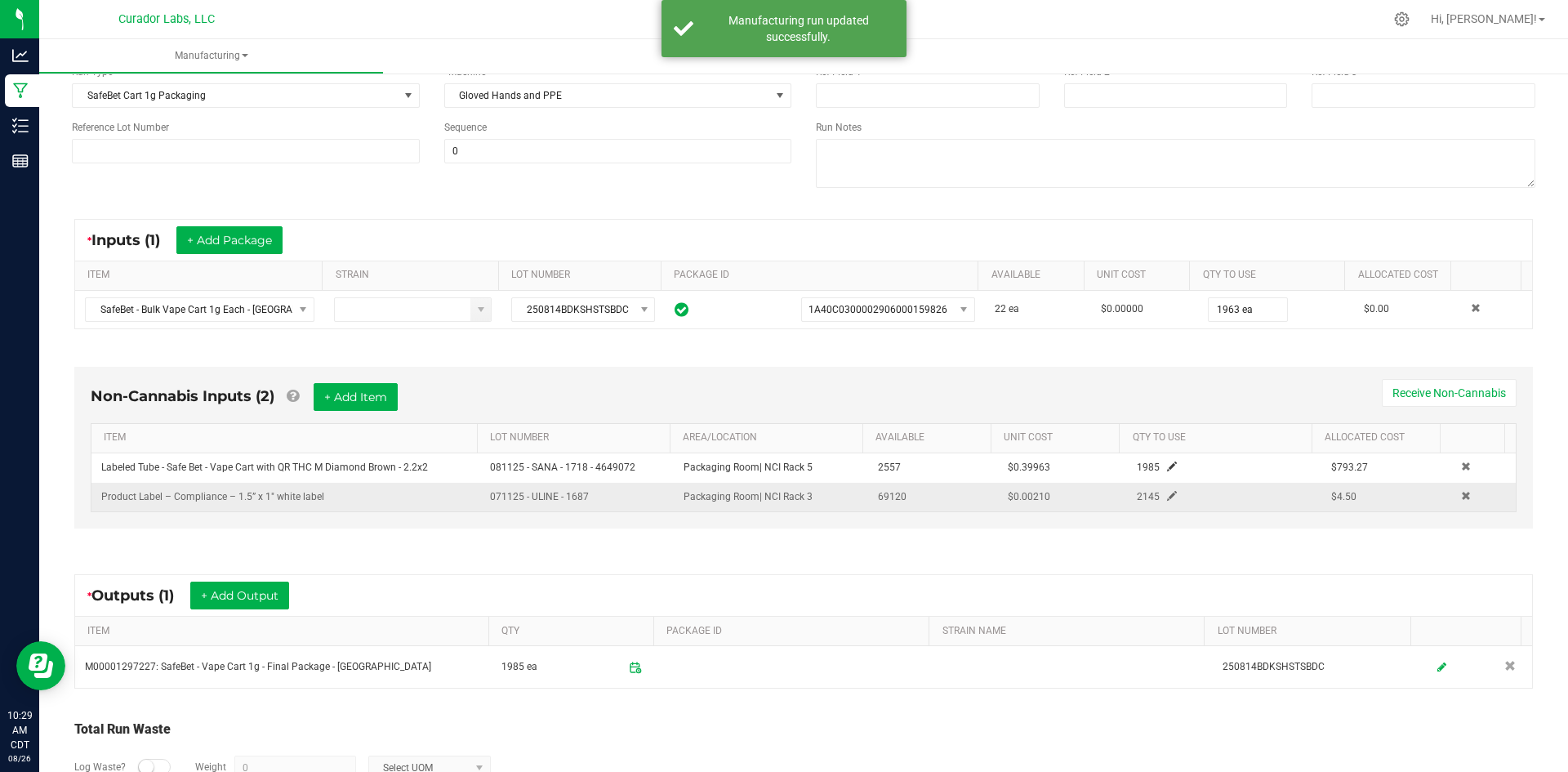
scroll to position [164, 0]
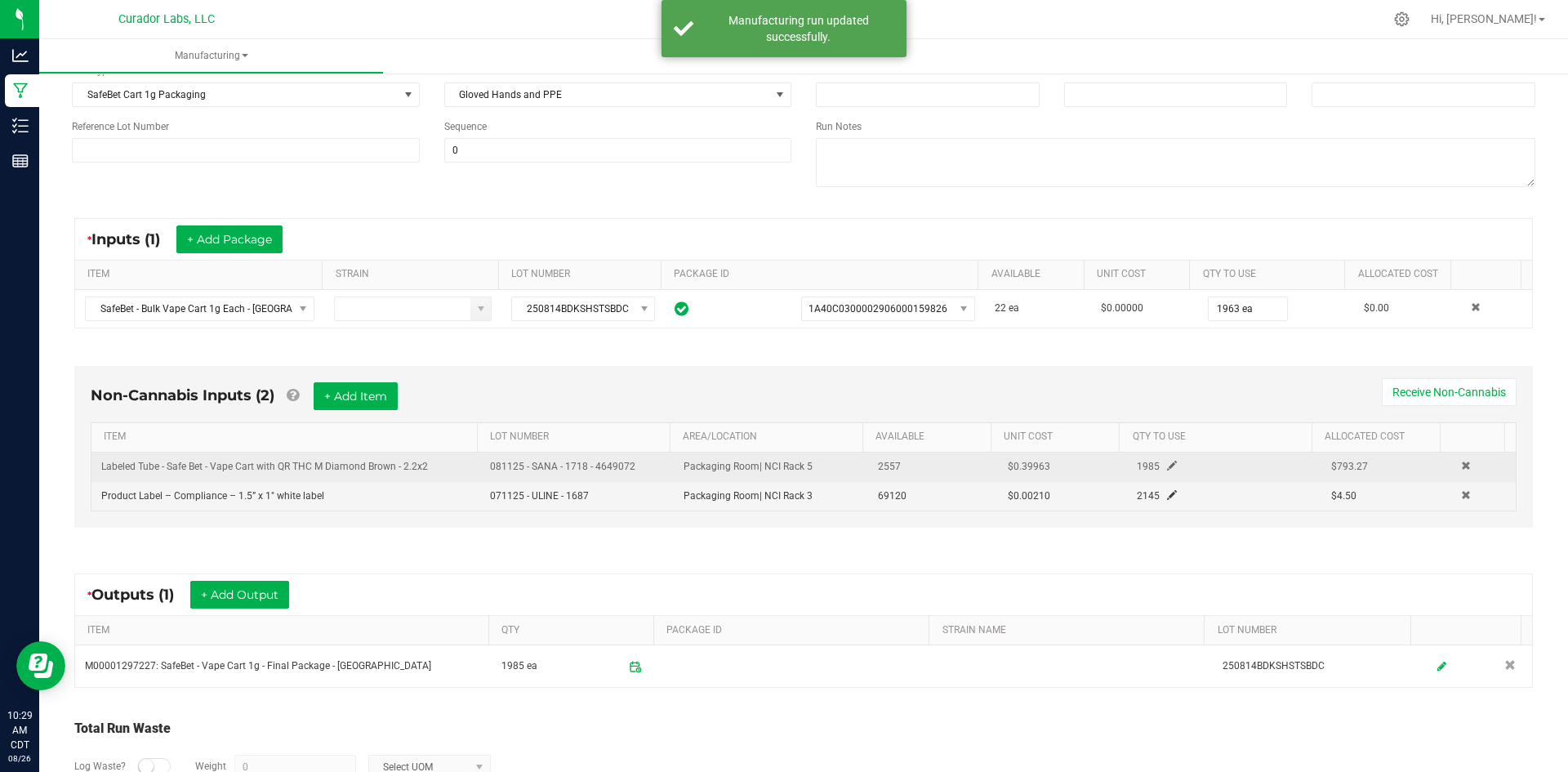
click at [1155, 470] on div "1985" at bounding box center [1189, 466] width 128 height 15
click at [1167, 469] on span at bounding box center [1172, 465] width 10 height 10
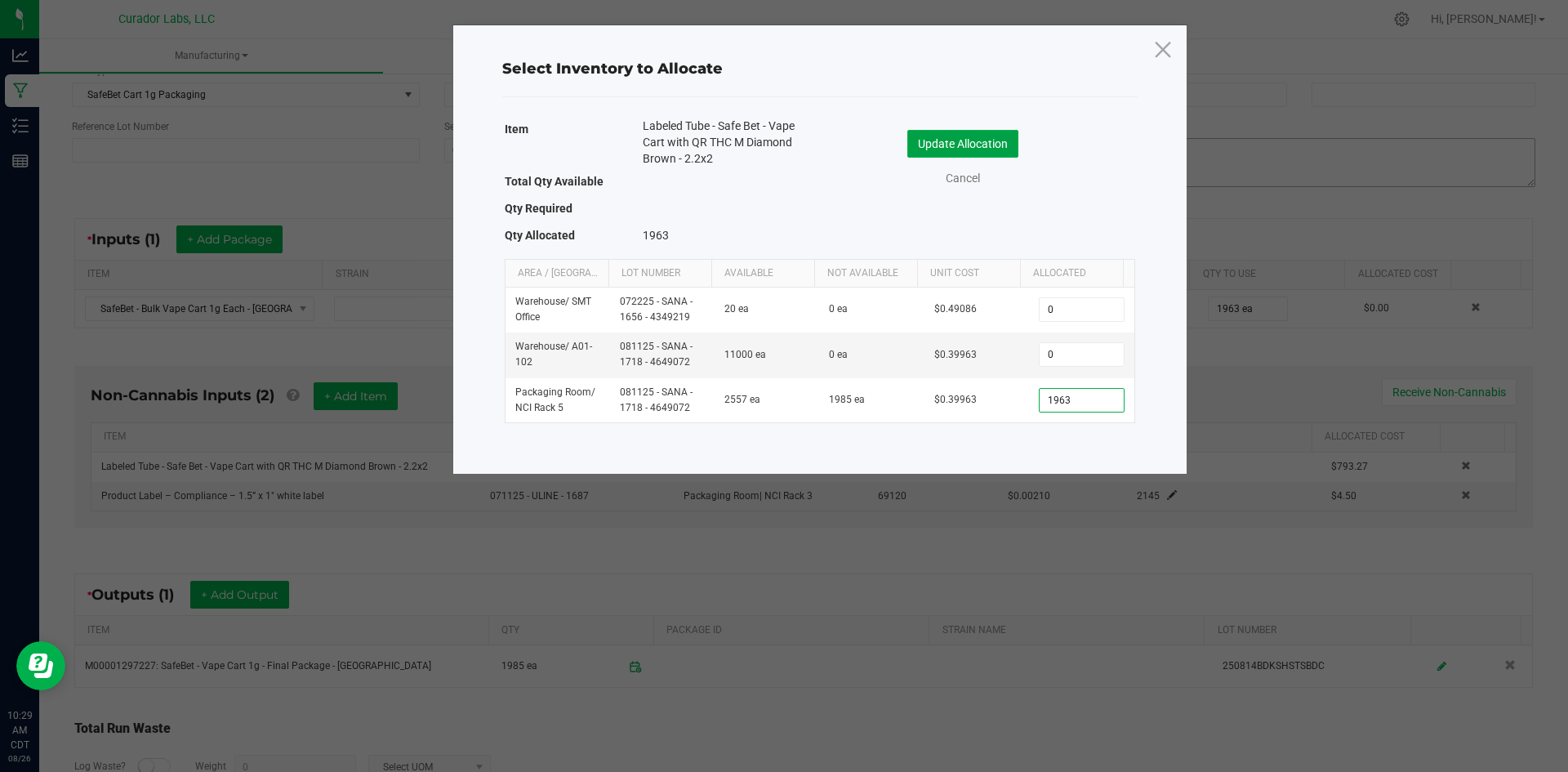
type input "1,963"
click at [927, 137] on button "Update Allocation" at bounding box center [963, 144] width 111 height 28
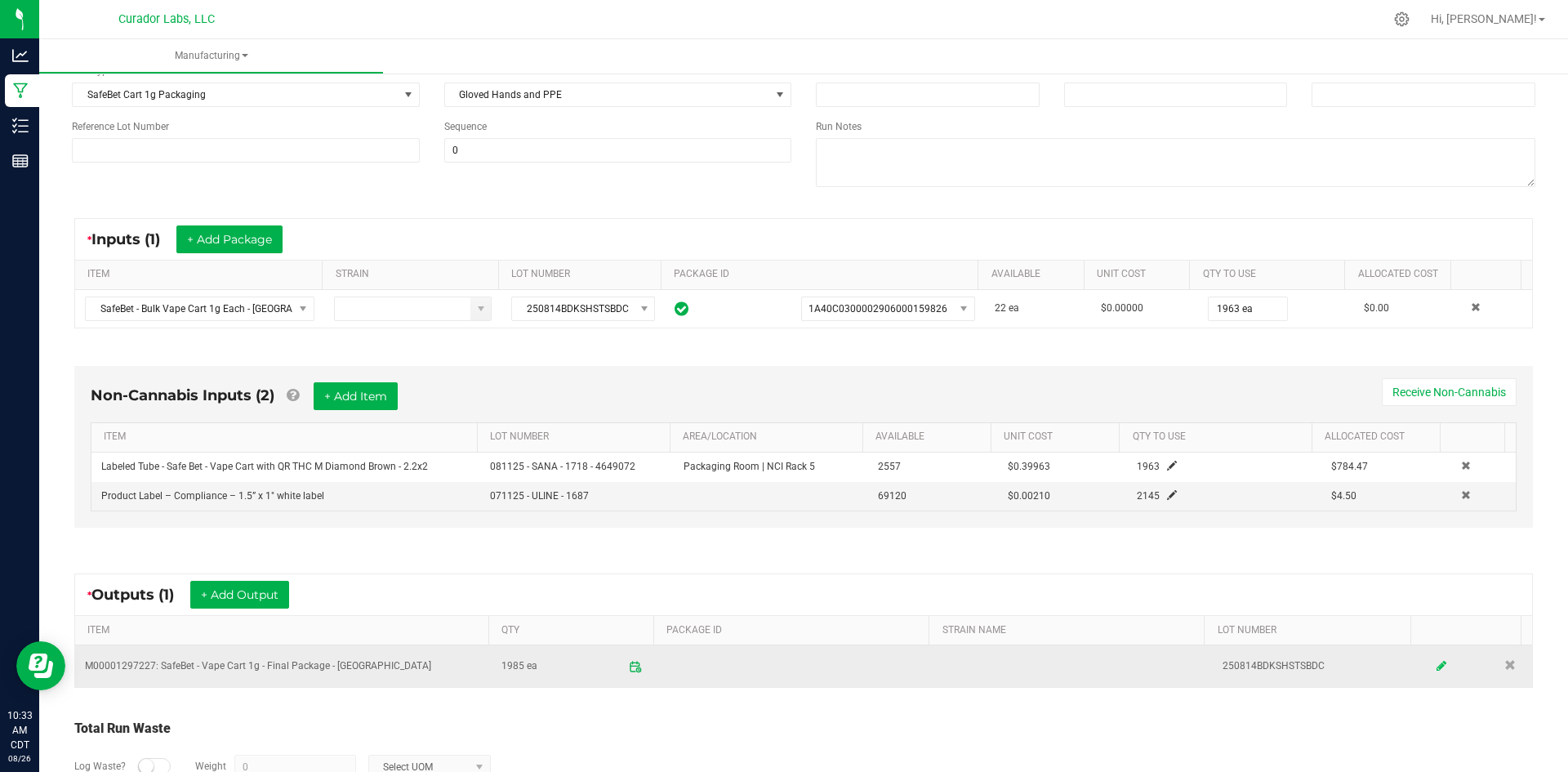
click at [1437, 667] on icon at bounding box center [1441, 665] width 10 height 12
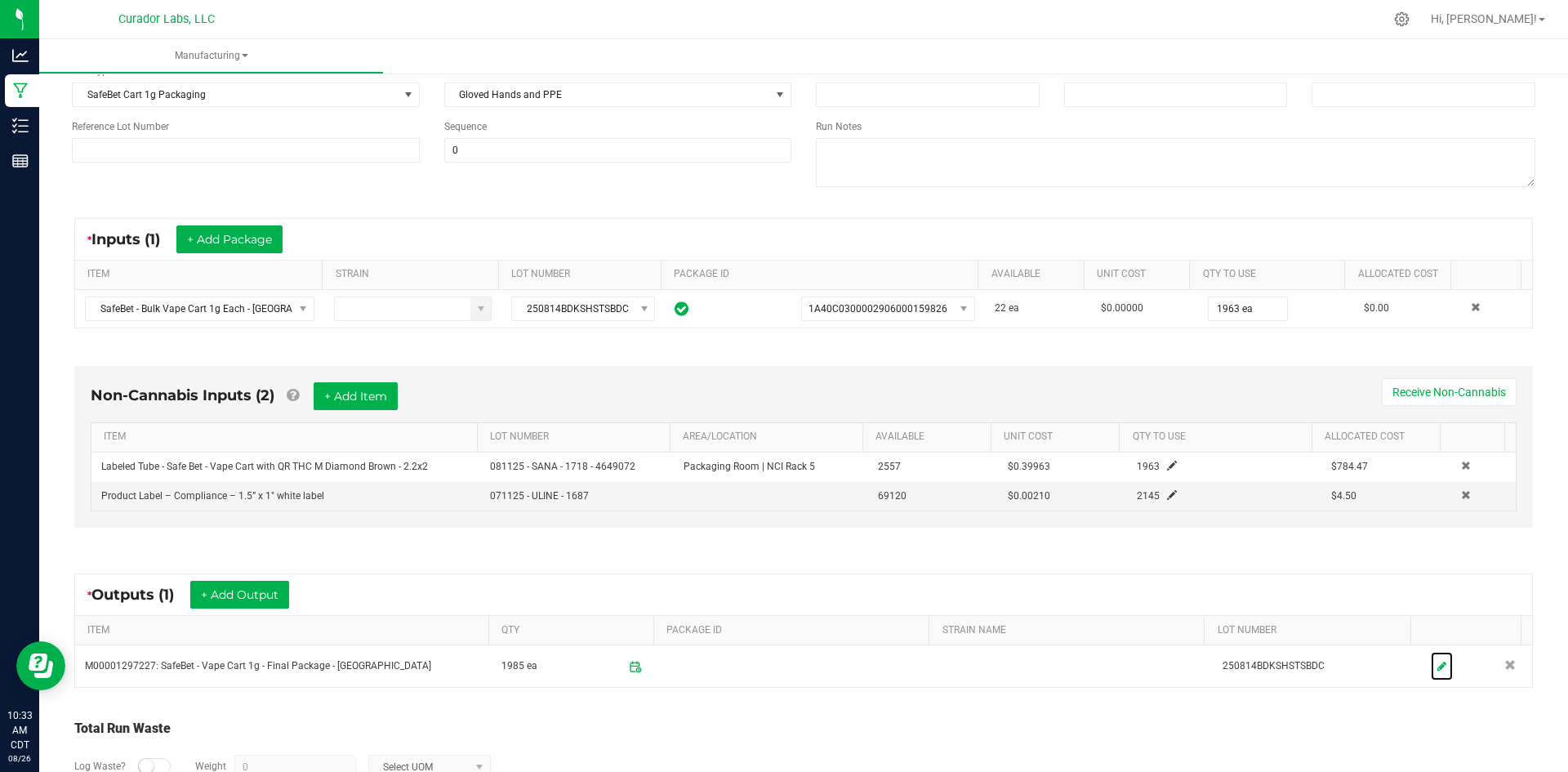
scroll to position [0, 0]
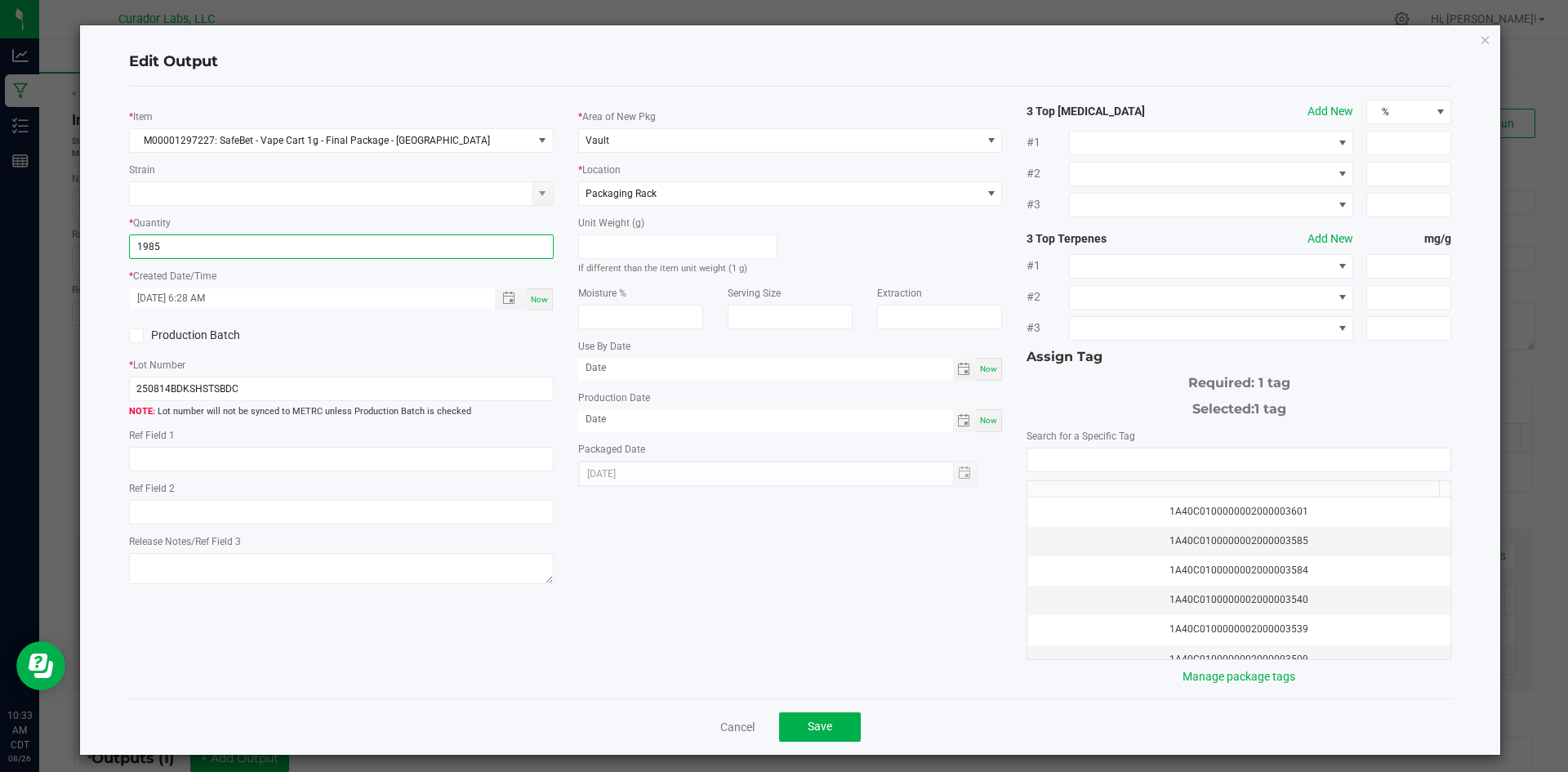
click at [214, 250] on input "1985" at bounding box center [342, 246] width 423 height 23
type input "1963 ea"
click at [337, 595] on div "* Item M00001297227: SafeBet - Vape Cart 1g - Final Package - [GEOGRAPHIC_DATA]…" at bounding box center [790, 392] width 1347 height 586
click at [631, 374] on input "month/day/year" at bounding box center [765, 367] width 375 height 21
type input "[DATE]"
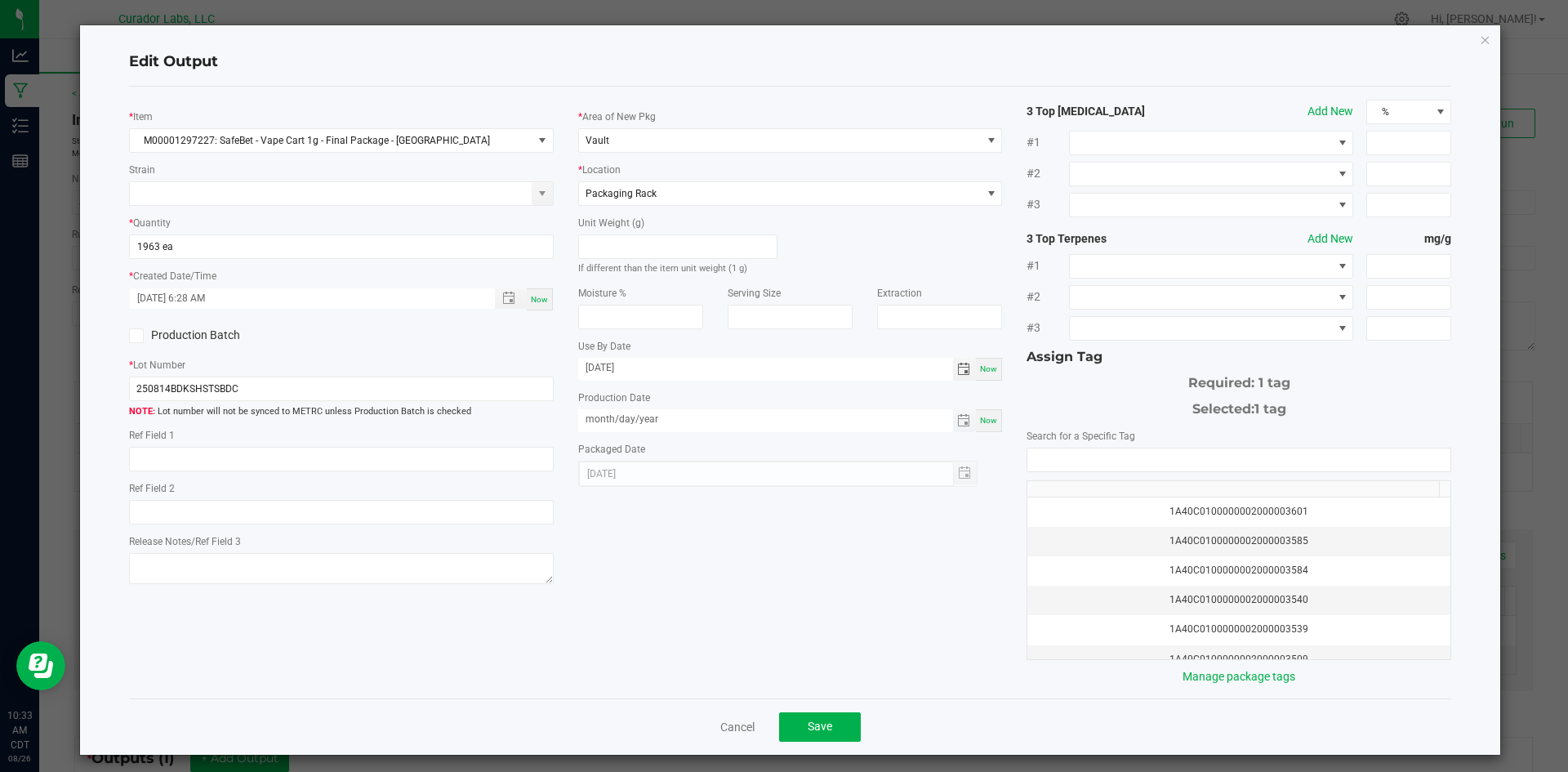
click at [617, 414] on input "month/day/year" at bounding box center [765, 419] width 375 height 21
type input "[DATE]"
click at [1240, 463] on input "NO DATA FOUND" at bounding box center [1240, 460] width 423 height 23
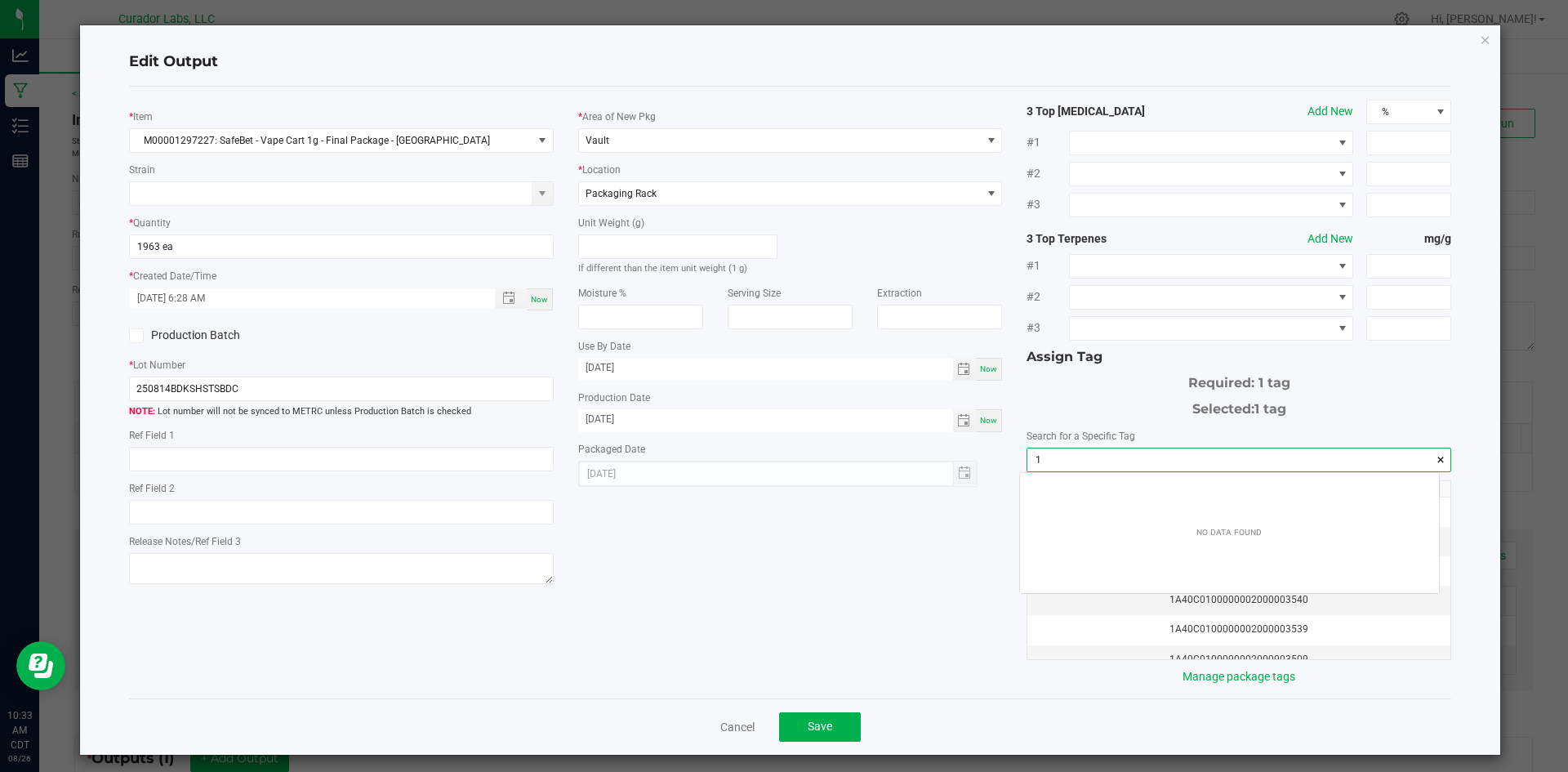
scroll to position [23, 420]
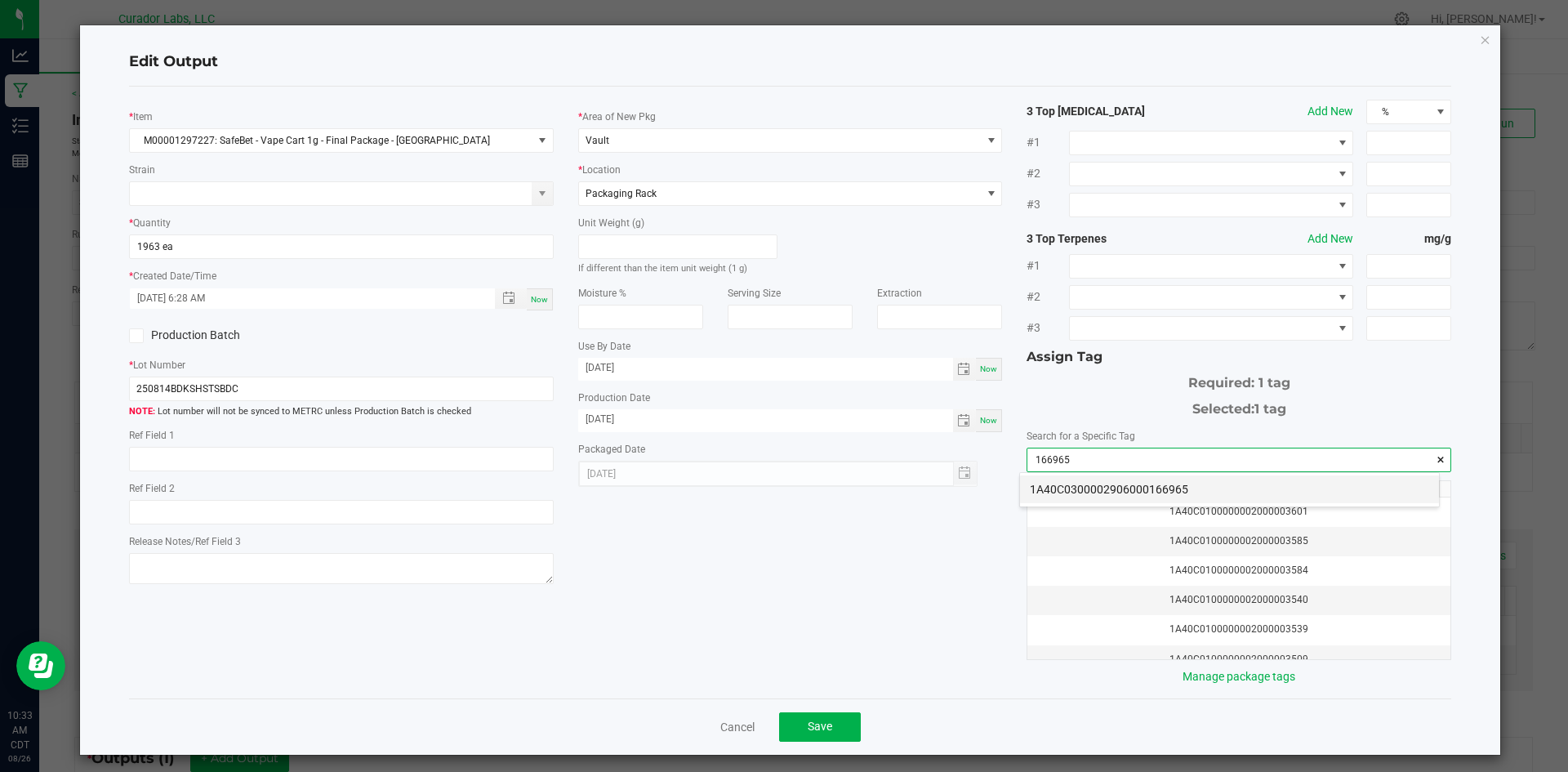
click at [1176, 485] on li "1A40C0300002906000166965" at bounding box center [1229, 489] width 419 height 28
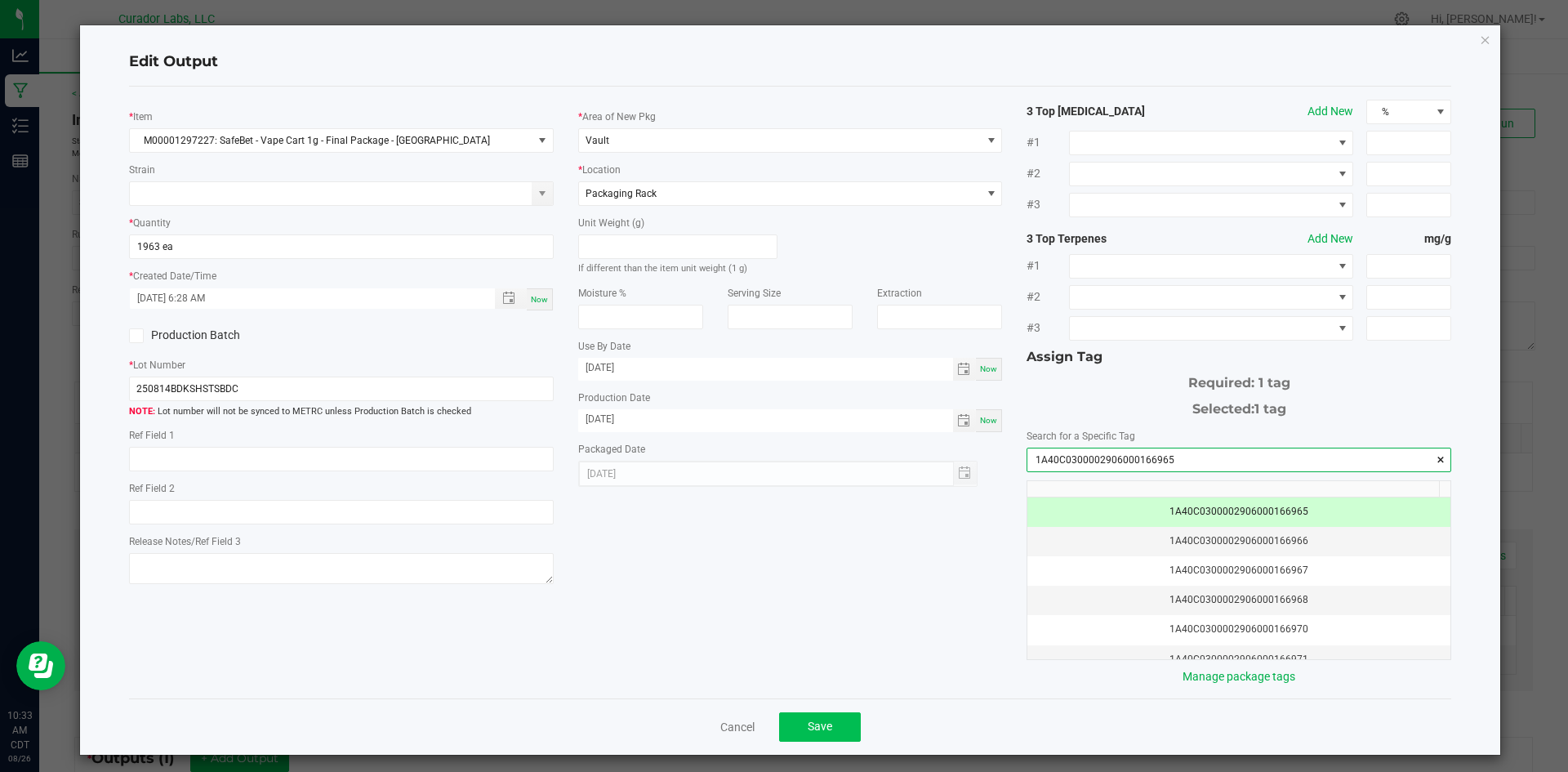
type input "1A40C0300002906000166965"
click at [818, 729] on span "Save" at bounding box center [820, 726] width 24 height 13
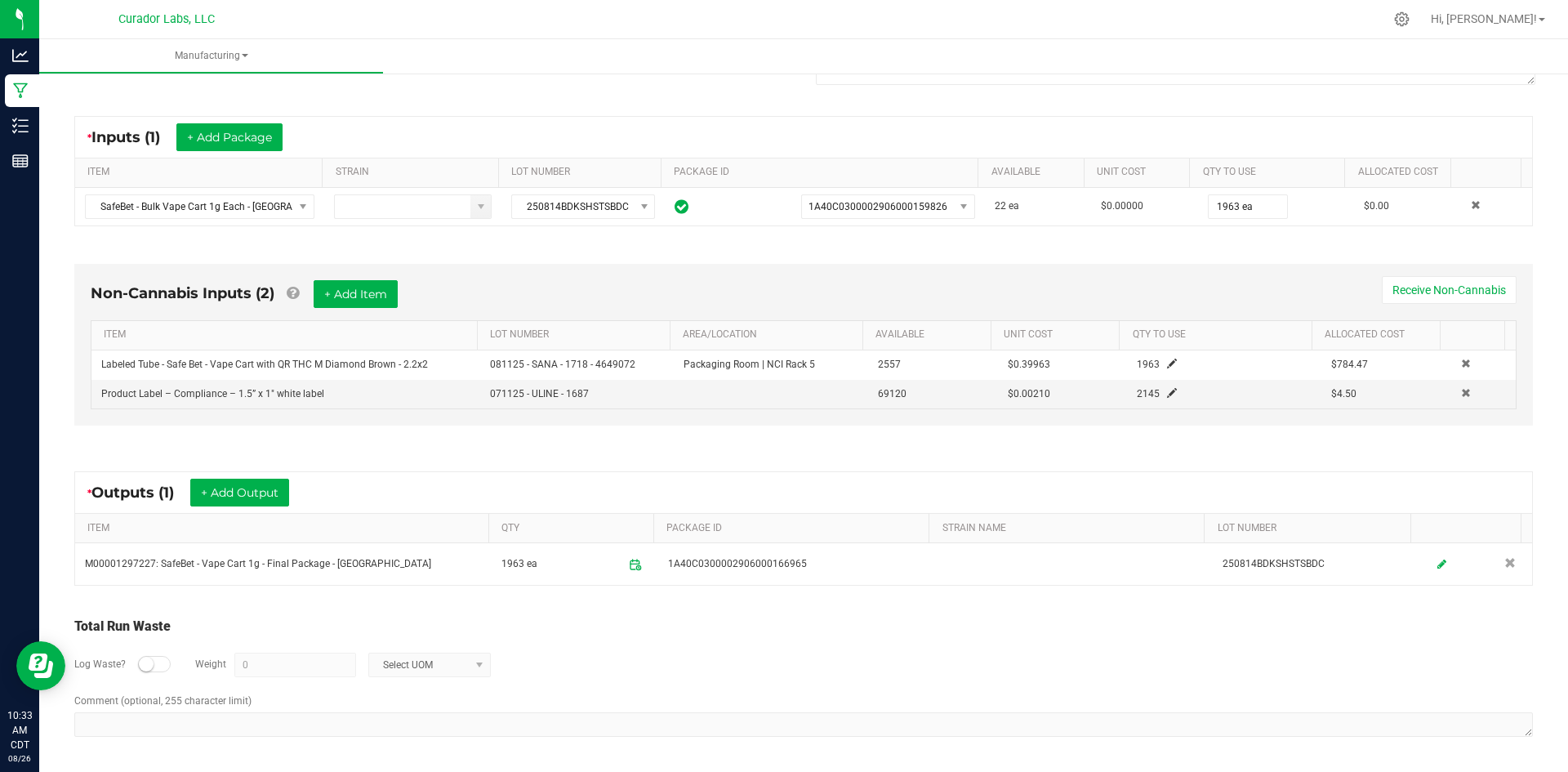
click at [369, 277] on div "Non-Cannabis Inputs (2) + Add Item Receive Non-Cannabis ITEM LOT NUMBER AREA/LO…" at bounding box center [803, 345] width 1459 height 162
click at [366, 287] on button "+ Add Item" at bounding box center [356, 294] width 84 height 28
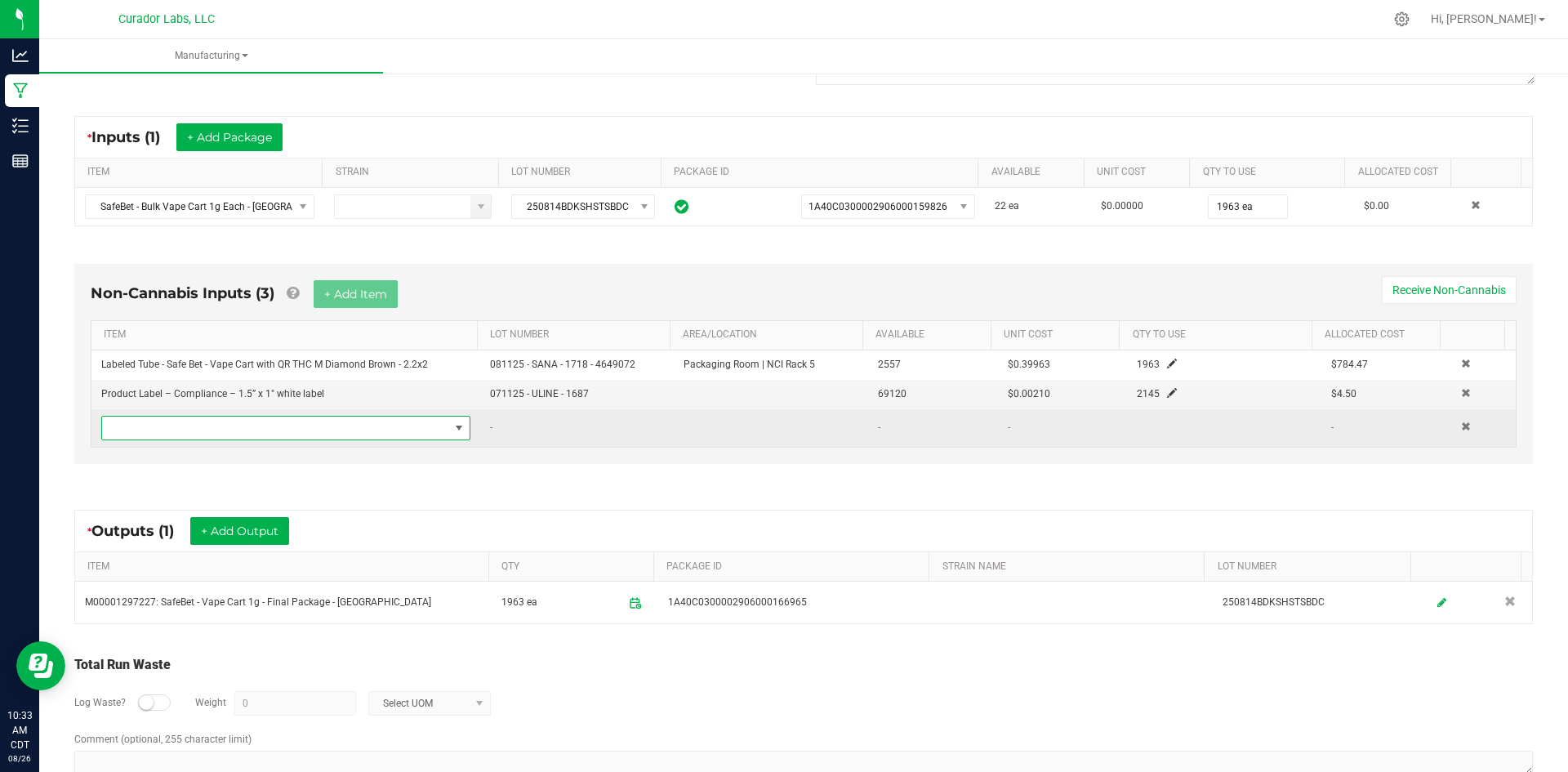
click at [335, 434] on span "NO DATA FOUND" at bounding box center [276, 427] width 347 height 23
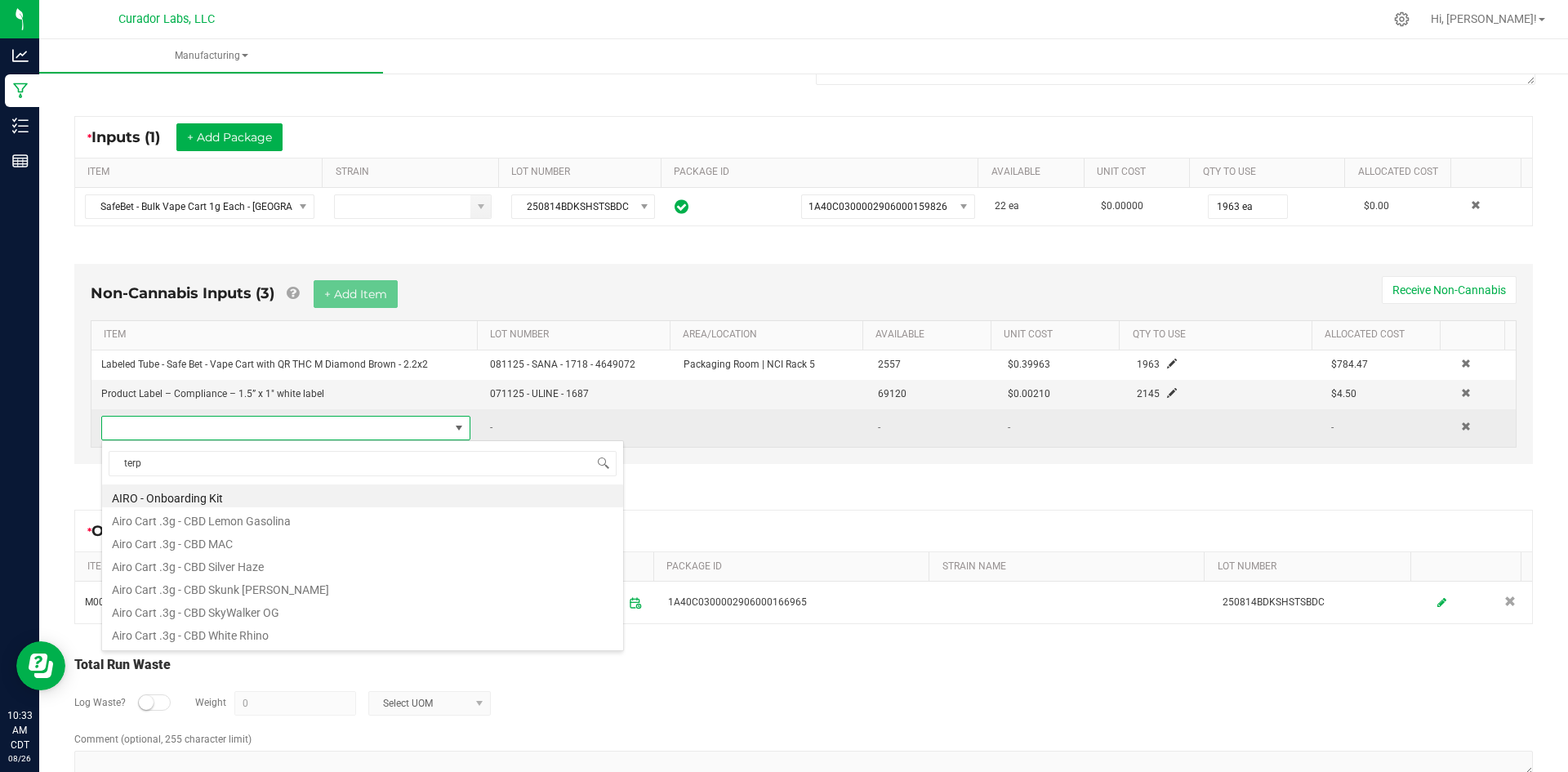
type input "terps"
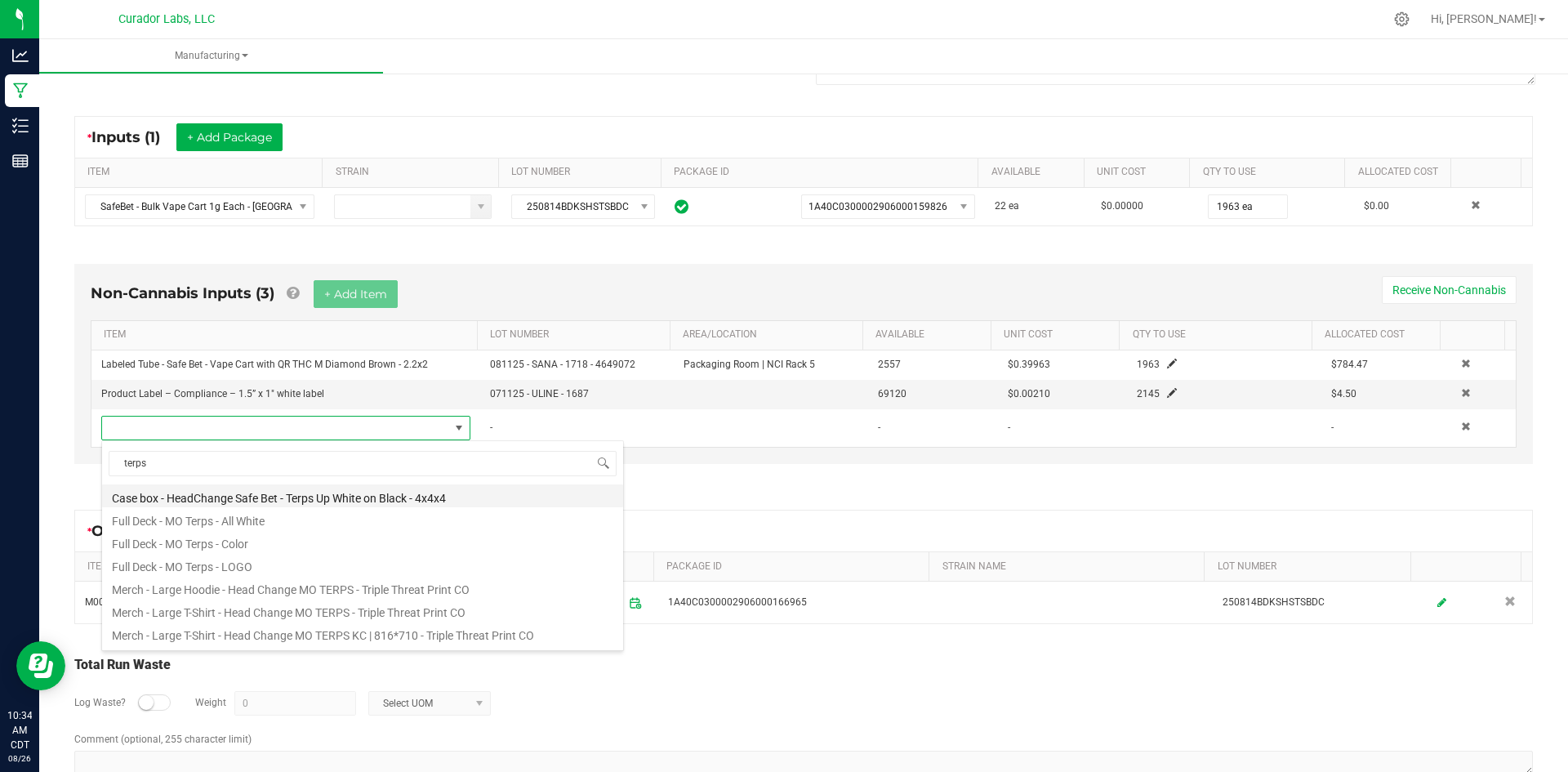
click at [314, 492] on li "Case box - HeadChange Safe Bet - Terps Up White on Black - 4x4x4" at bounding box center [363, 495] width 521 height 23
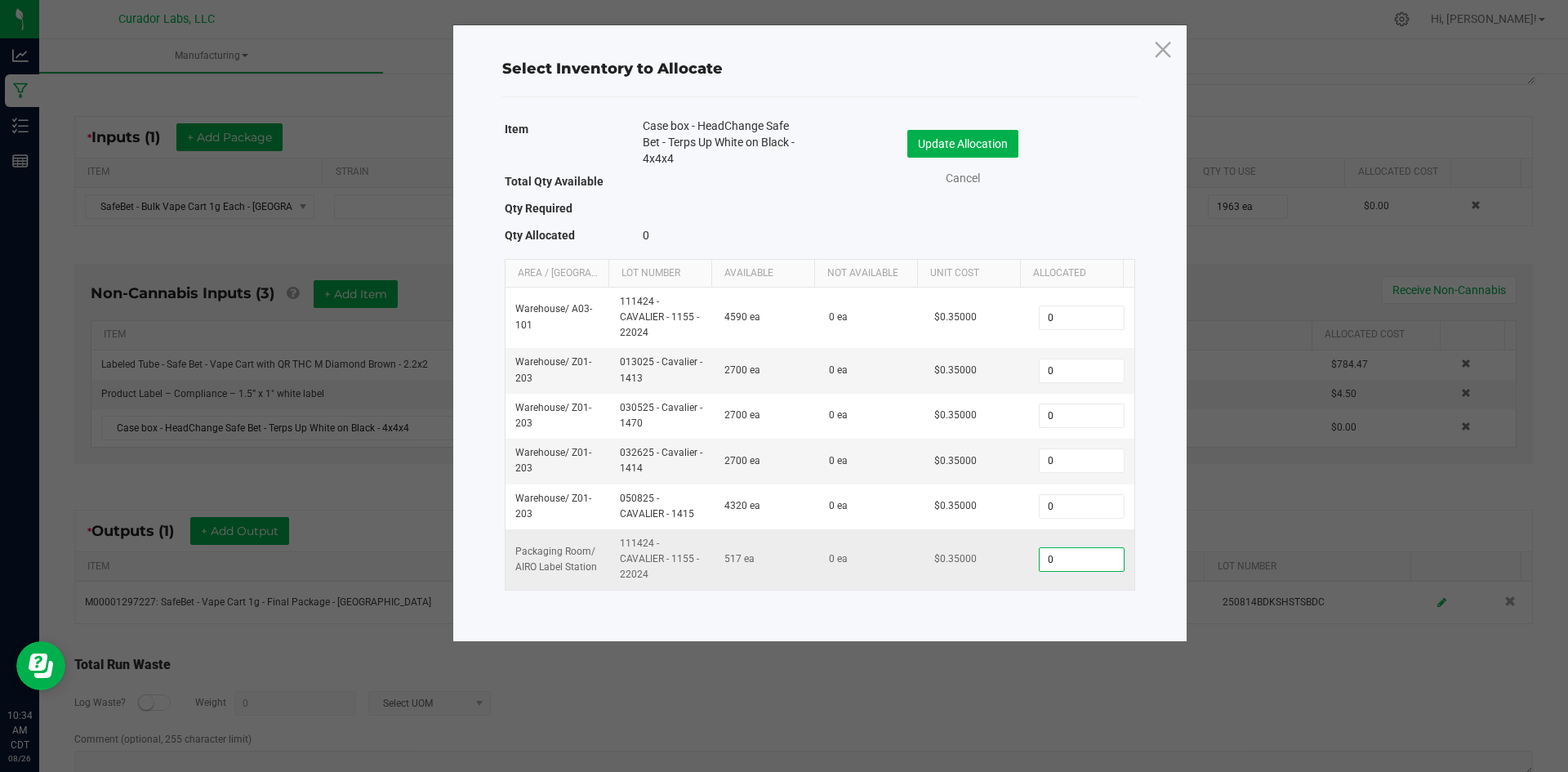
click at [1060, 559] on input "0" at bounding box center [1081, 559] width 83 height 23
type input "79"
click at [1002, 137] on button "Update Allocation" at bounding box center [963, 144] width 111 height 28
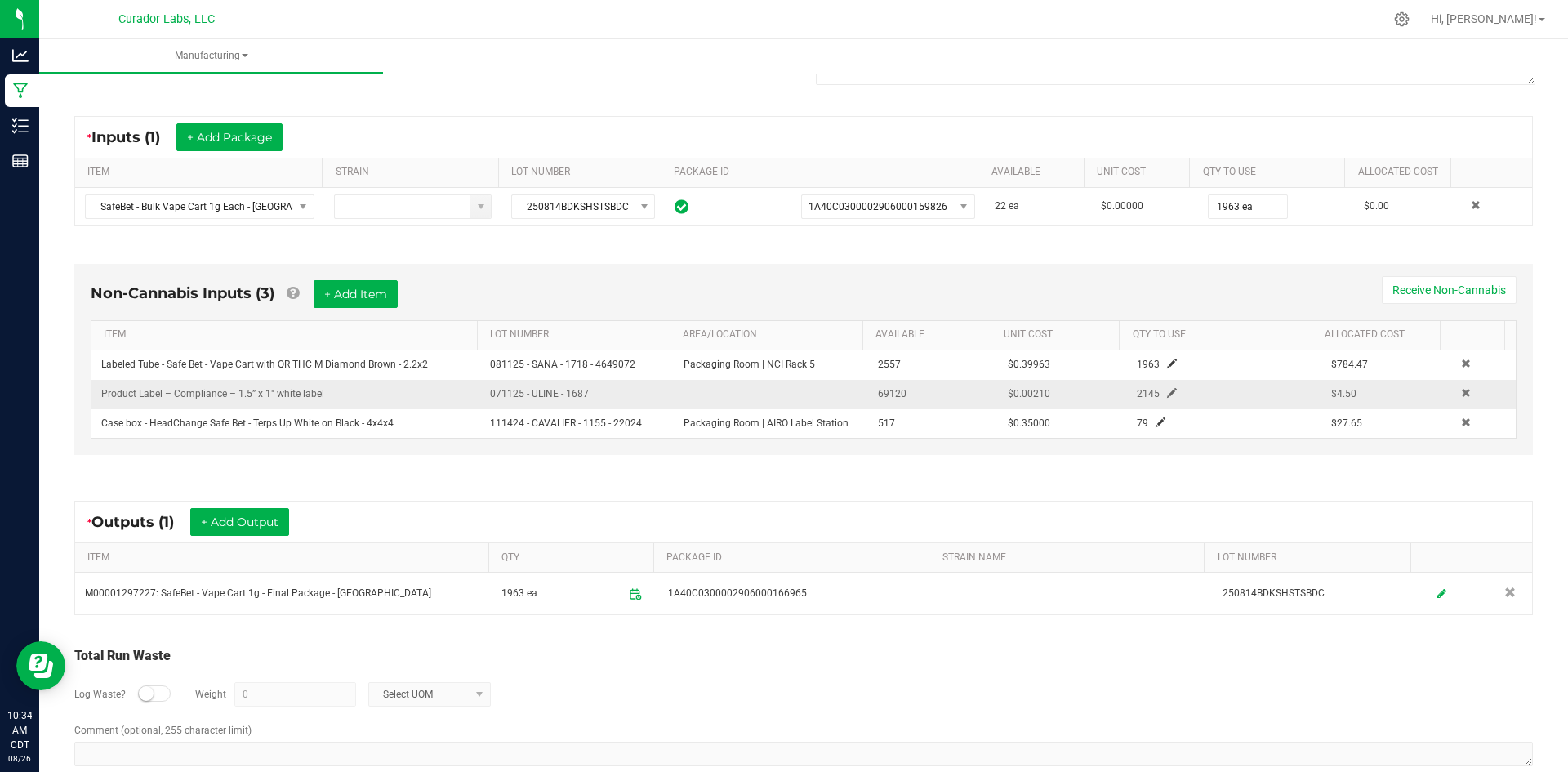
click at [1156, 386] on div "2145" at bounding box center [1189, 394] width 128 height 15
click at [1167, 396] on span at bounding box center [1172, 393] width 10 height 10
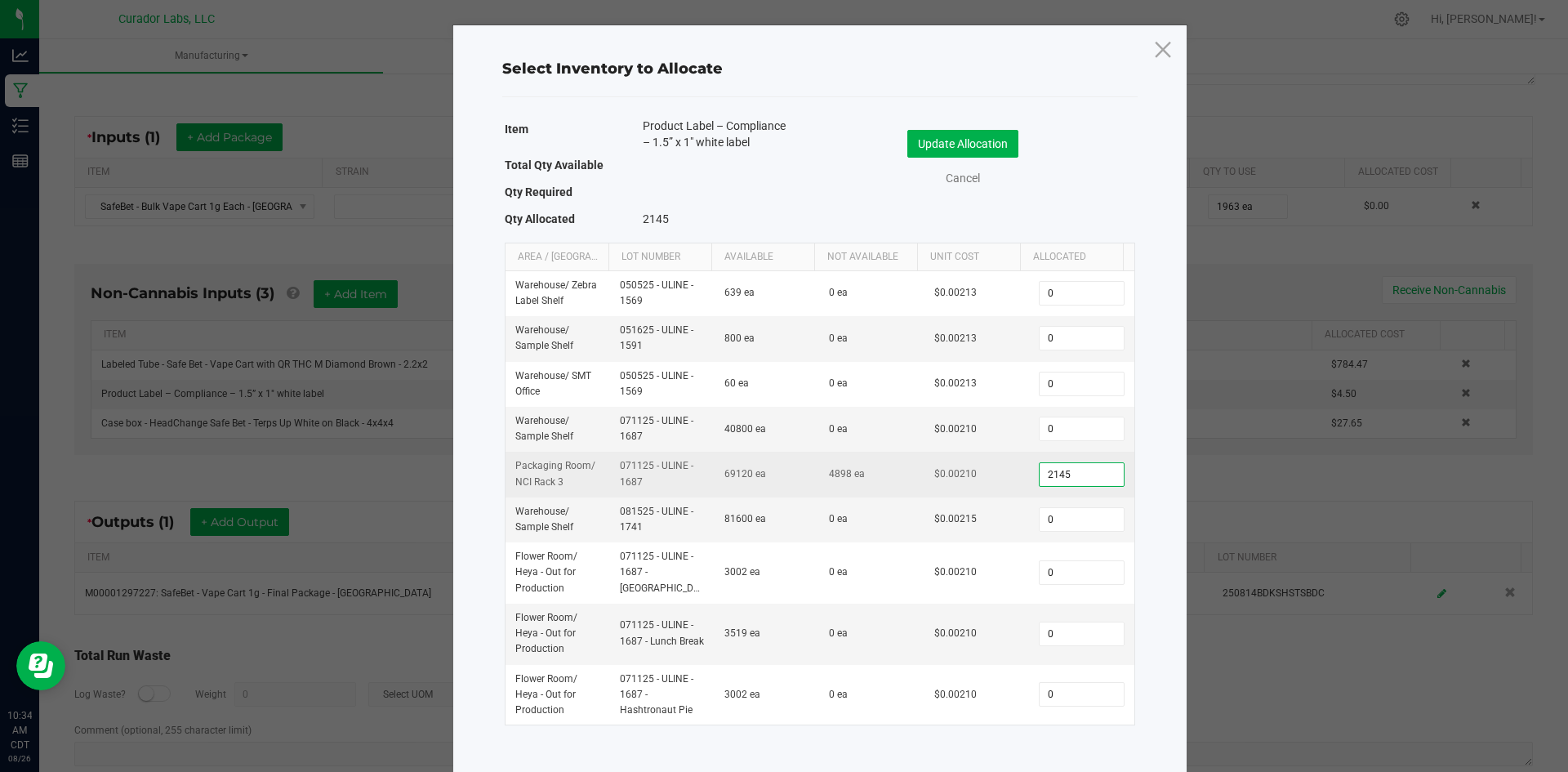
paste input "21"
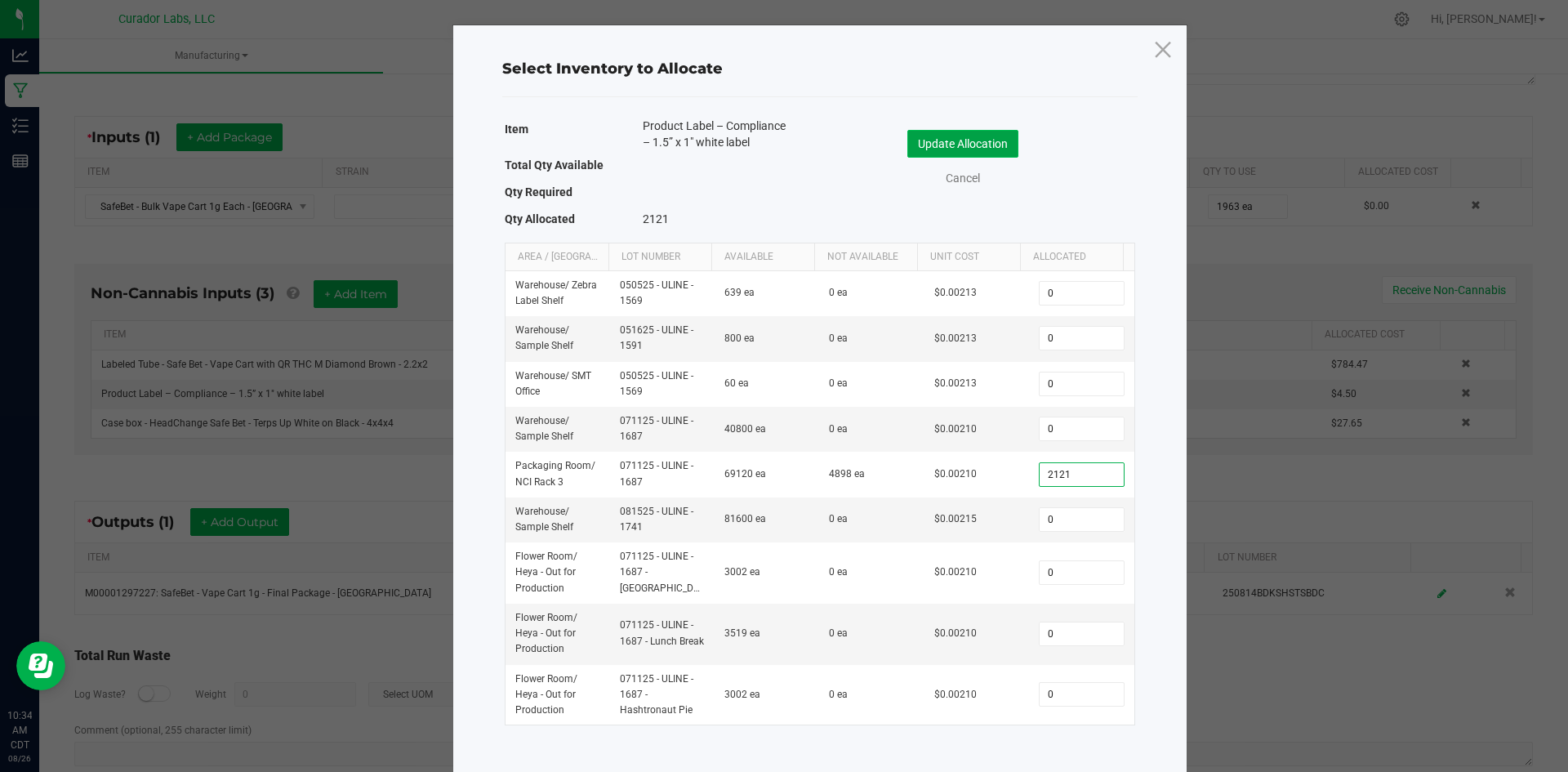
type input "2,121"
click at [927, 148] on button "Update Allocation" at bounding box center [963, 144] width 111 height 28
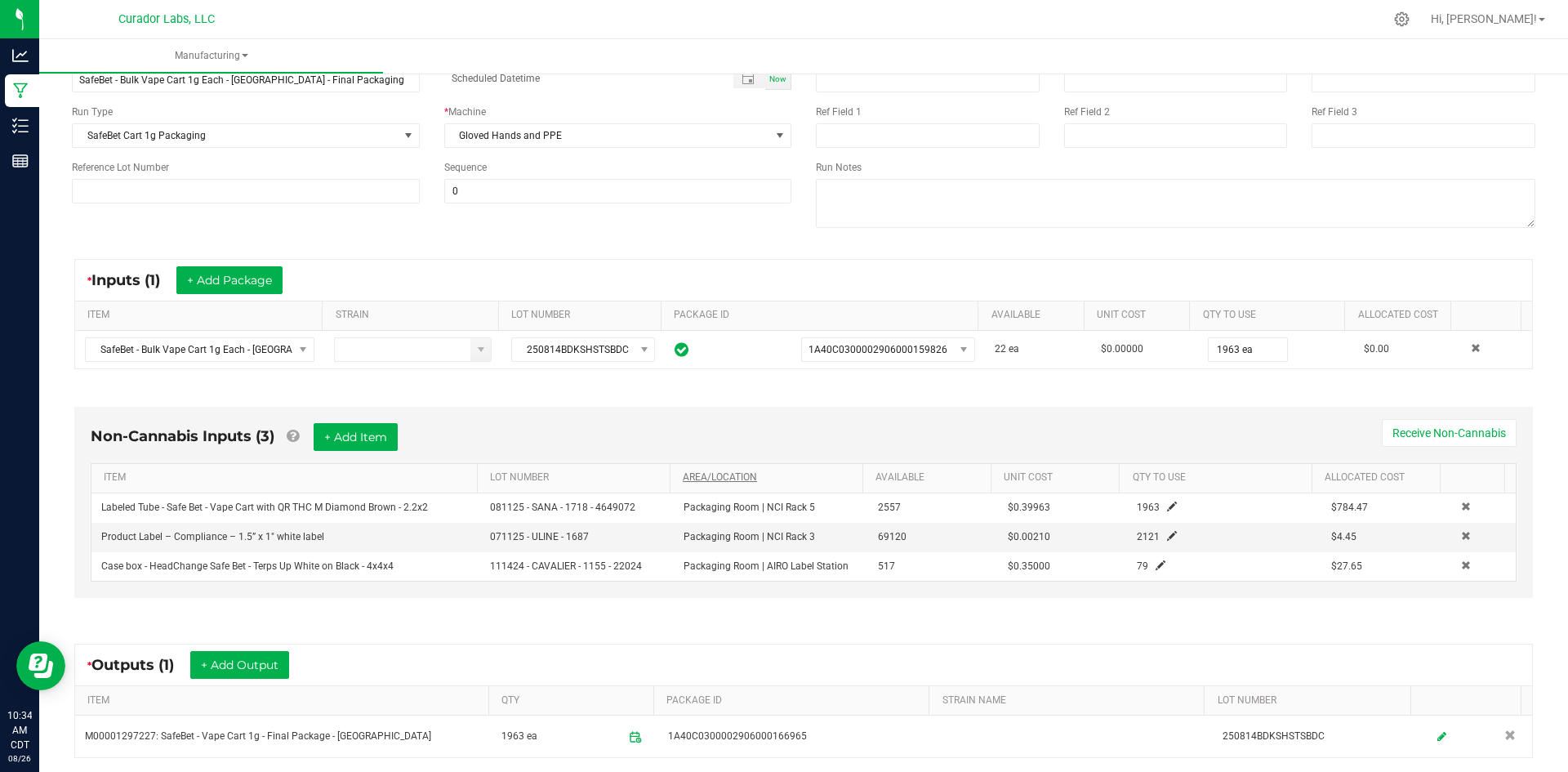
scroll to position [0, 0]
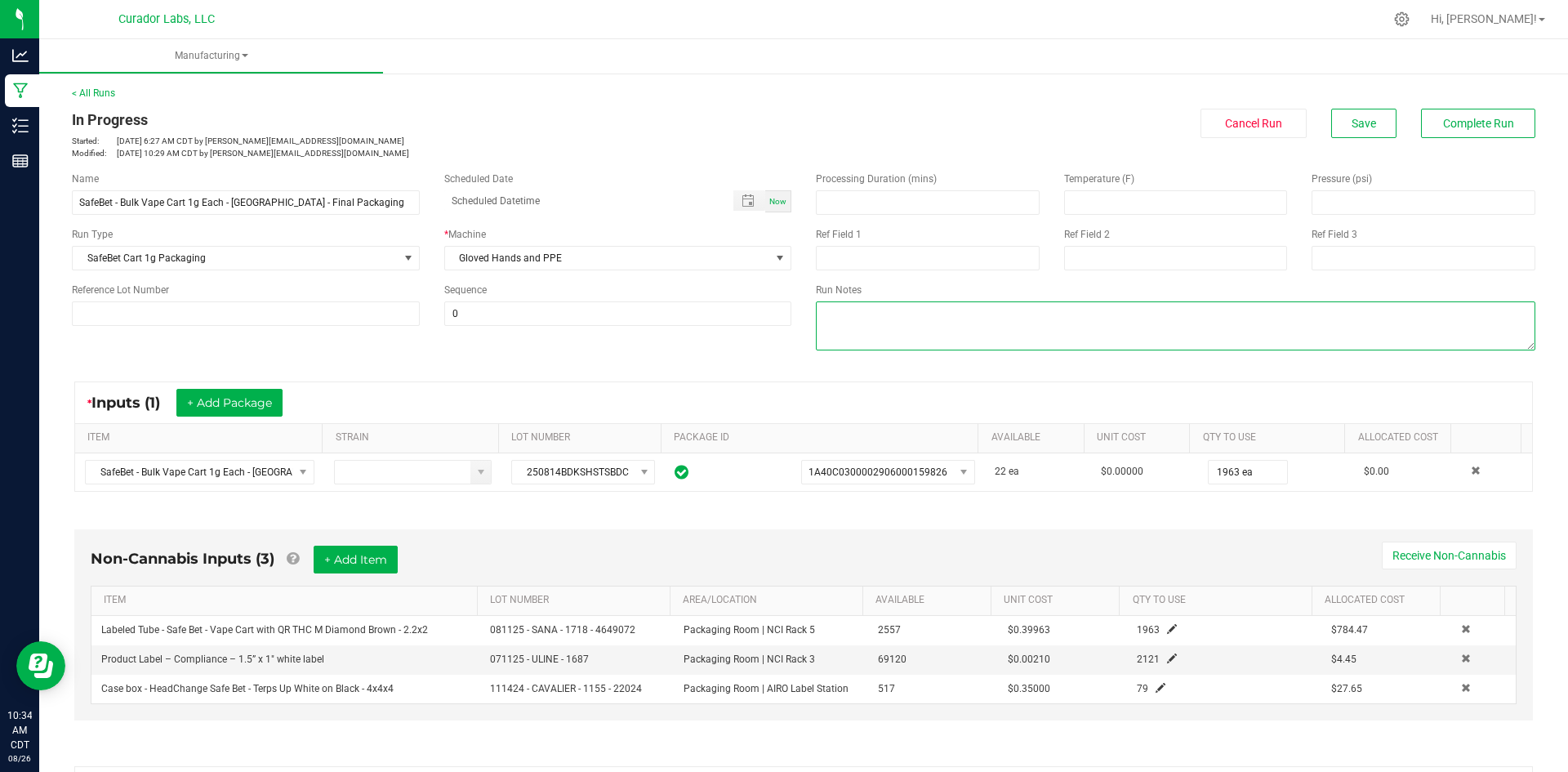
click at [869, 321] on textarea at bounding box center [1175, 326] width 719 height 49
type textarea "qc=sh"
click at [1331, 129] on button "Save" at bounding box center [1364, 123] width 65 height 29
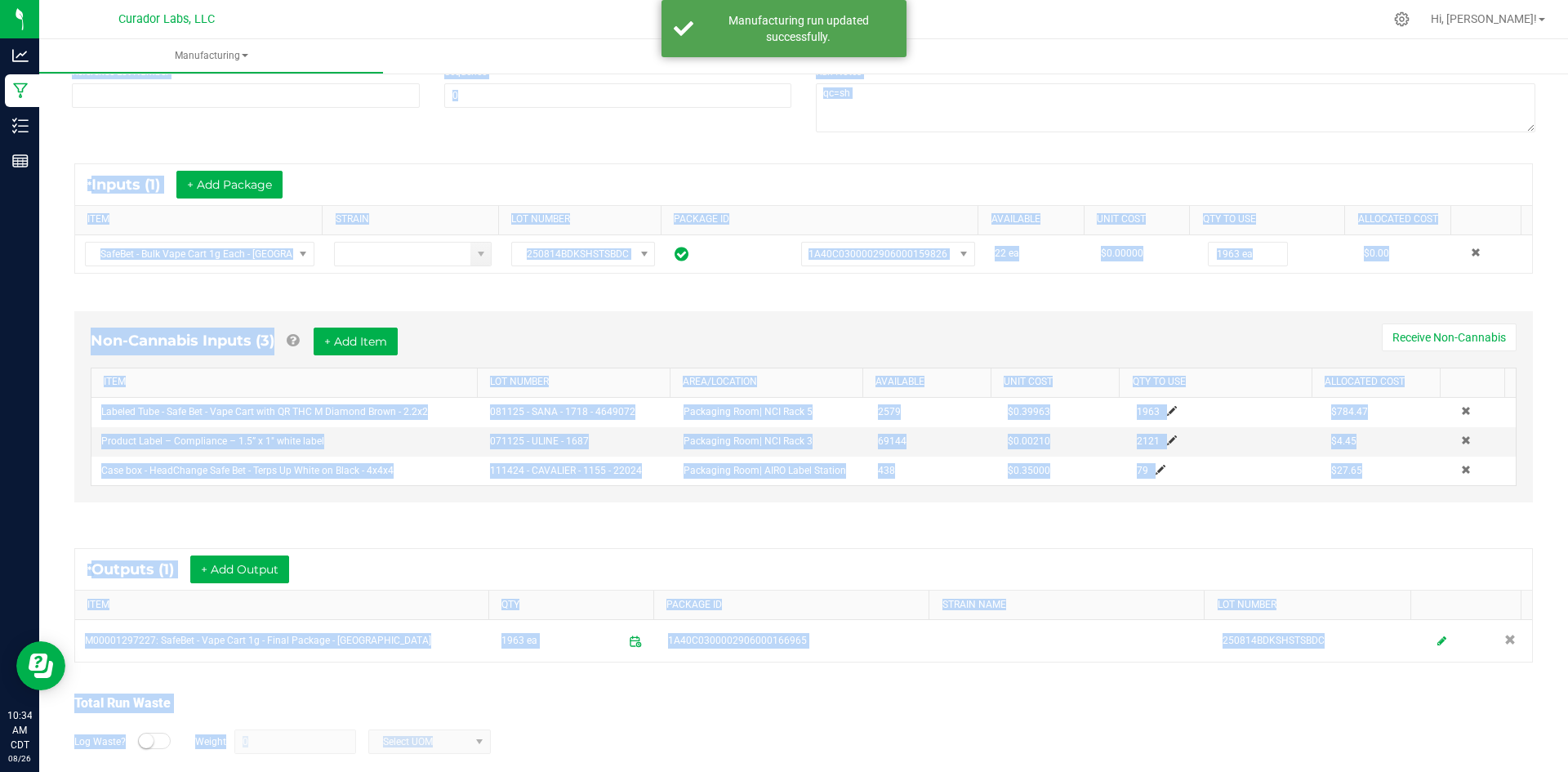
scroll to position [295, 0]
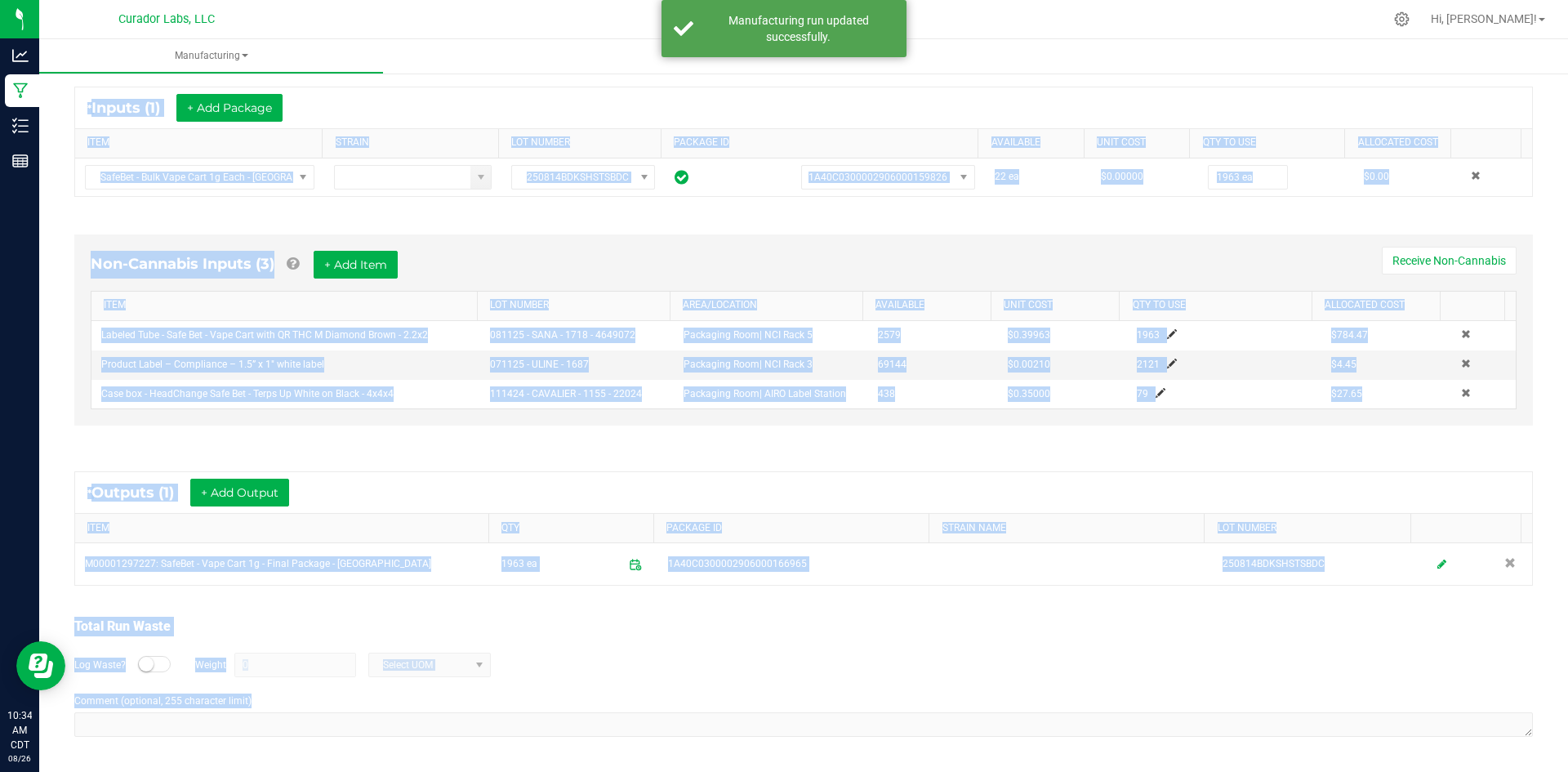
drag, startPoint x: 71, startPoint y: 113, endPoint x: 624, endPoint y: 802, distance: 883.5
click at [624, 769] on html "Analytics Manufacturing Inventory Reports 10:34 AM CDT [DATE] 08/26 Curador Lab…" at bounding box center [784, 386] width 1568 height 772
copy manufacturing-process-run "Lo Ipsumdol Sitamet: Con 21, 4097 9:07 AD ELI se doeiu@temporincidid.utl Etdolo…"
click at [934, 439] on div "Non-Cannabis Inputs (3) + Add Item Receive Non-Cannabis ITEM LOT NUMBER AREA/LO…" at bounding box center [803, 334] width 1488 height 245
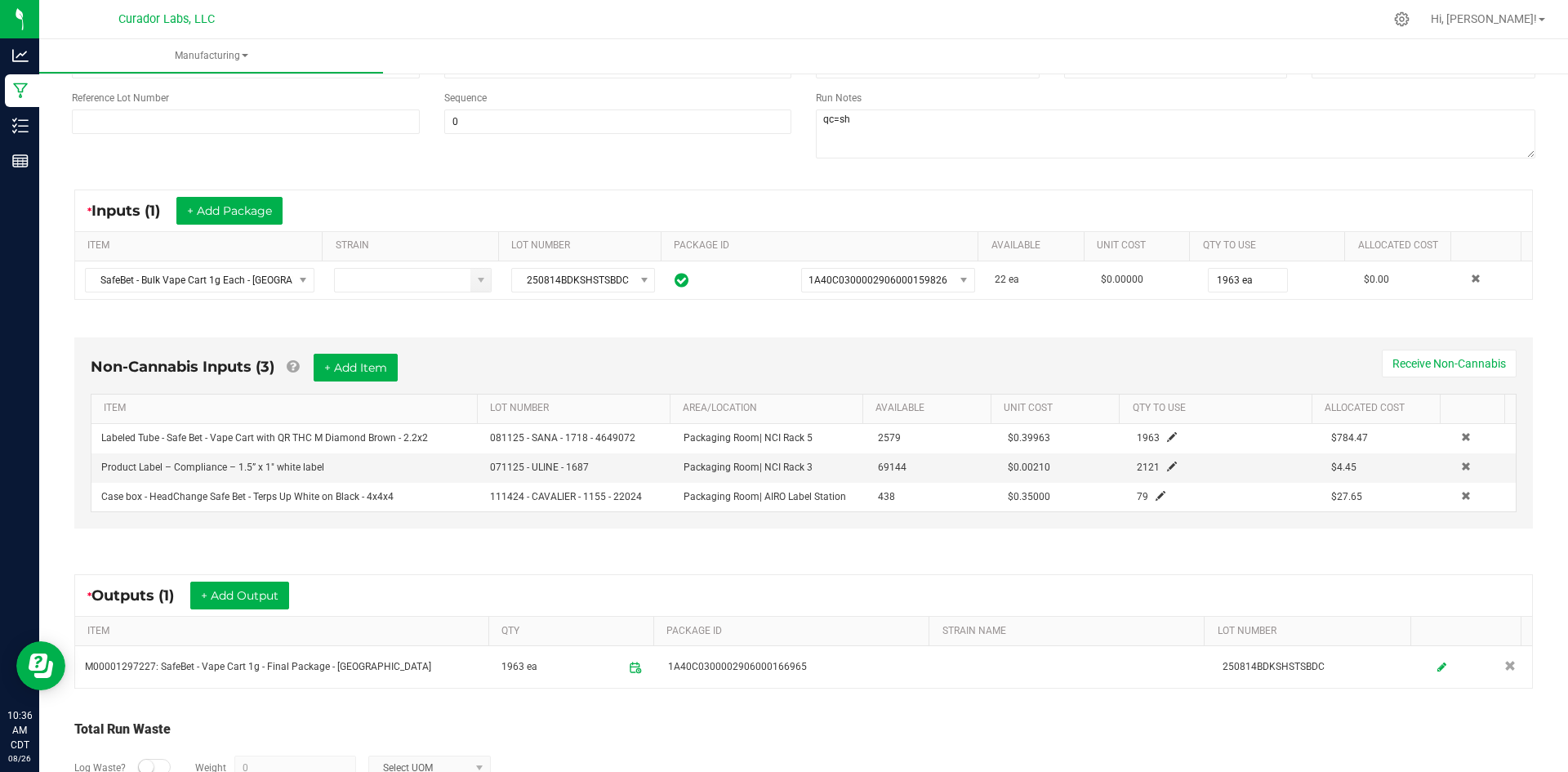
scroll to position [0, 0]
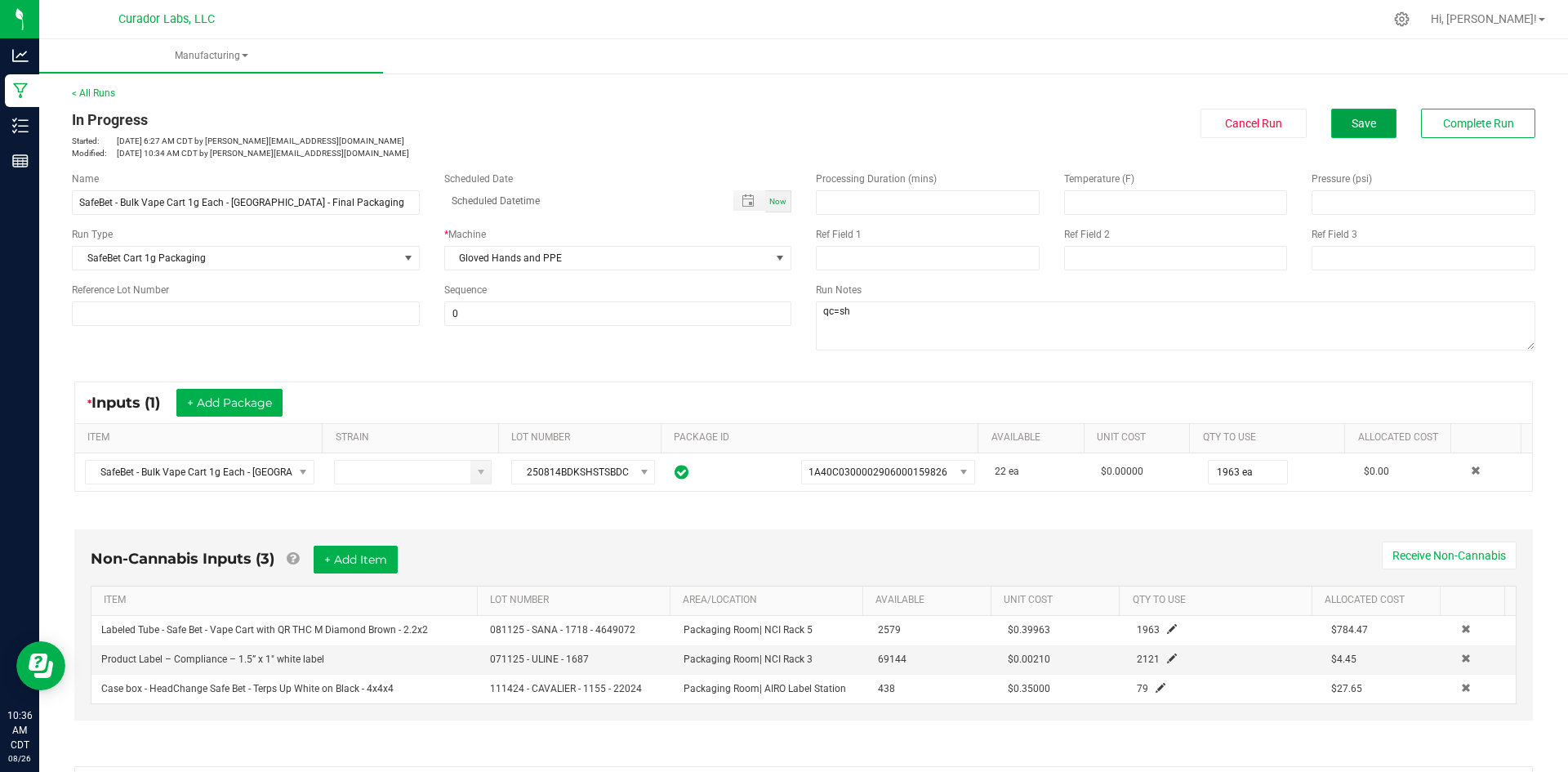
click at [1355, 121] on span "Save" at bounding box center [1364, 123] width 24 height 13
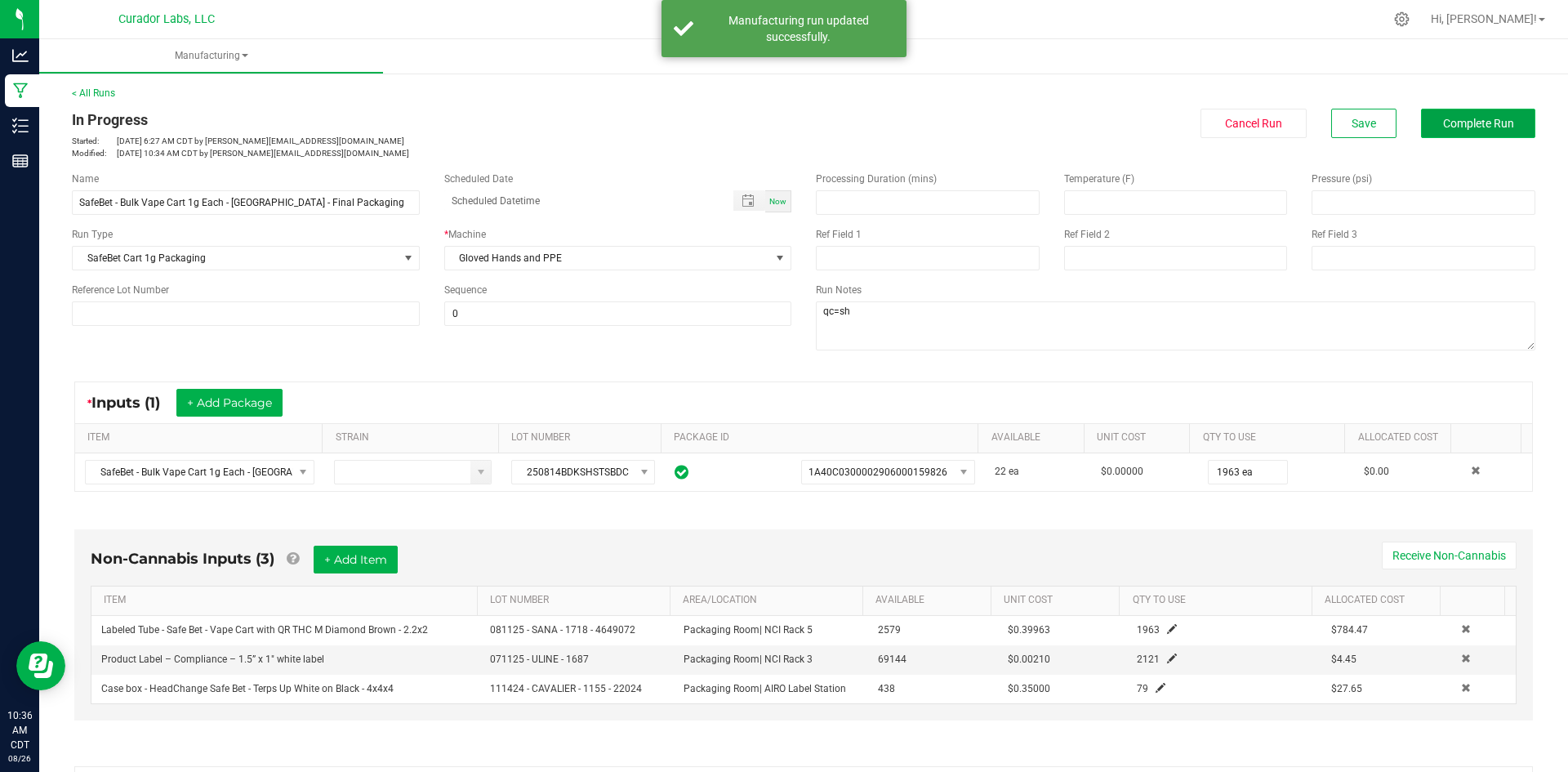
click at [1451, 121] on span "Complete Run" at bounding box center [1478, 123] width 71 height 13
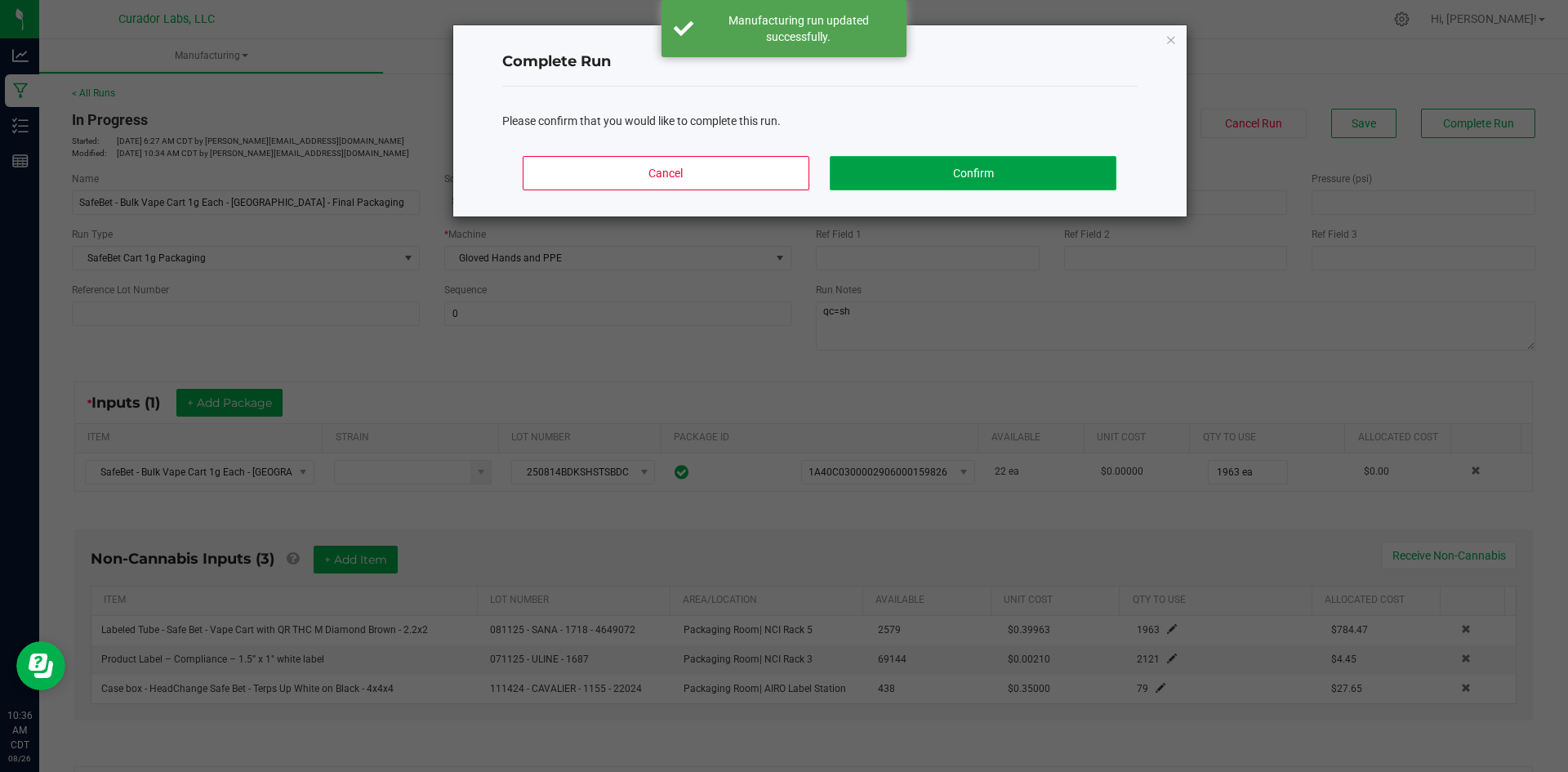
click at [971, 186] on button "Confirm" at bounding box center [973, 173] width 286 height 34
